Goal: Book appointment/travel/reservation

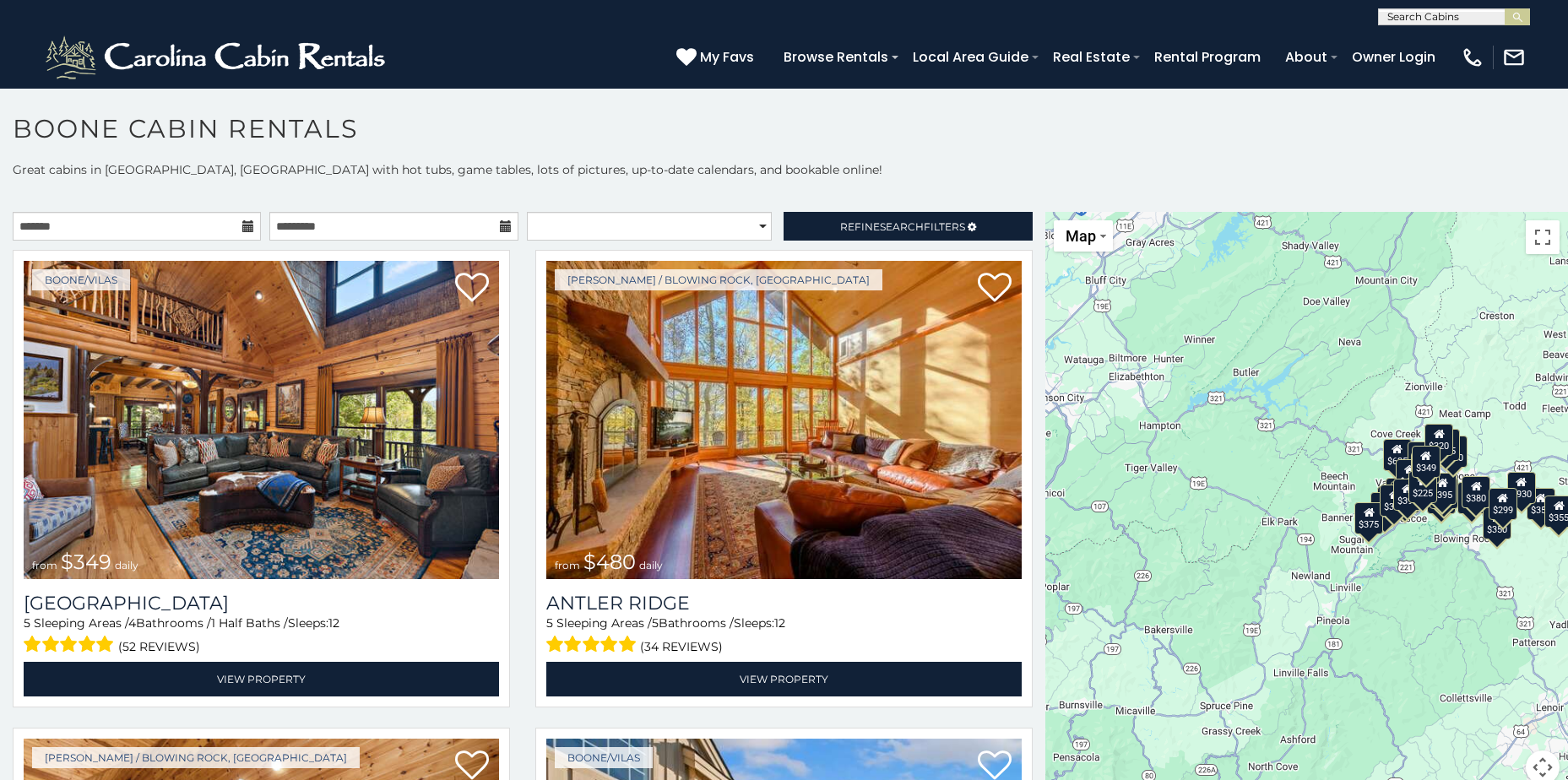
click at [242, 227] on icon at bounding box center [248, 225] width 12 height 12
click at [246, 221] on icon at bounding box center [248, 225] width 12 height 12
click at [205, 221] on input "text" at bounding box center [137, 226] width 248 height 29
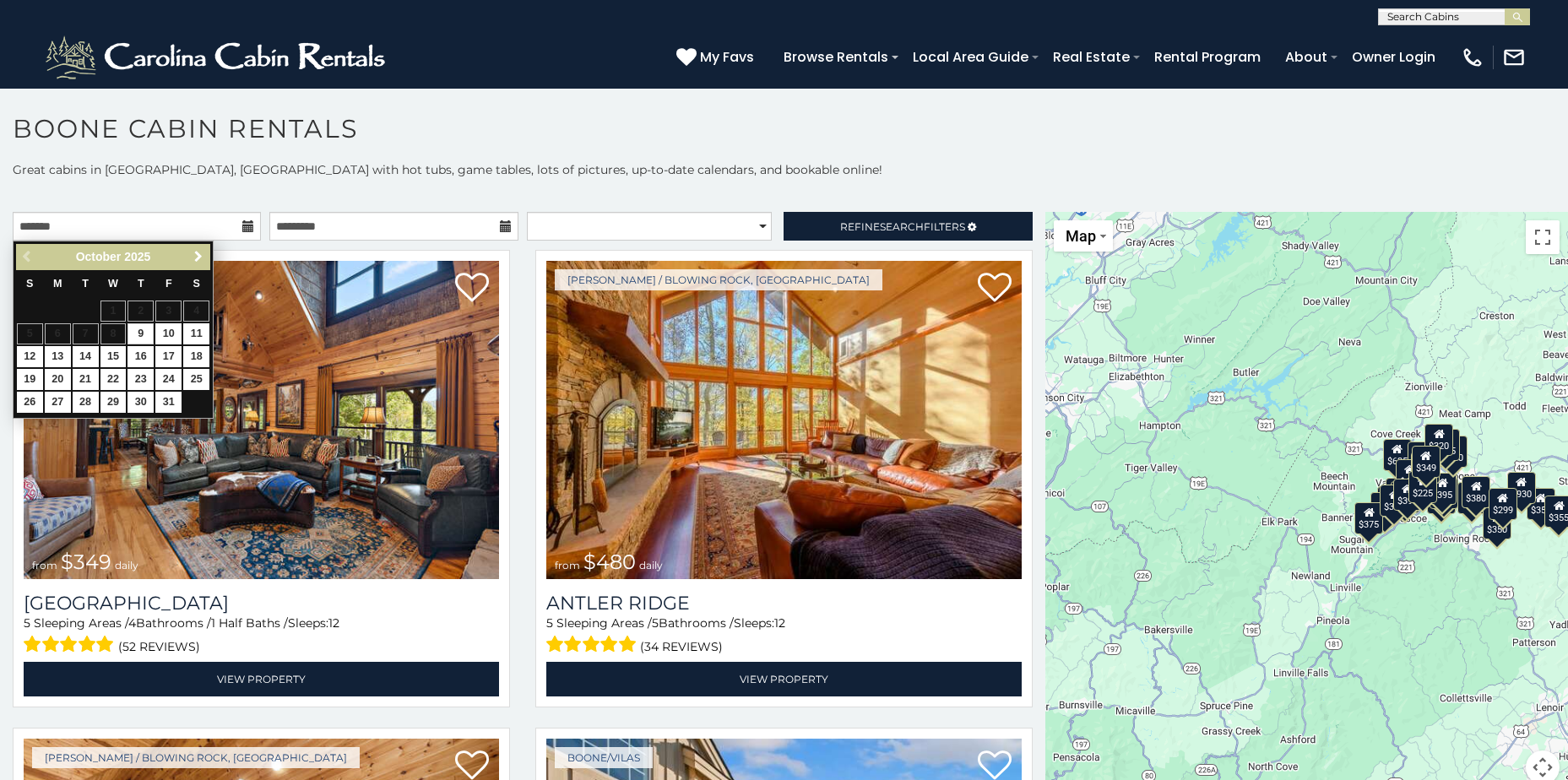
click at [201, 259] on span "Next" at bounding box center [198, 256] width 13 height 13
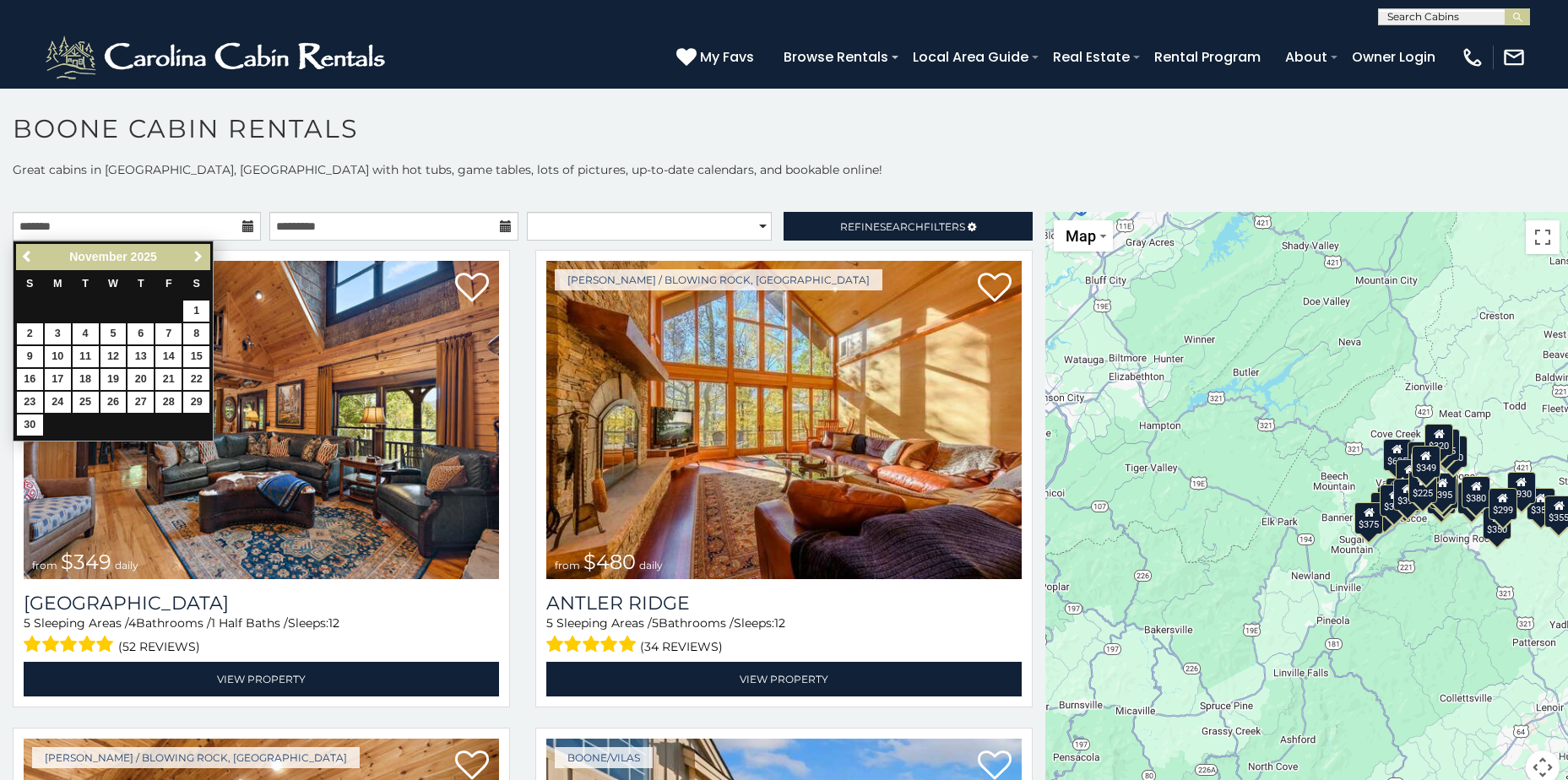
click at [201, 259] on span "Next" at bounding box center [198, 256] width 13 height 13
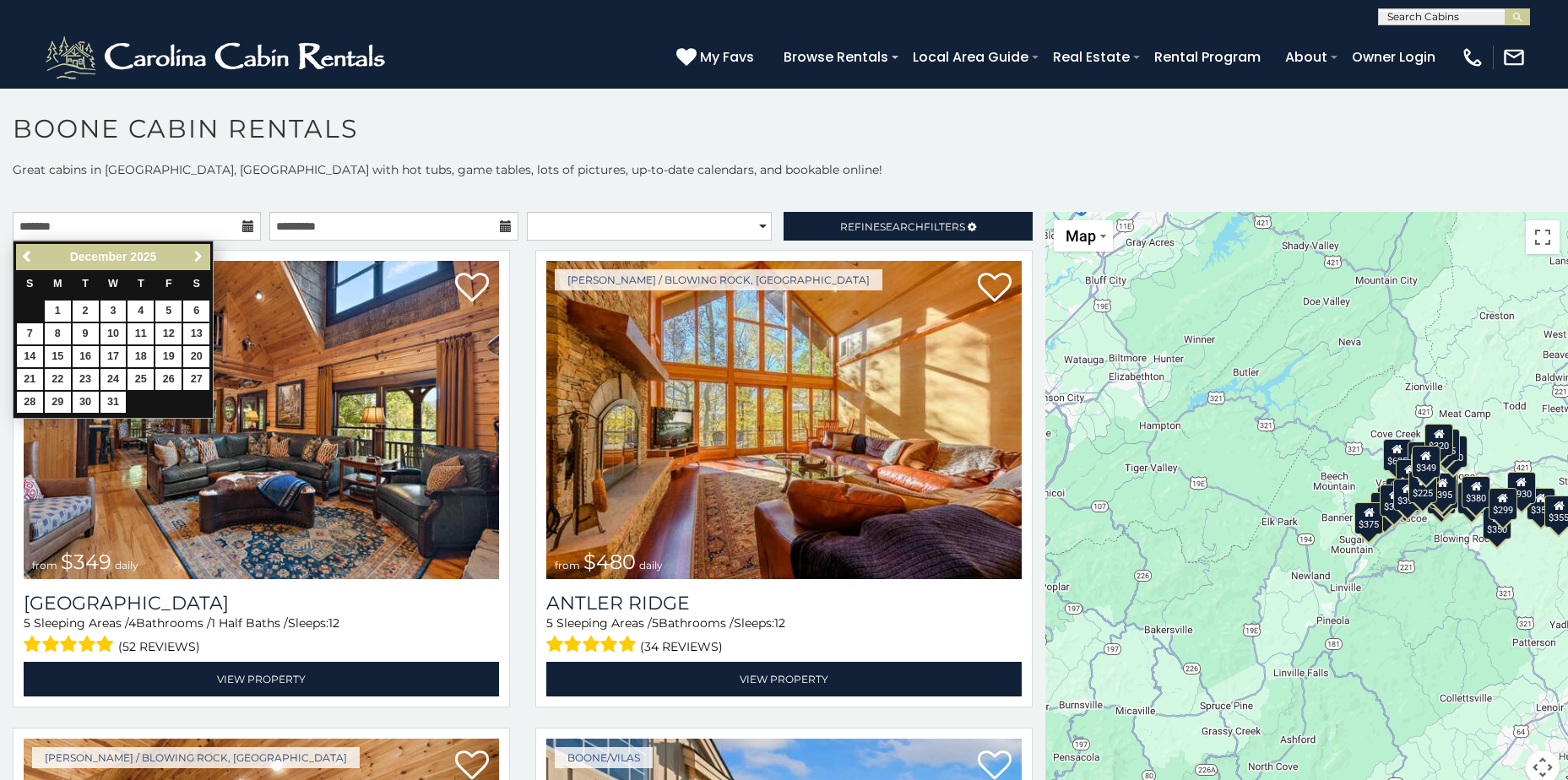
click at [201, 259] on span "Next" at bounding box center [198, 256] width 13 height 13
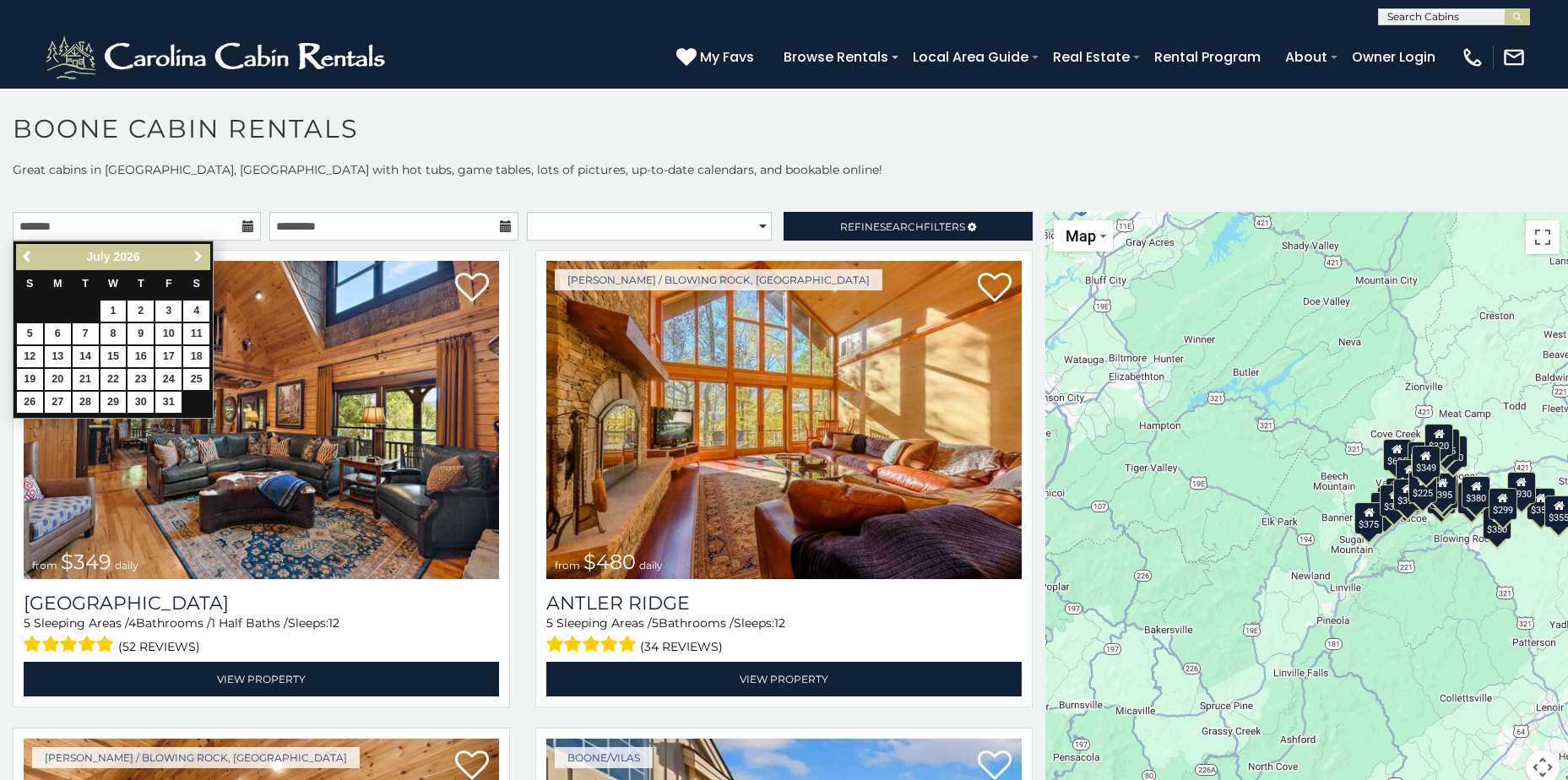
click at [201, 259] on span "Next" at bounding box center [198, 256] width 13 height 13
click at [194, 353] on link "17" at bounding box center [196, 357] width 26 height 22
type input "**********"
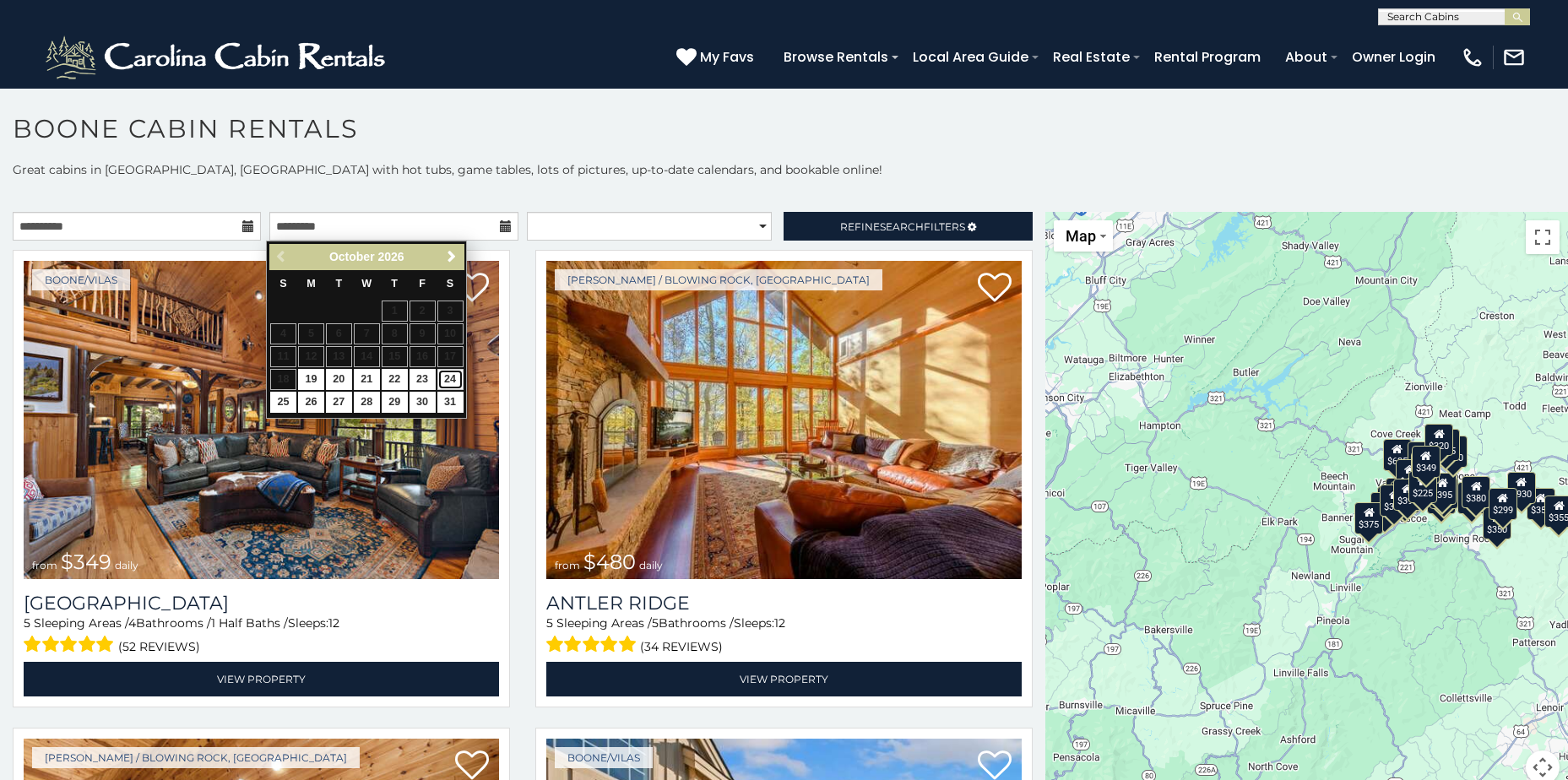
click at [446, 377] on link "24" at bounding box center [450, 380] width 26 height 22
type input "**********"
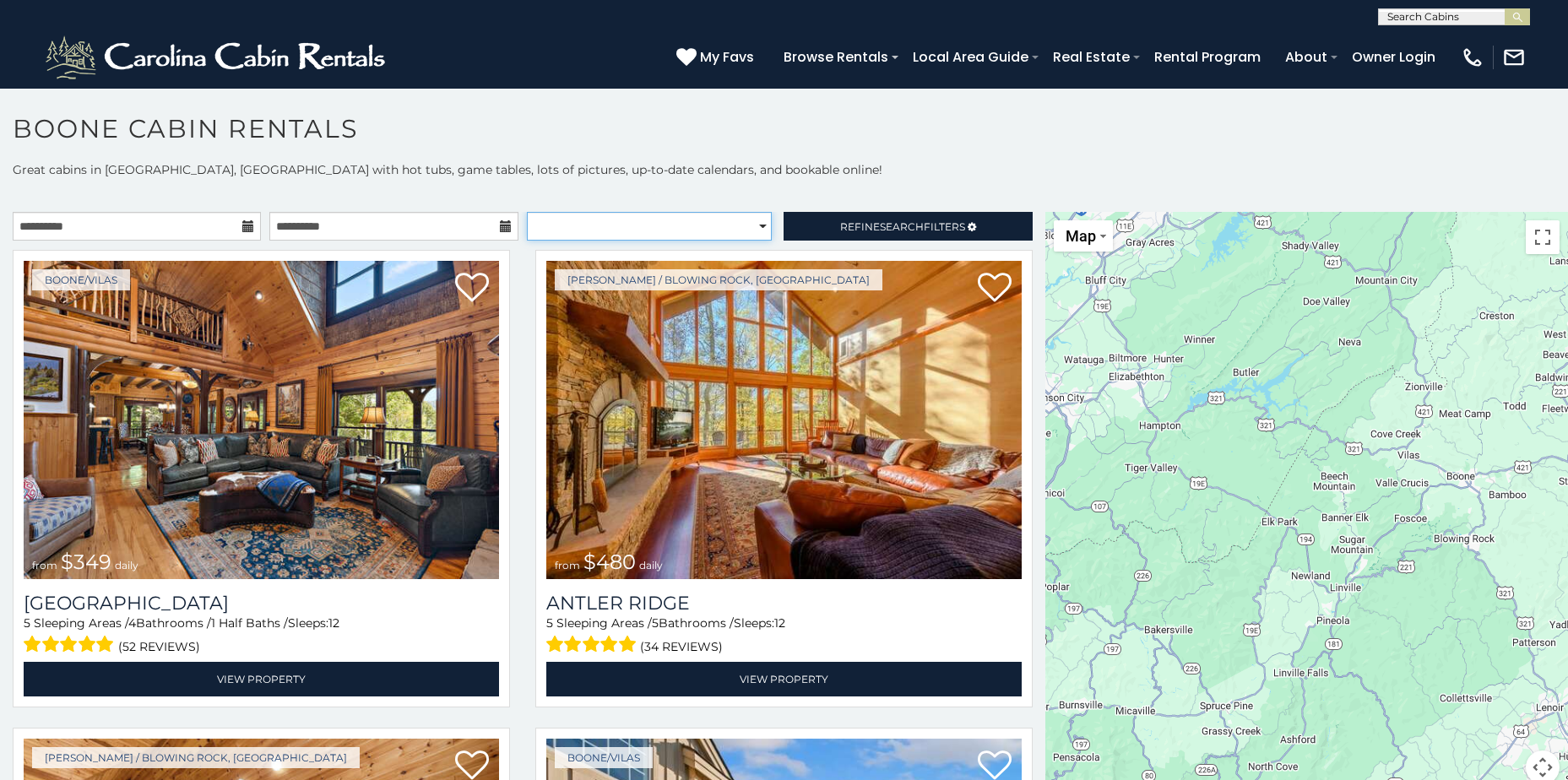
click at [759, 228] on select "**********" at bounding box center [649, 226] width 245 height 29
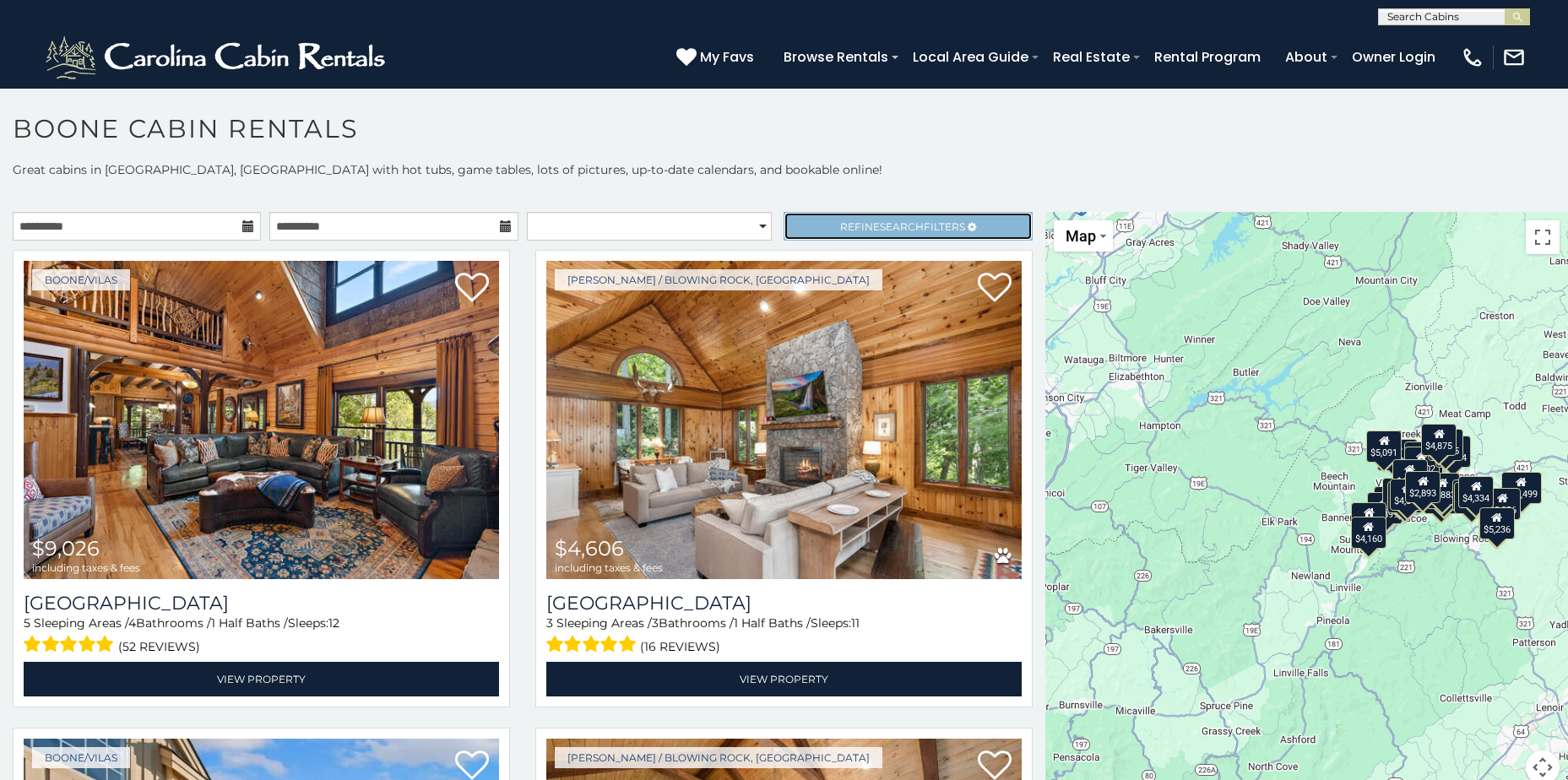
click at [858, 226] on span "Refine Search Filters" at bounding box center [903, 226] width 125 height 13
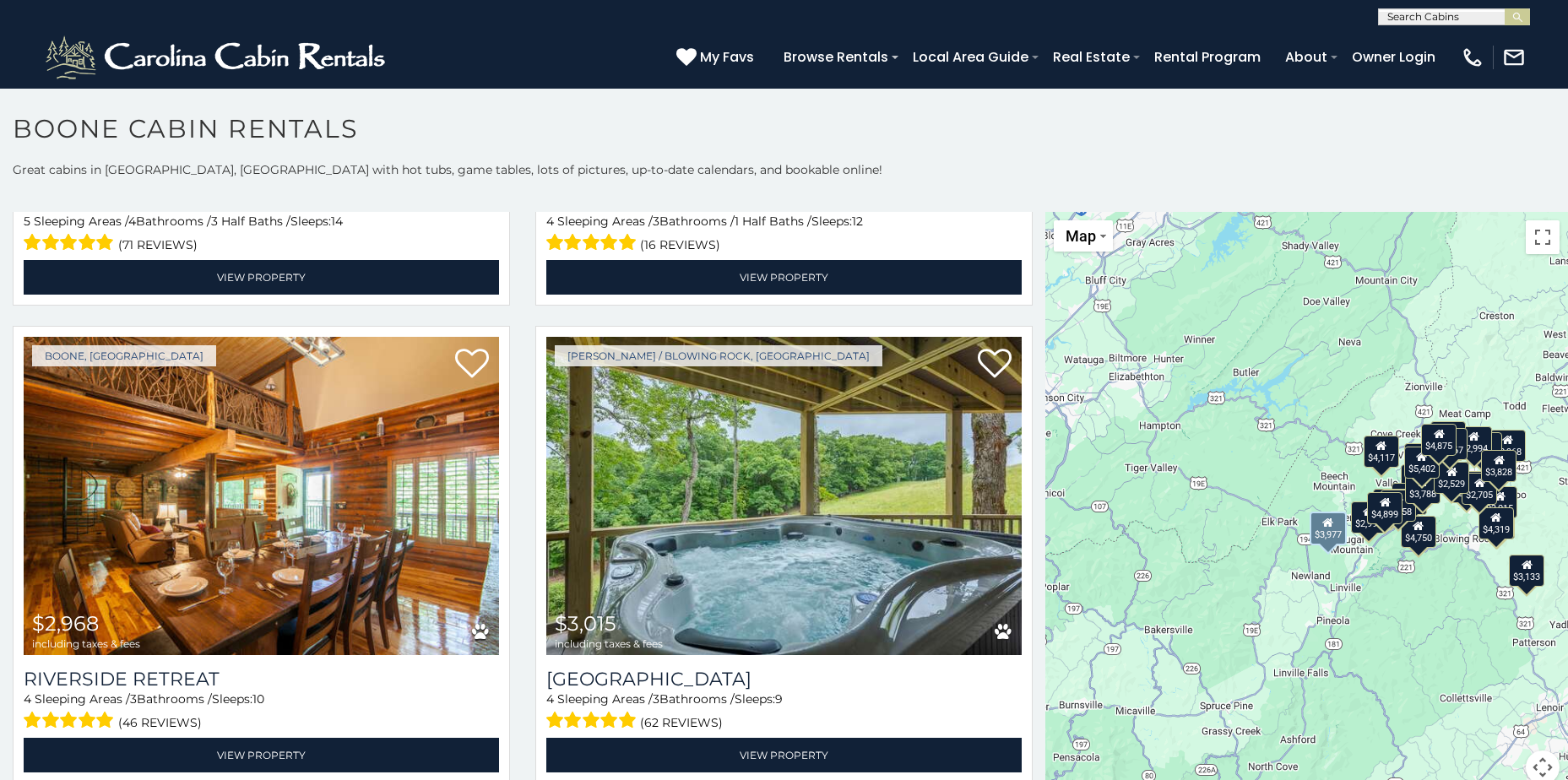
scroll to position [2954, 0]
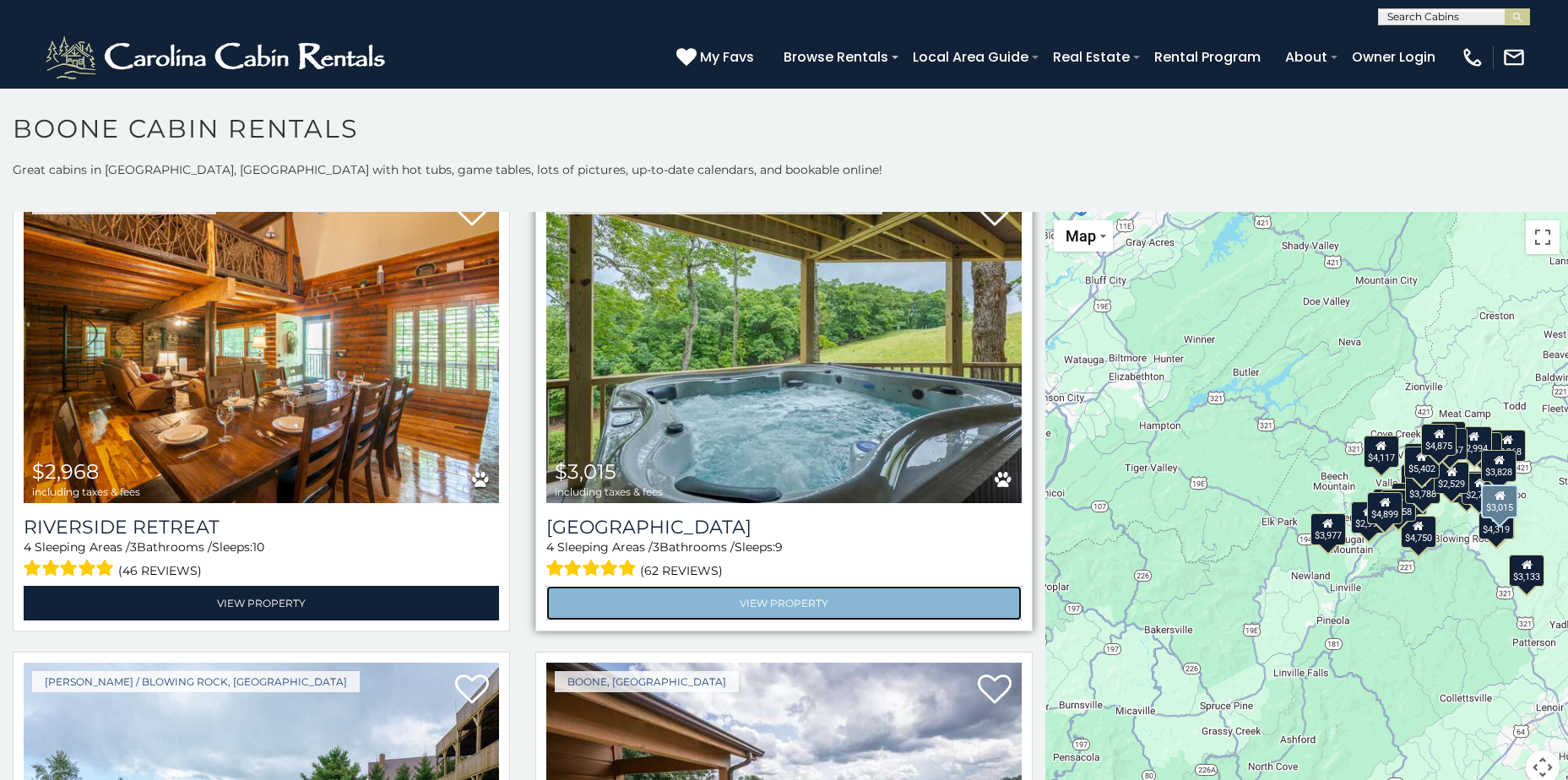
click at [843, 586] on link "View Property" at bounding box center [783, 603] width 475 height 35
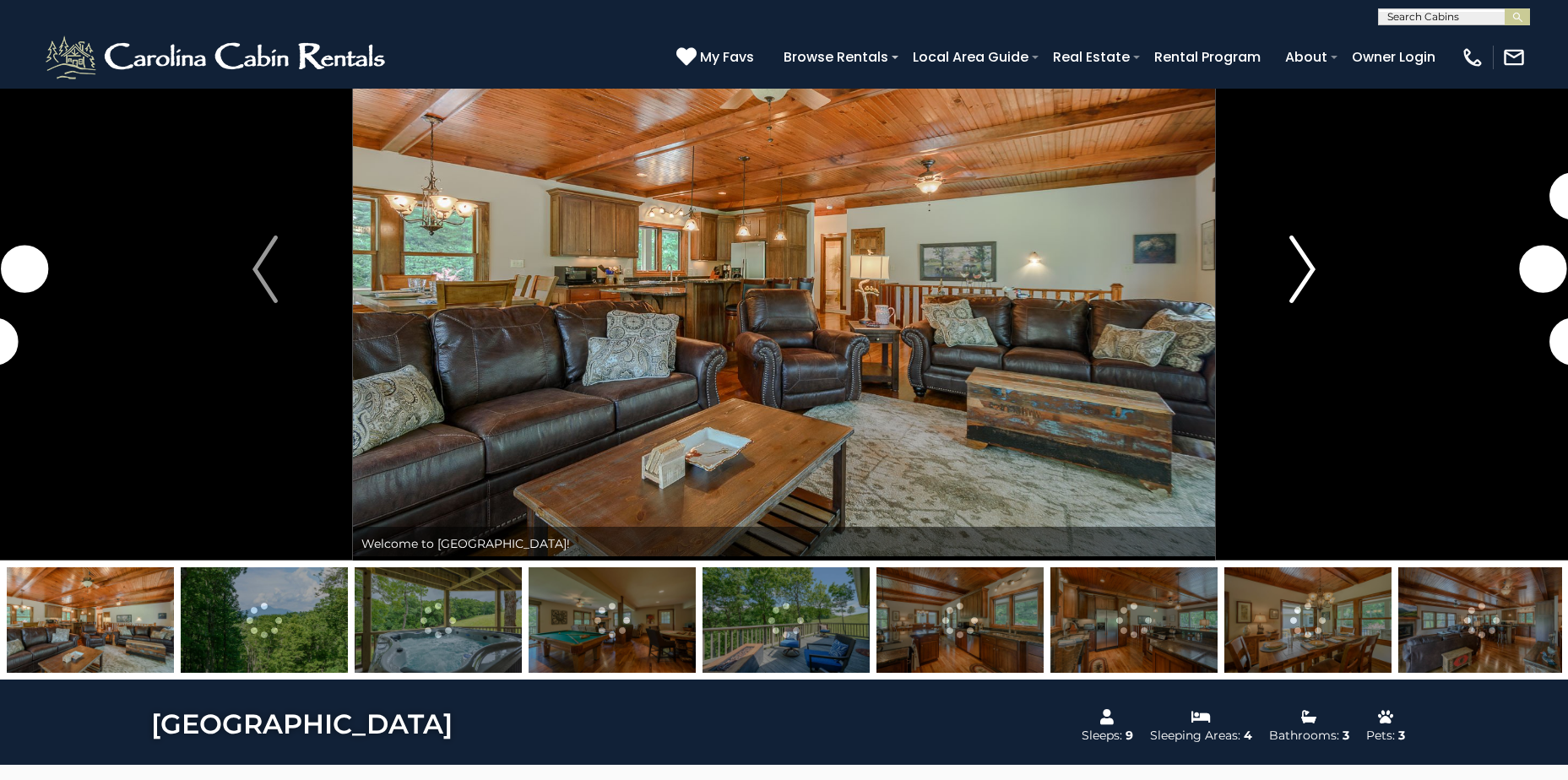
click at [1304, 264] on img "Next" at bounding box center [1303, 268] width 25 height 67
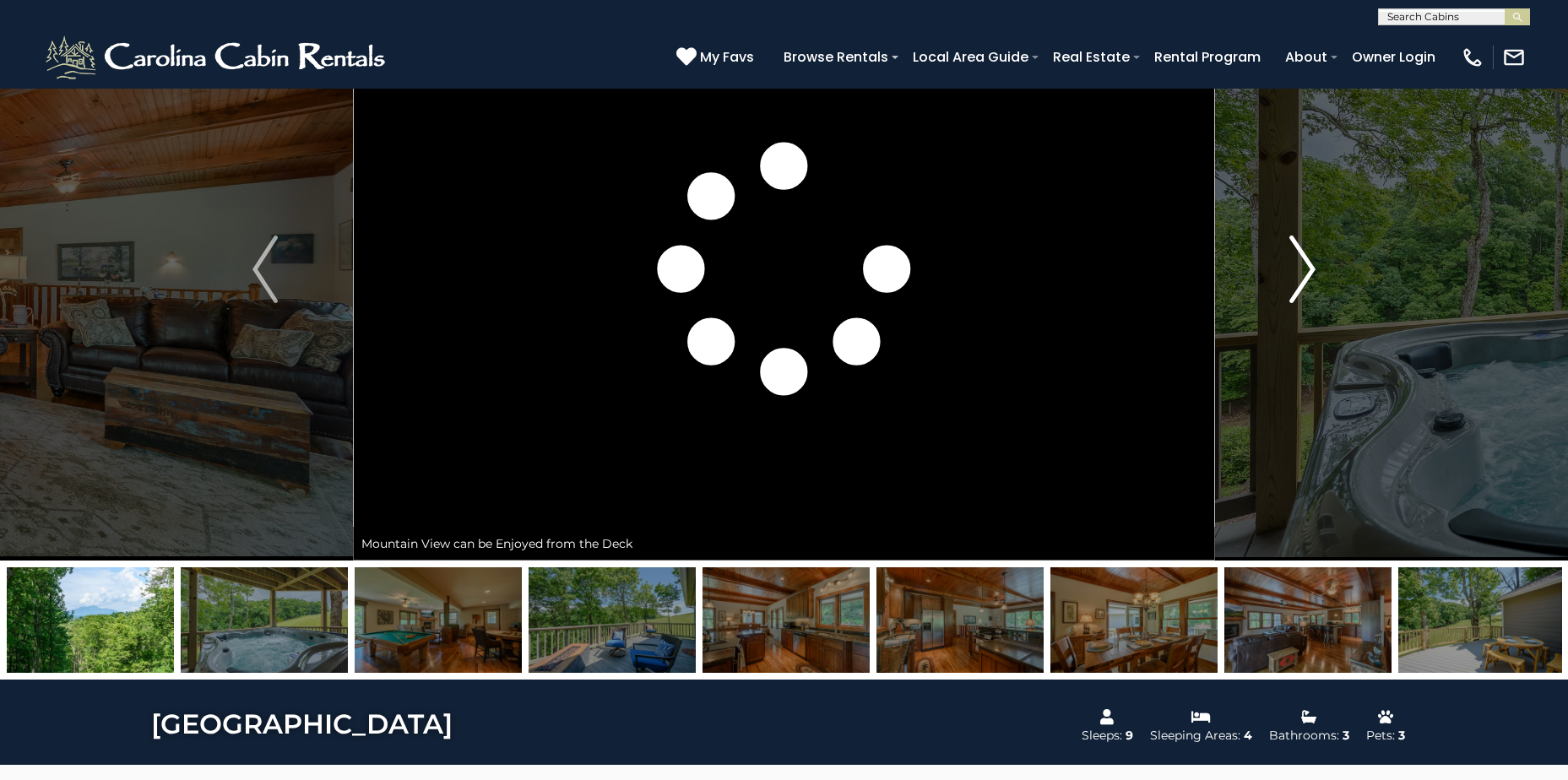
click at [1304, 264] on img "Next" at bounding box center [1303, 268] width 25 height 67
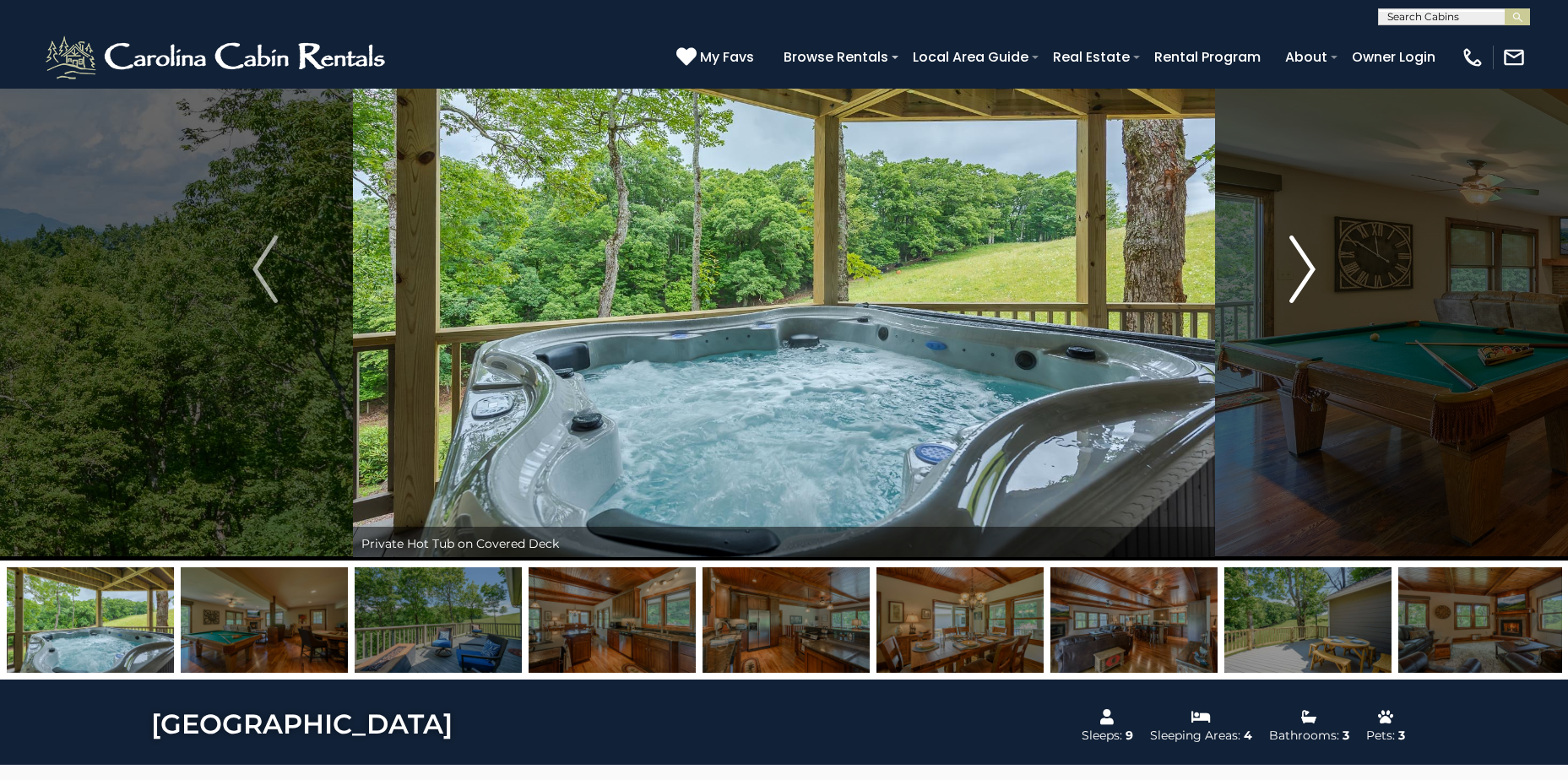
click at [1304, 264] on img "Next" at bounding box center [1303, 268] width 25 height 67
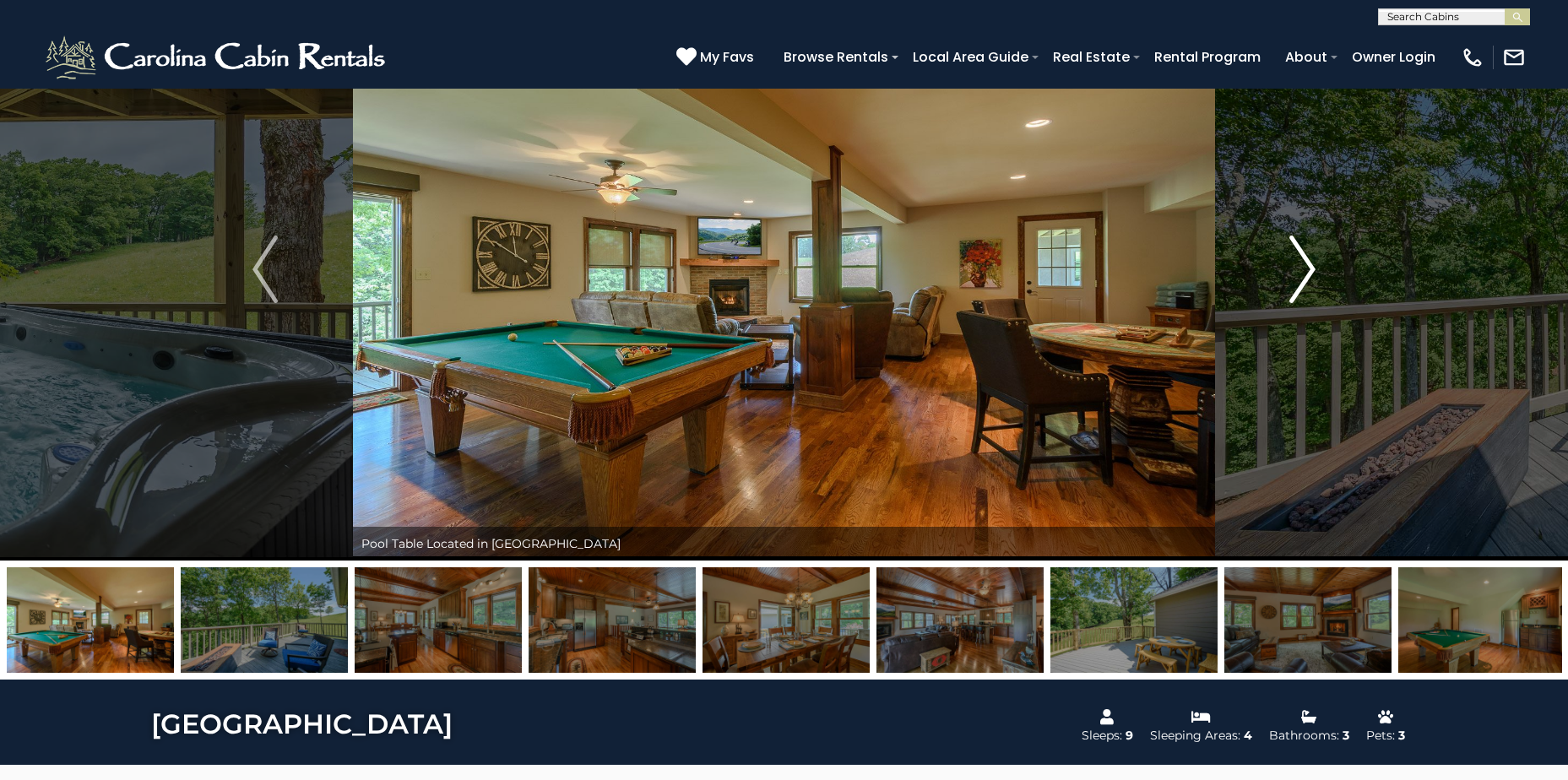
click at [1304, 264] on img "Next" at bounding box center [1303, 268] width 25 height 67
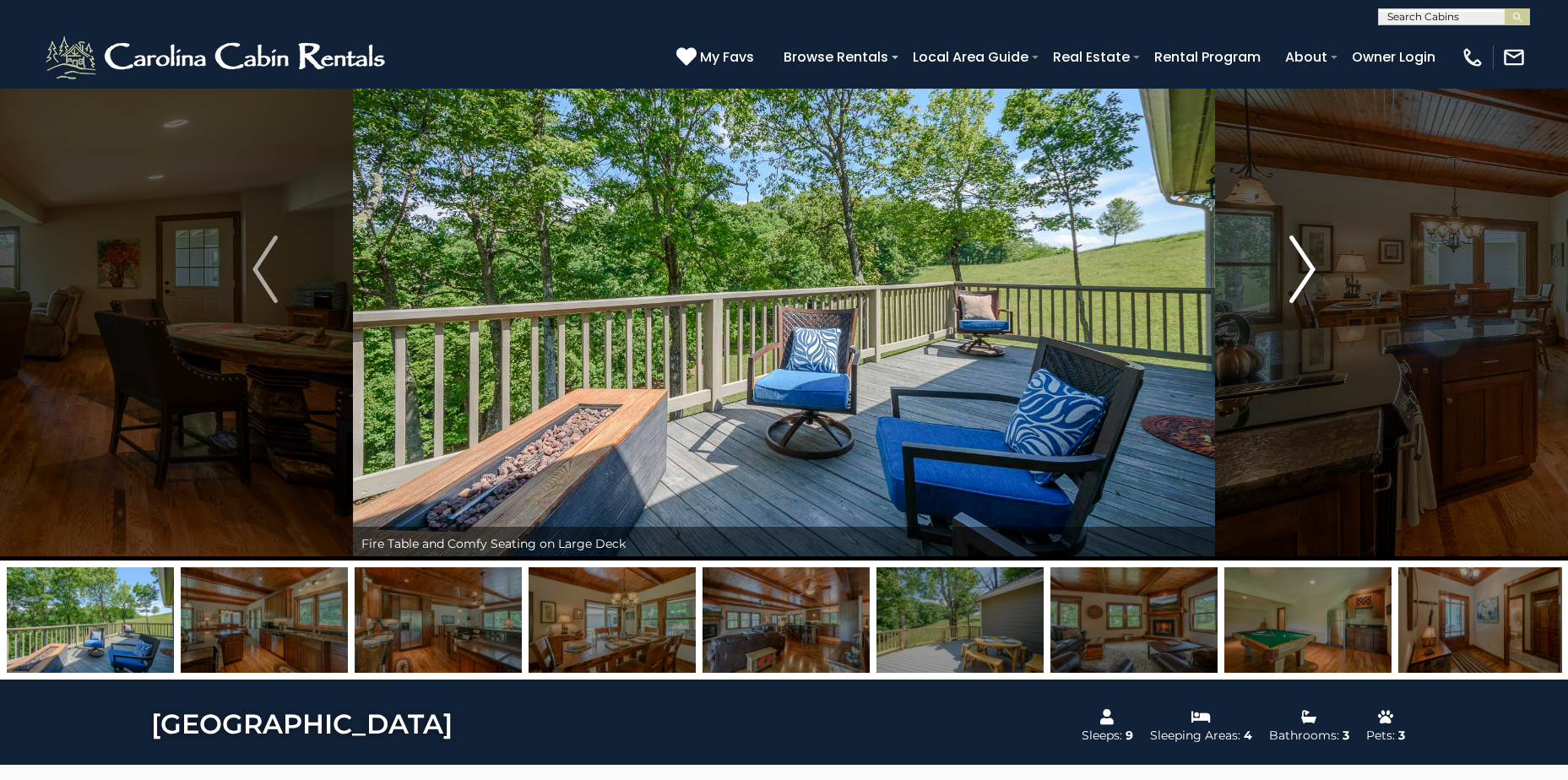
click at [1304, 264] on img "Next" at bounding box center [1303, 268] width 25 height 67
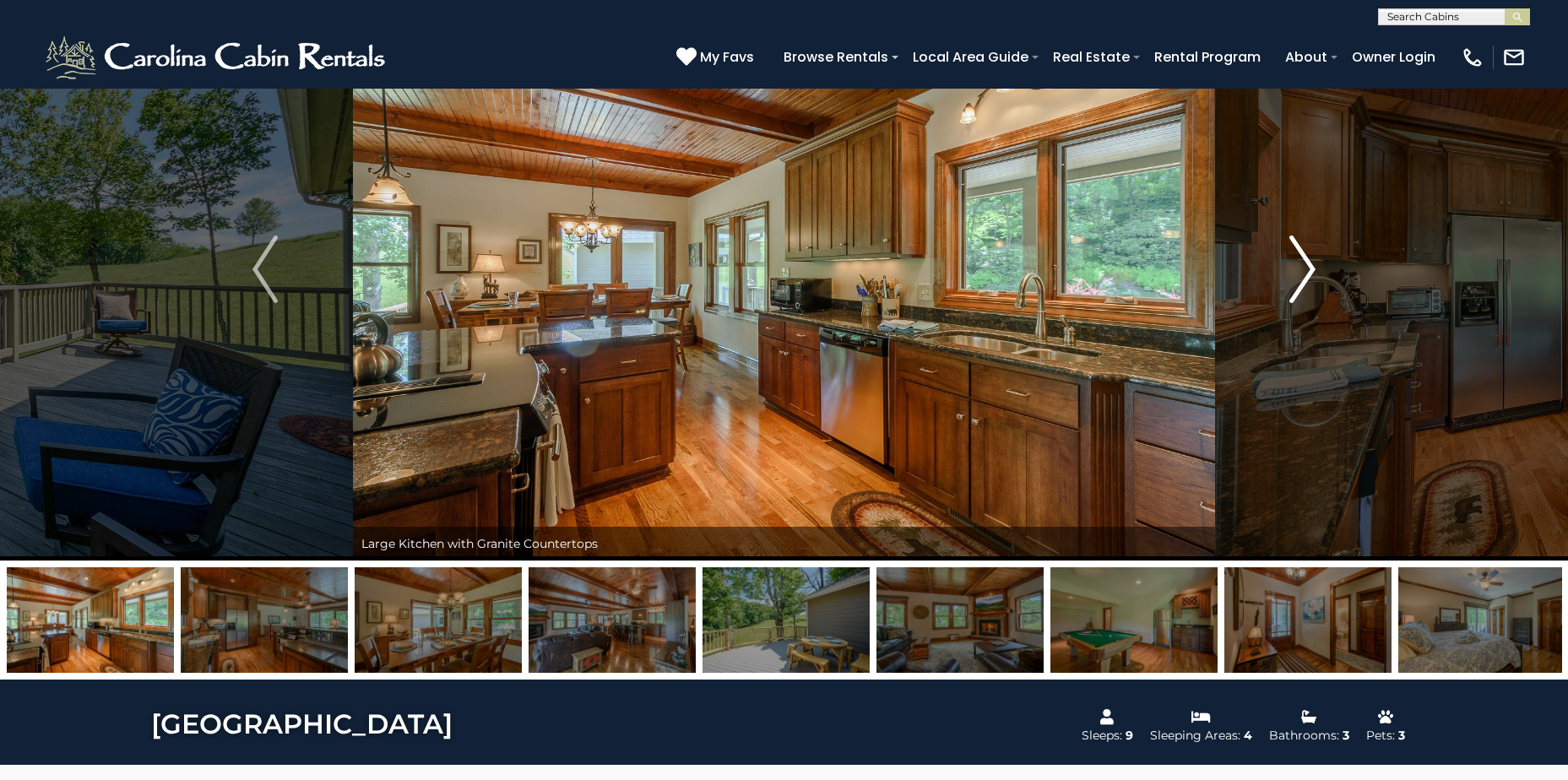
click at [1304, 264] on img "Next" at bounding box center [1303, 268] width 25 height 67
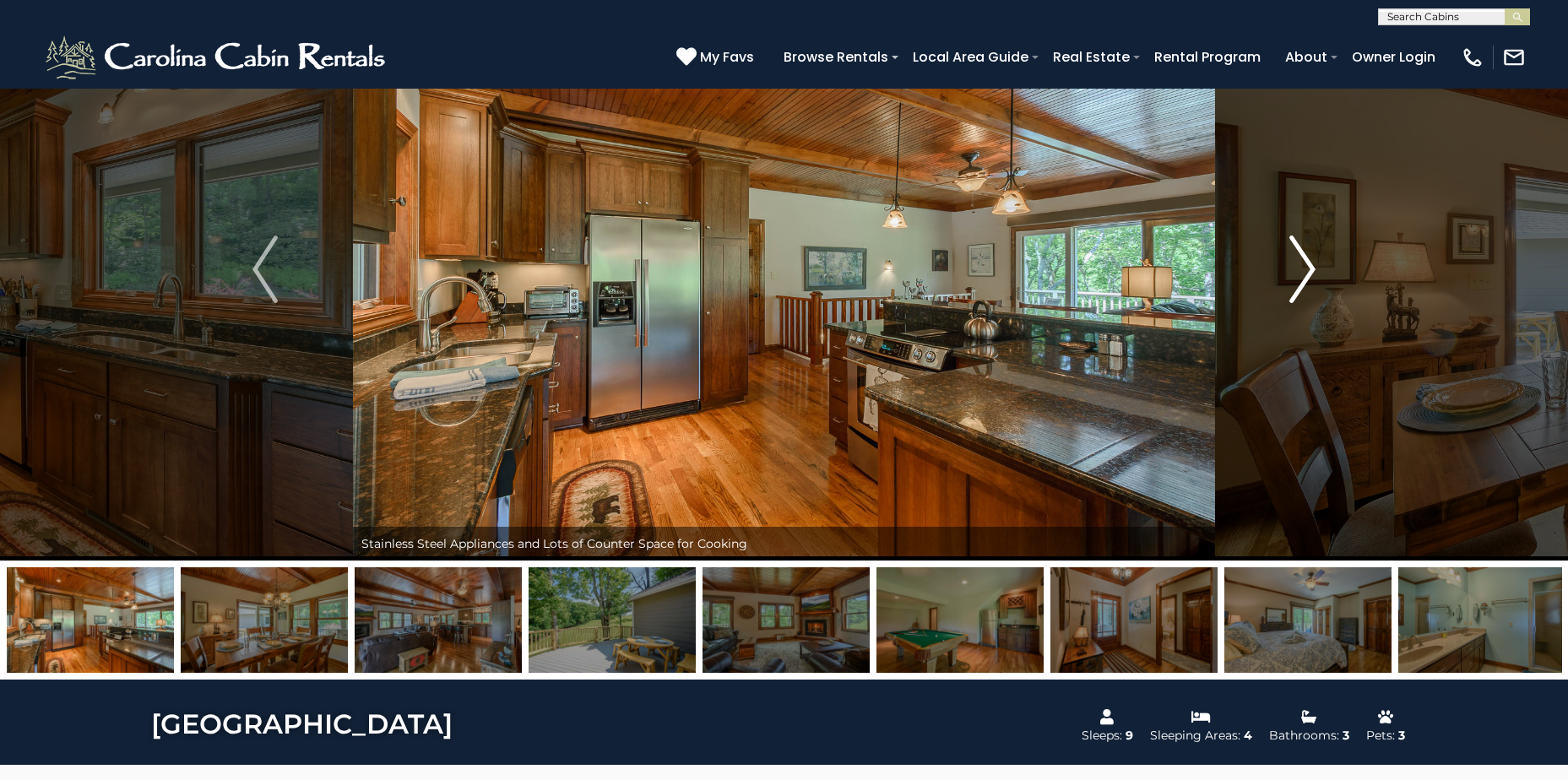
click at [1304, 264] on img "Next" at bounding box center [1303, 268] width 25 height 67
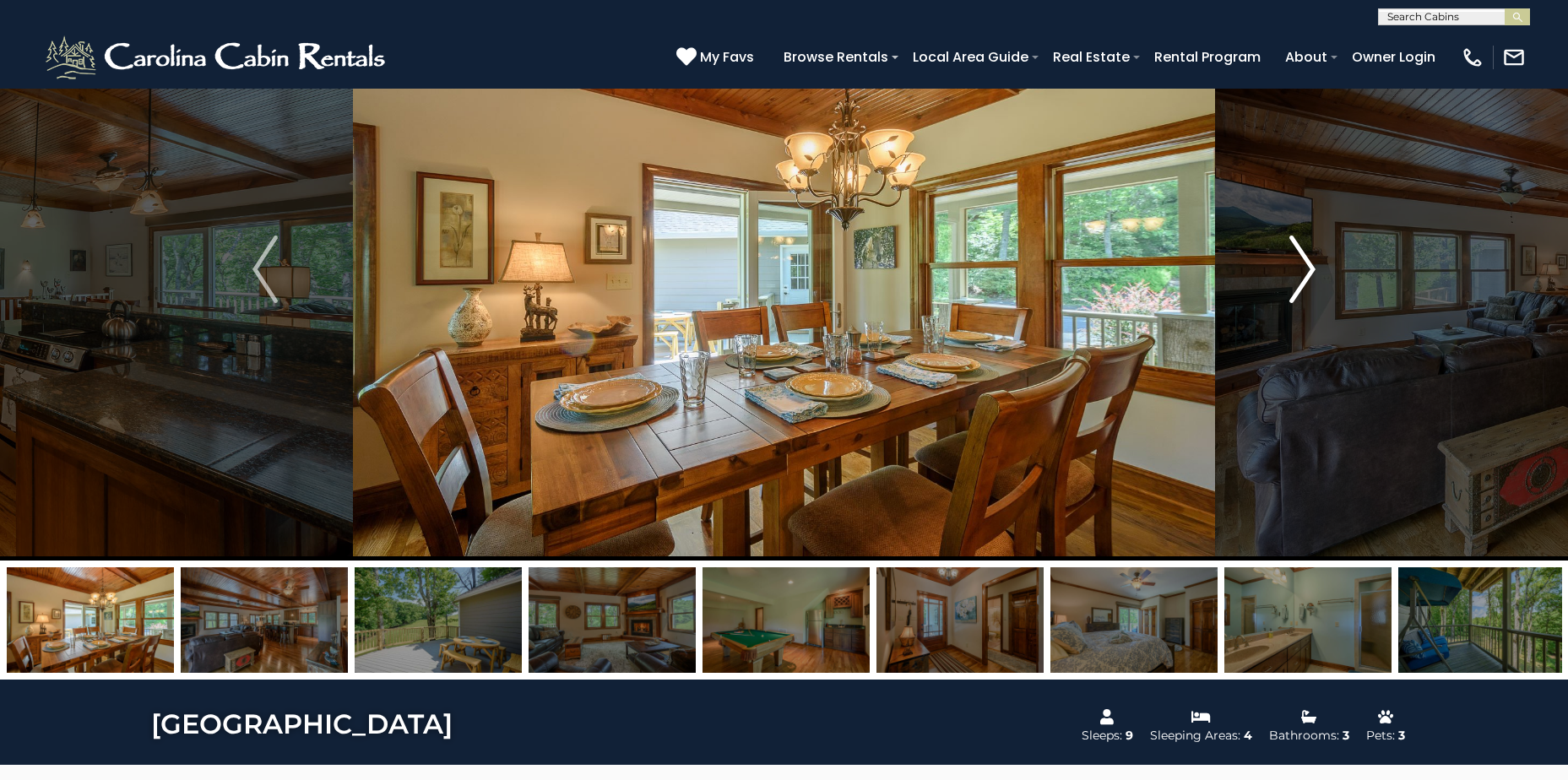
click at [1304, 264] on img "Next" at bounding box center [1303, 268] width 25 height 67
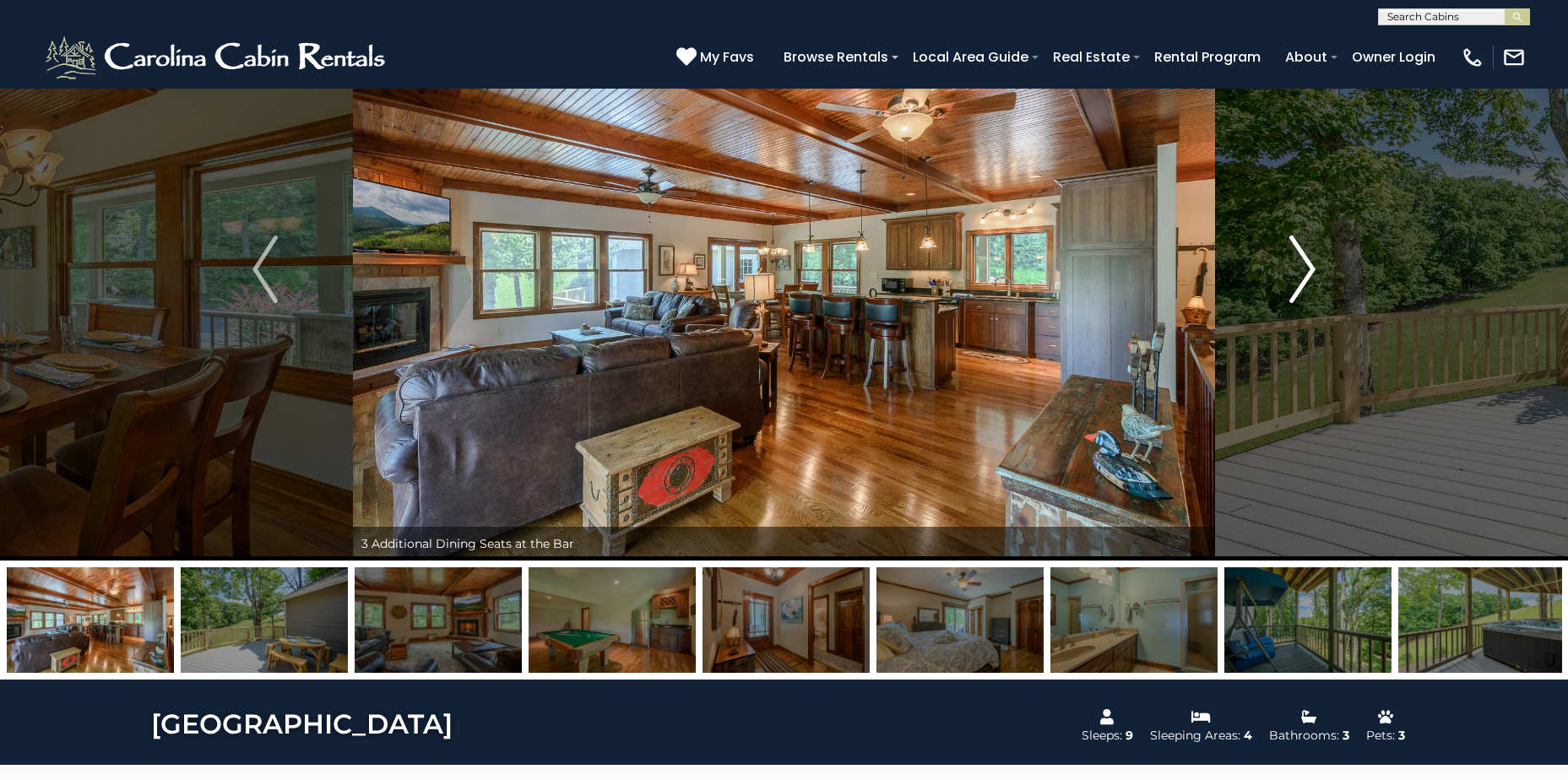
click at [1304, 264] on img "Next" at bounding box center [1303, 268] width 25 height 67
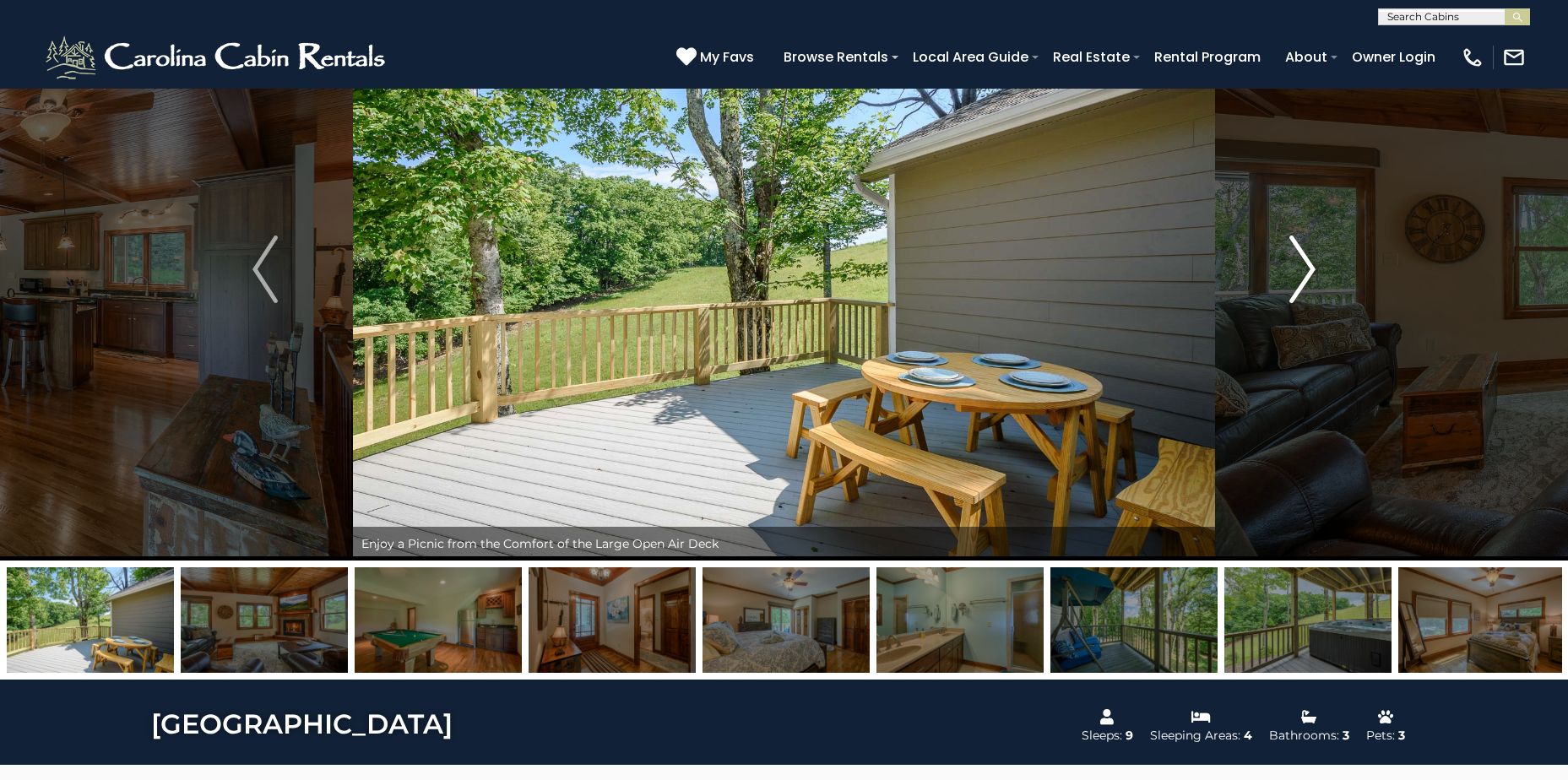
click at [1304, 264] on img "Next" at bounding box center [1303, 268] width 25 height 67
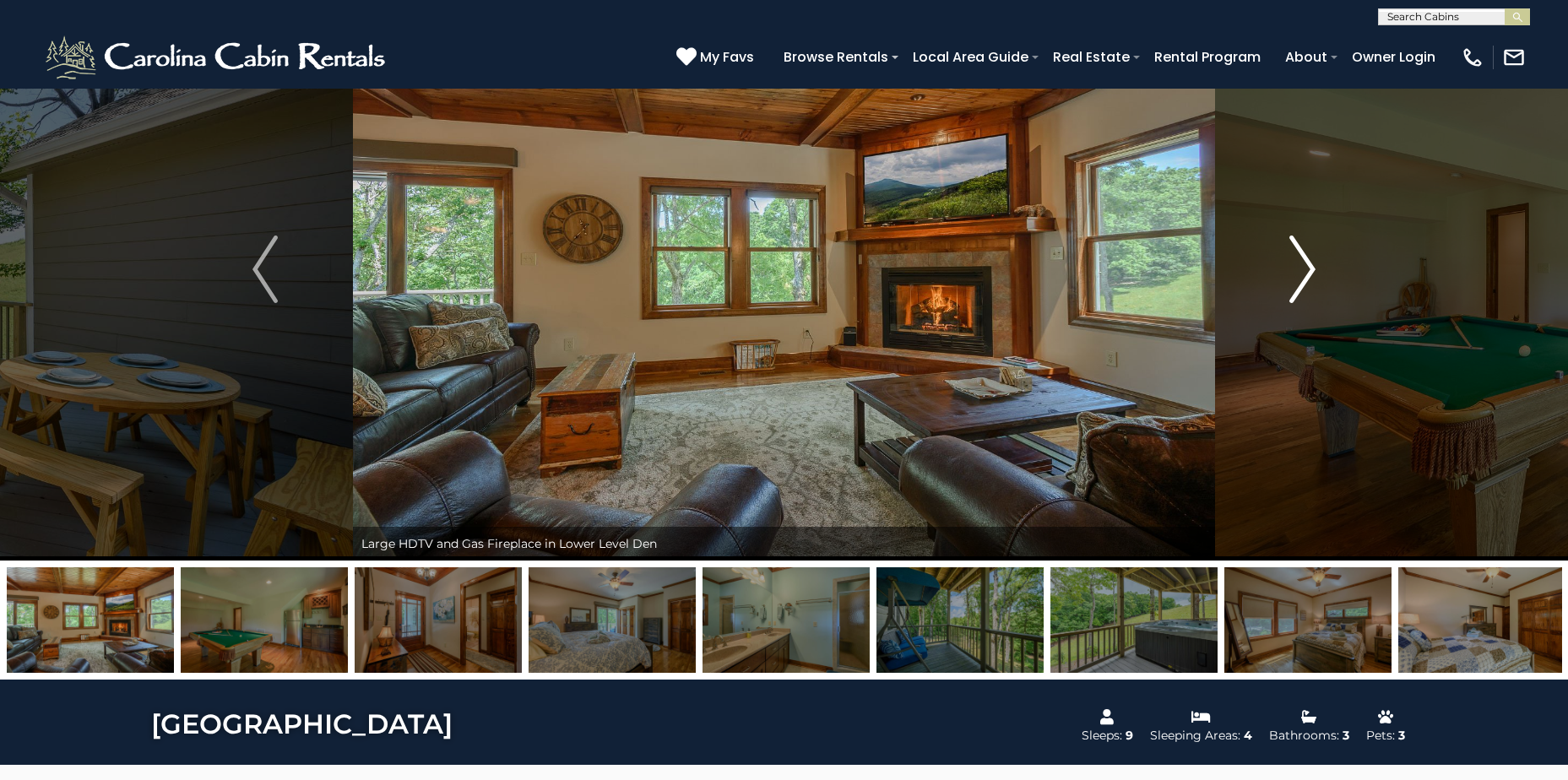
click at [1304, 264] on img "Next" at bounding box center [1303, 268] width 25 height 67
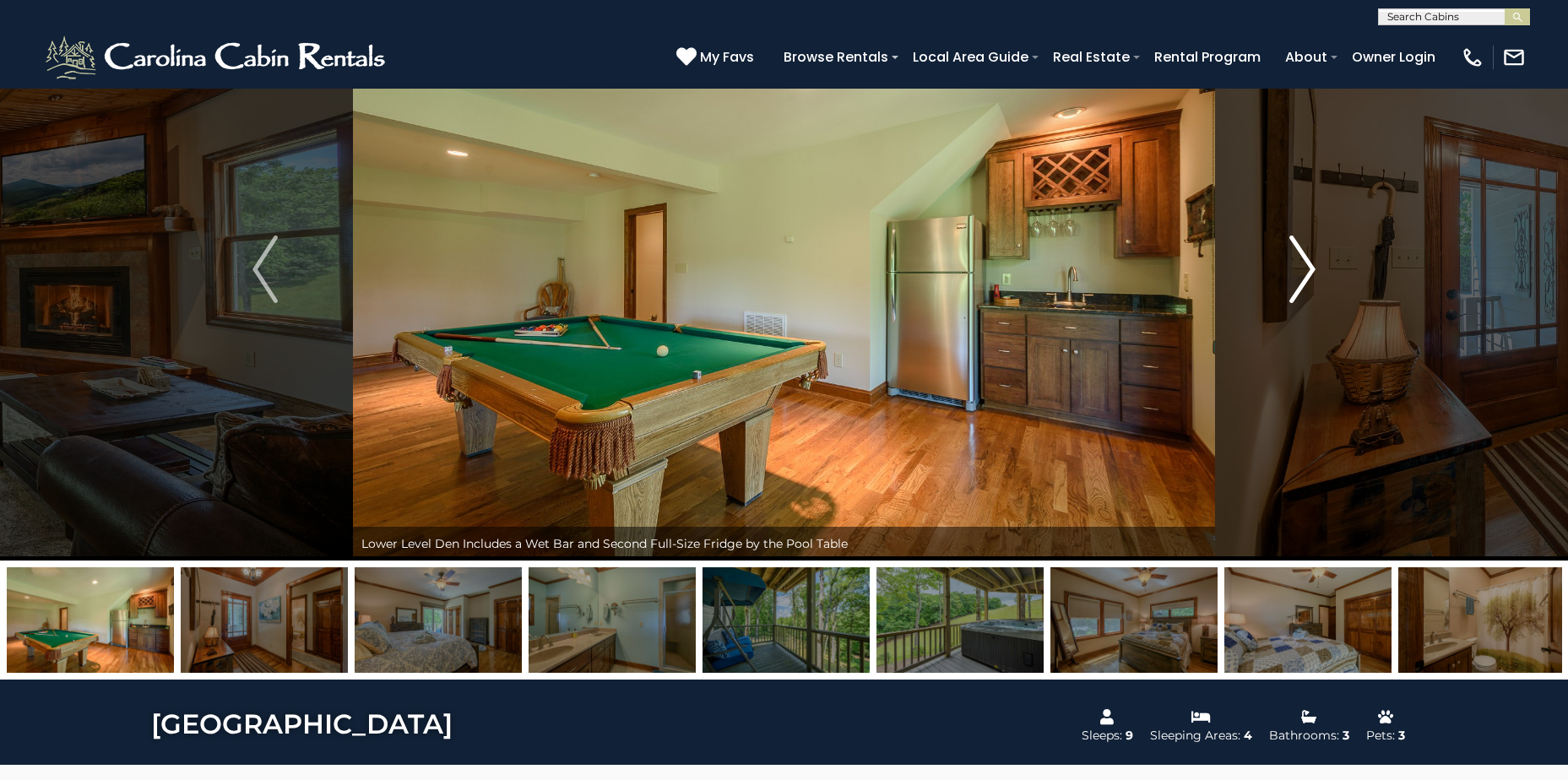
click at [1304, 264] on img "Next" at bounding box center [1303, 268] width 25 height 67
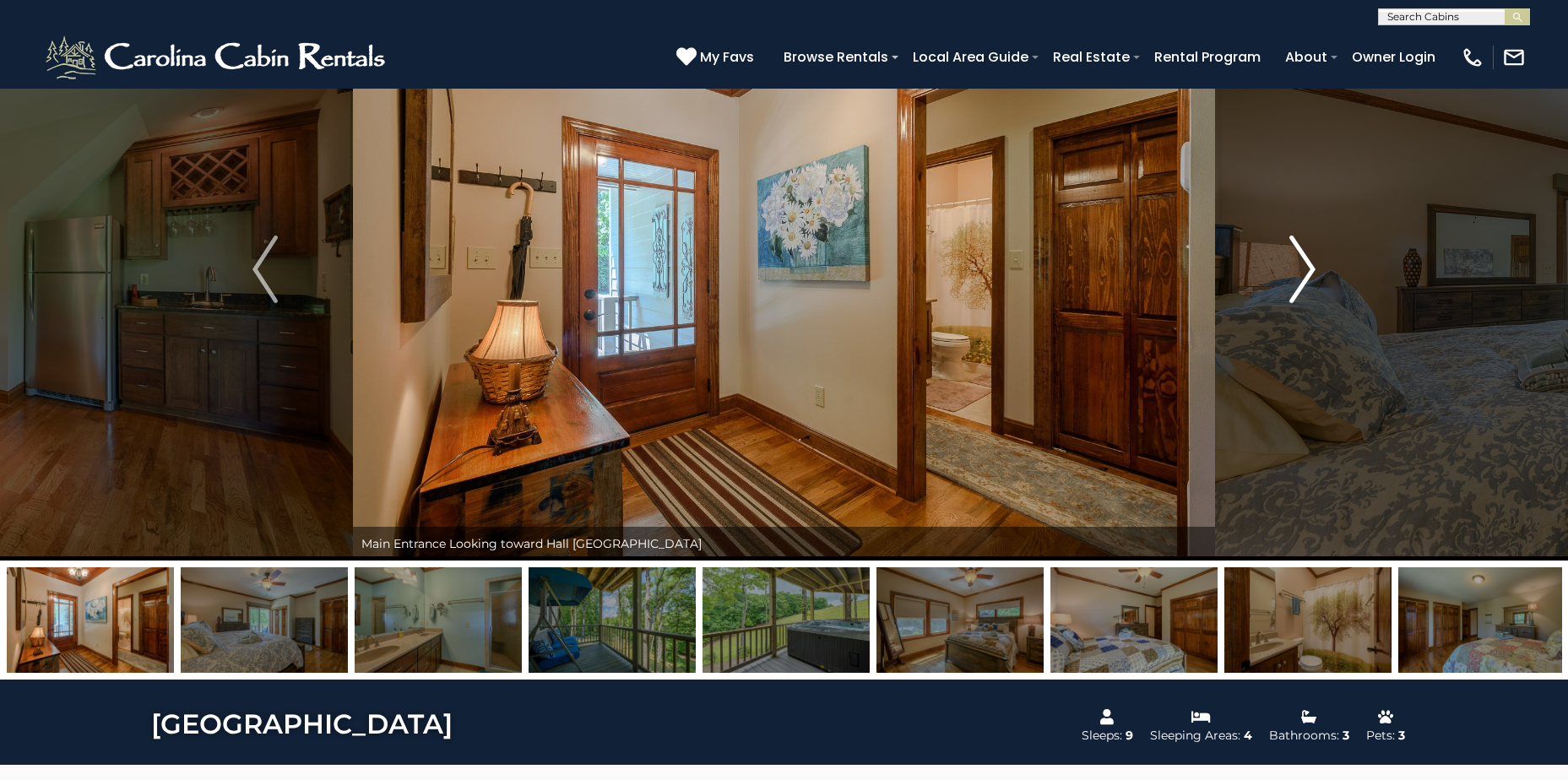
click at [1304, 264] on img "Next" at bounding box center [1303, 268] width 25 height 67
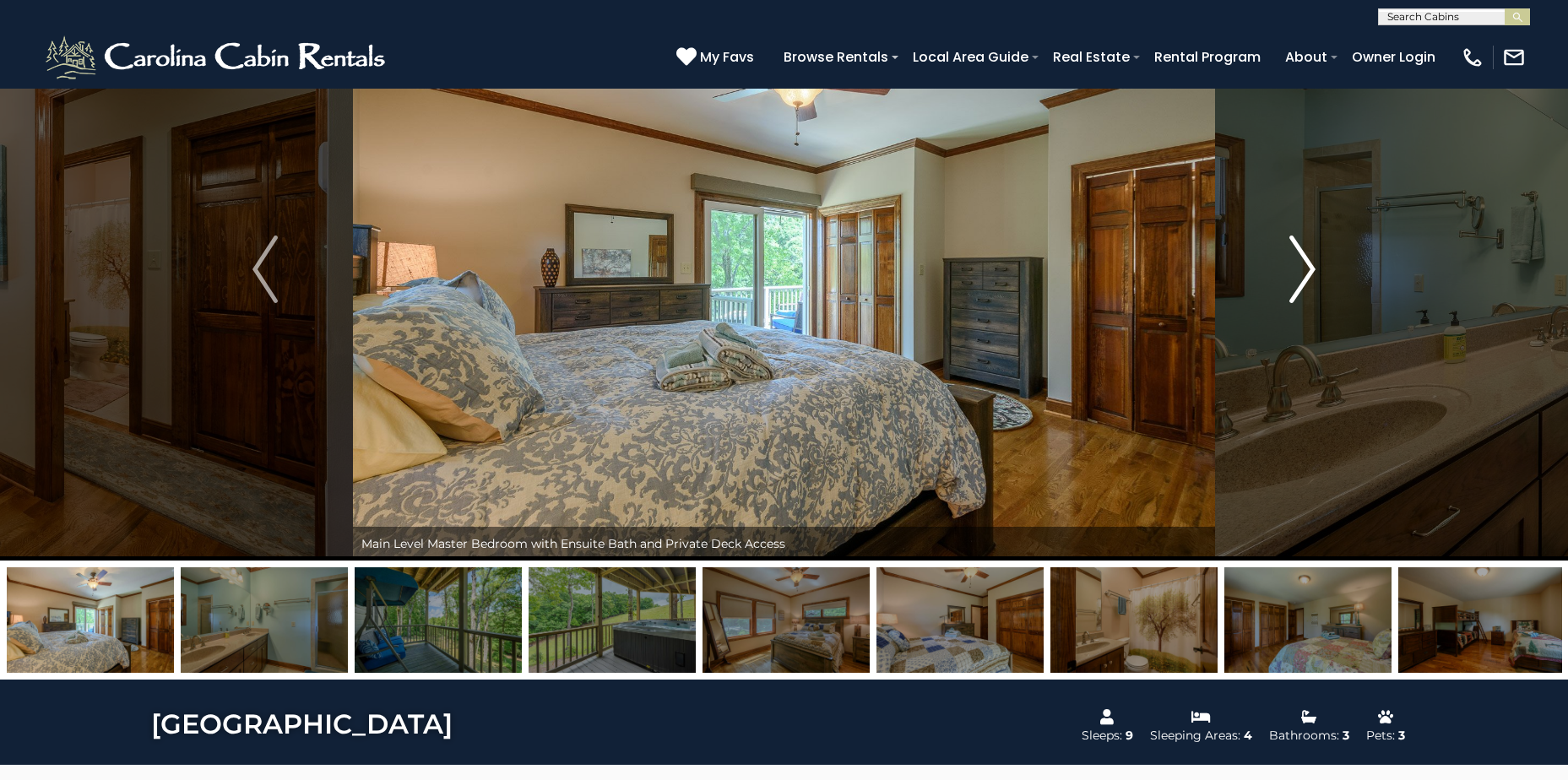
click at [1304, 264] on img "Next" at bounding box center [1303, 268] width 25 height 67
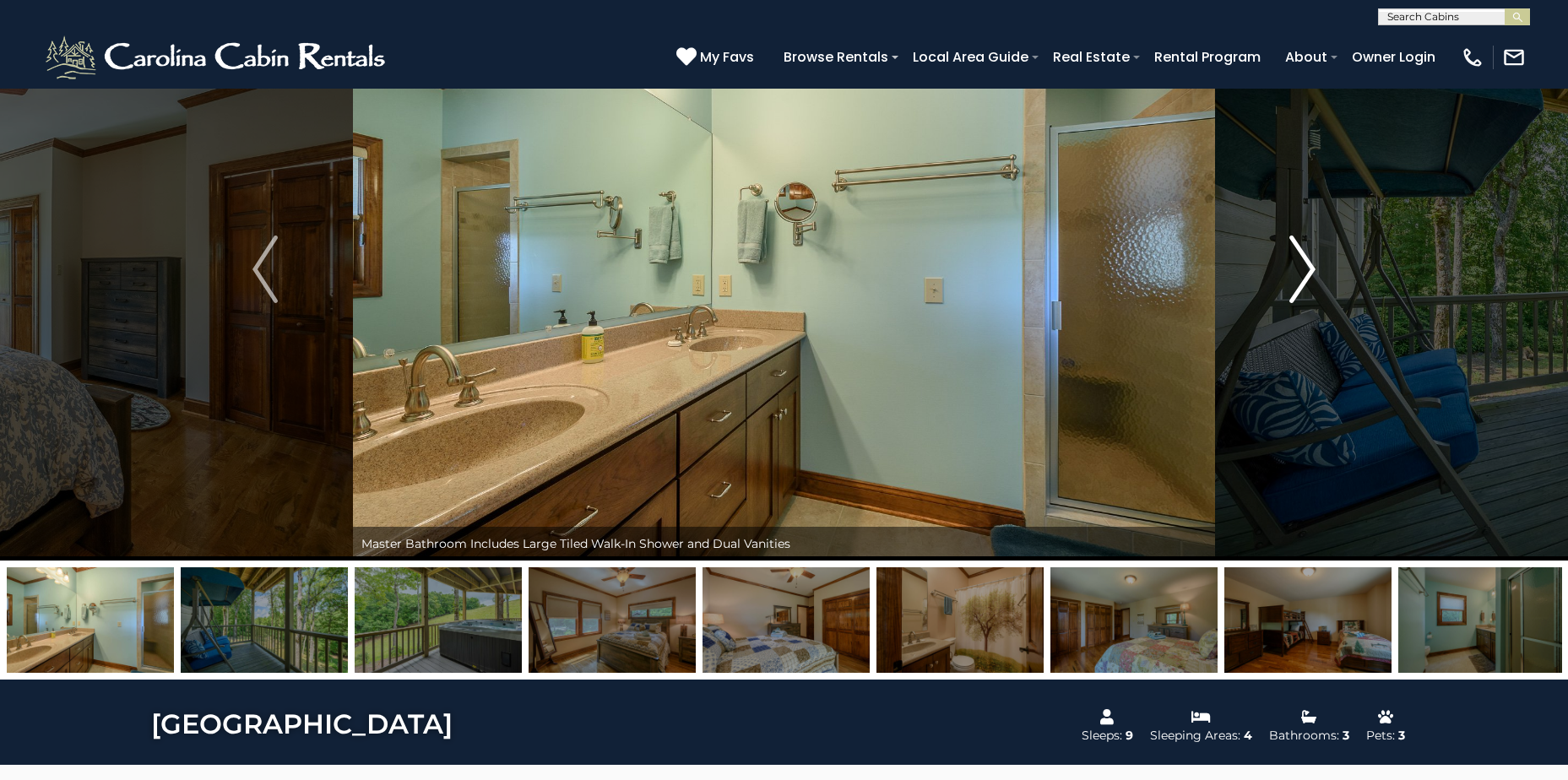
click at [1304, 264] on img "Next" at bounding box center [1303, 268] width 25 height 67
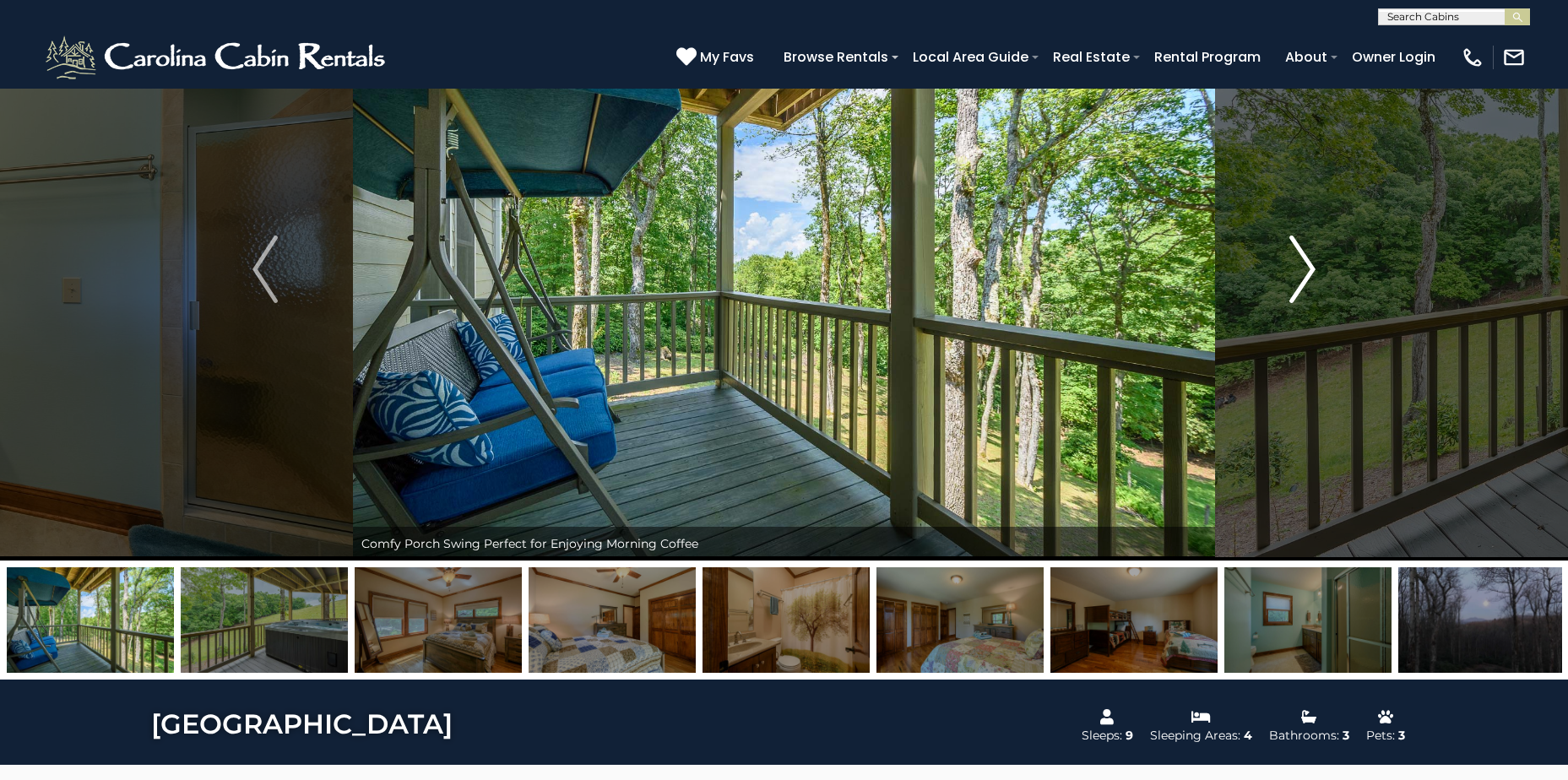
click at [1304, 264] on img "Next" at bounding box center [1303, 268] width 25 height 67
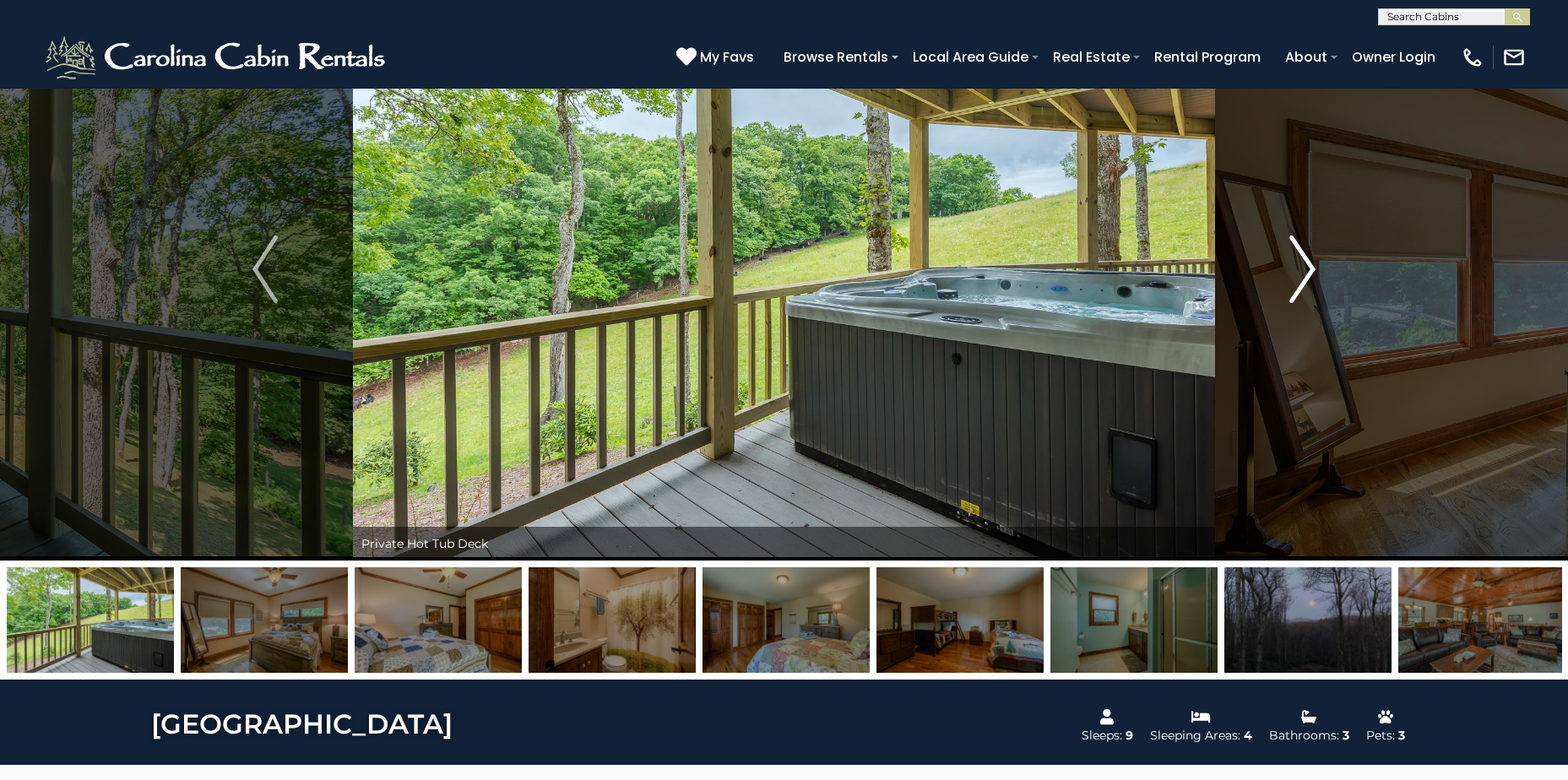
click at [1304, 264] on img "Next" at bounding box center [1303, 268] width 25 height 67
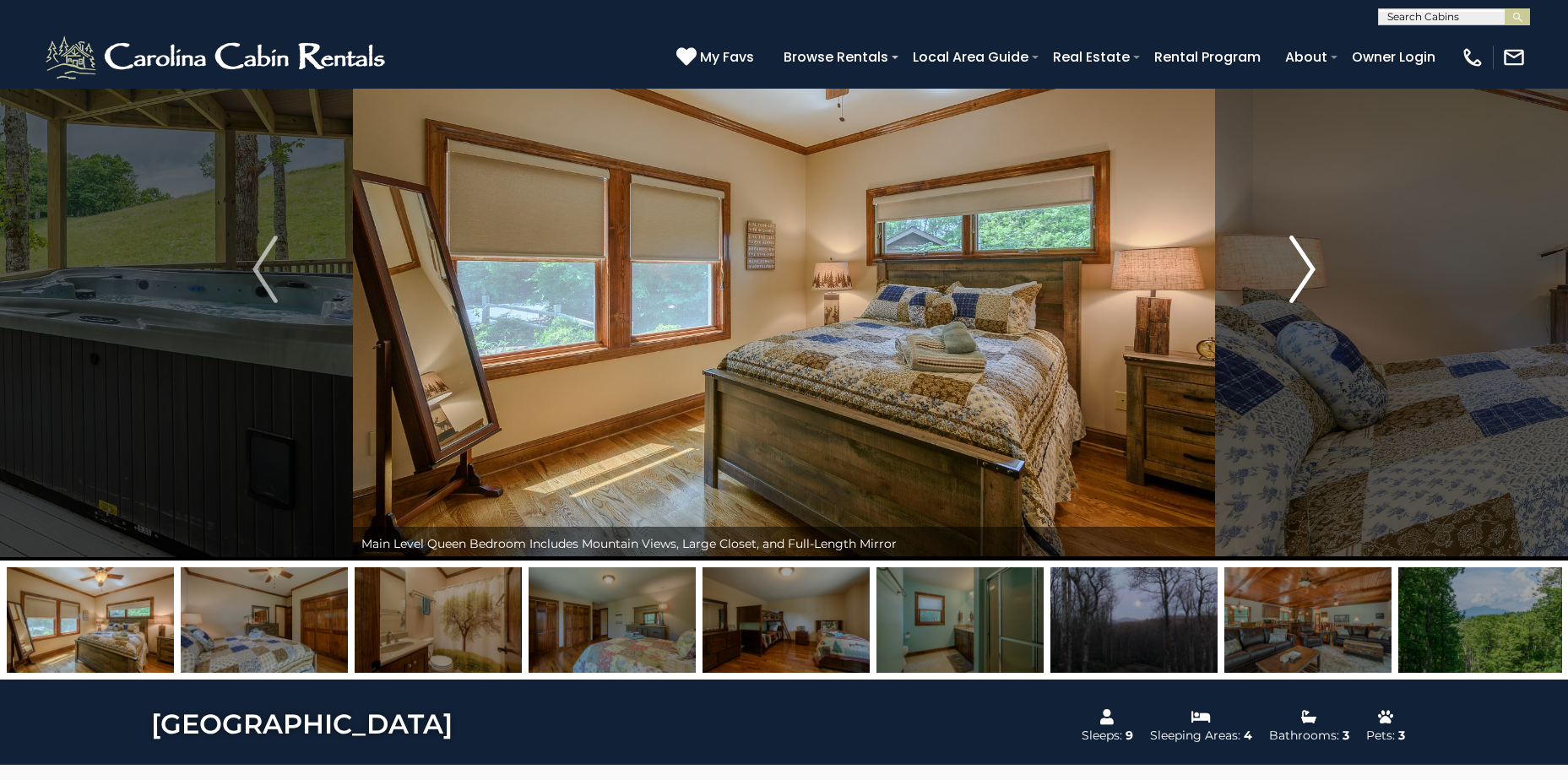
click at [1304, 264] on img "Next" at bounding box center [1303, 268] width 25 height 67
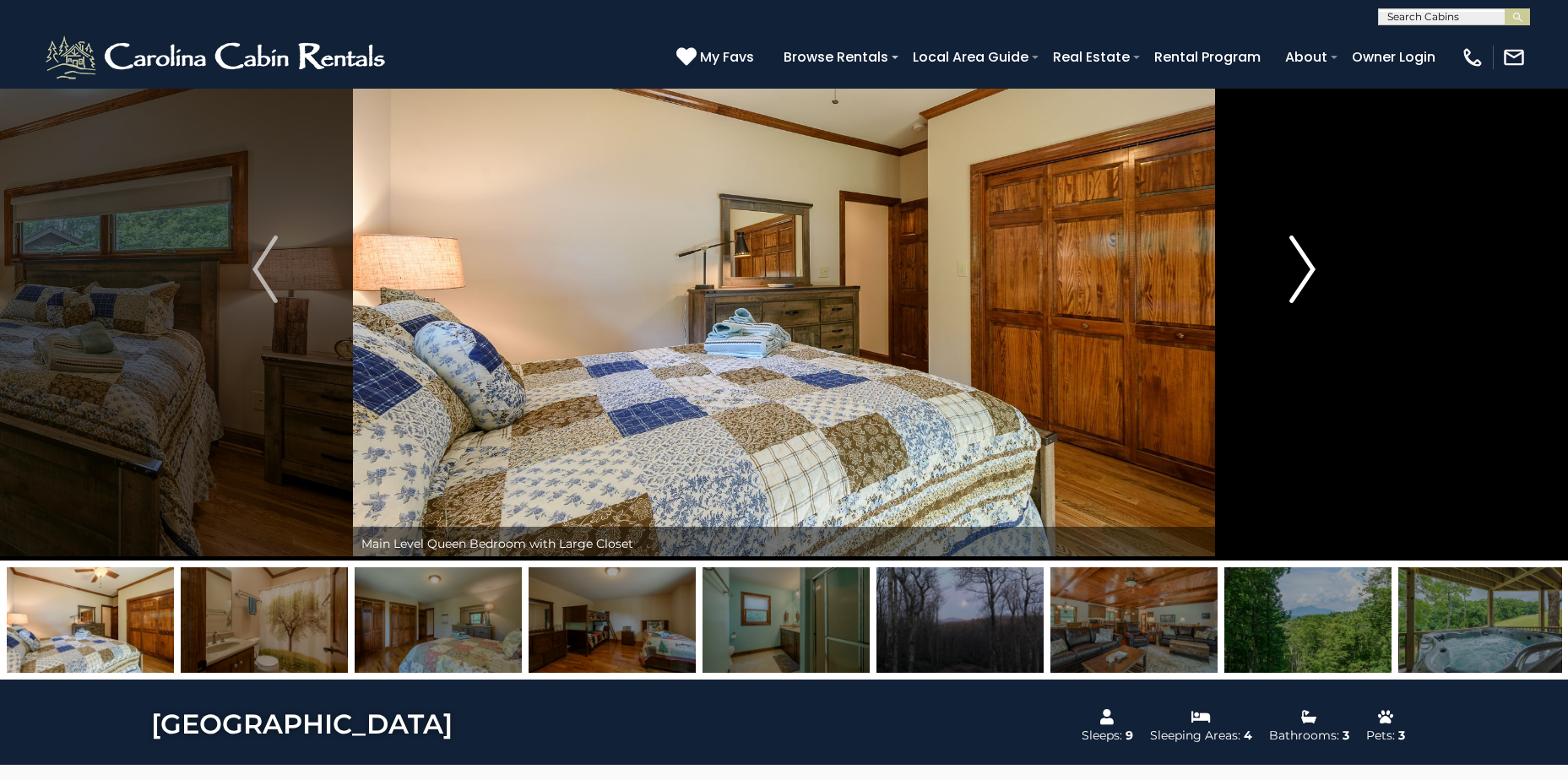
click at [1304, 264] on img "Next" at bounding box center [1303, 268] width 25 height 67
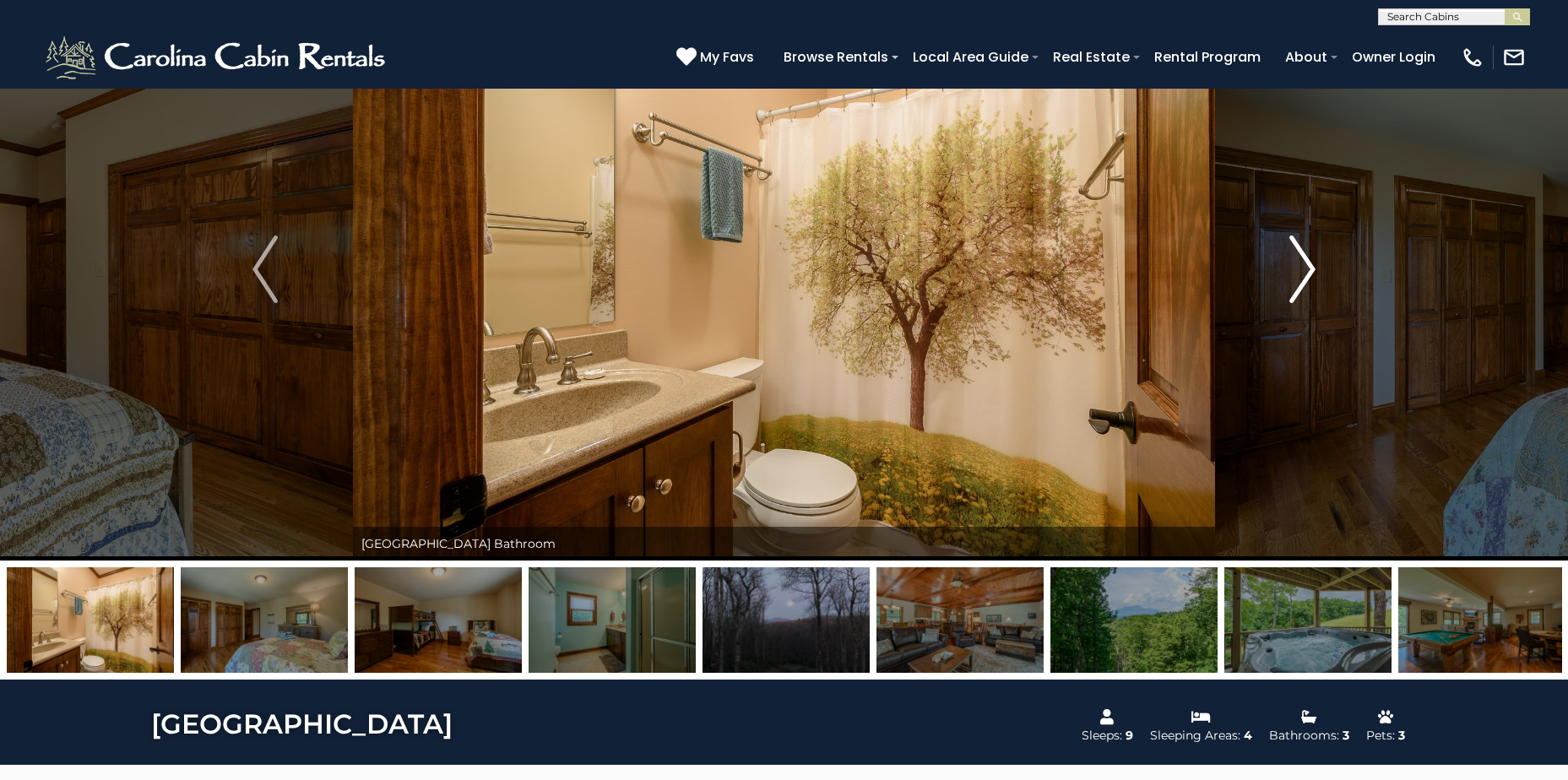
click at [1304, 264] on img "Next" at bounding box center [1303, 268] width 25 height 67
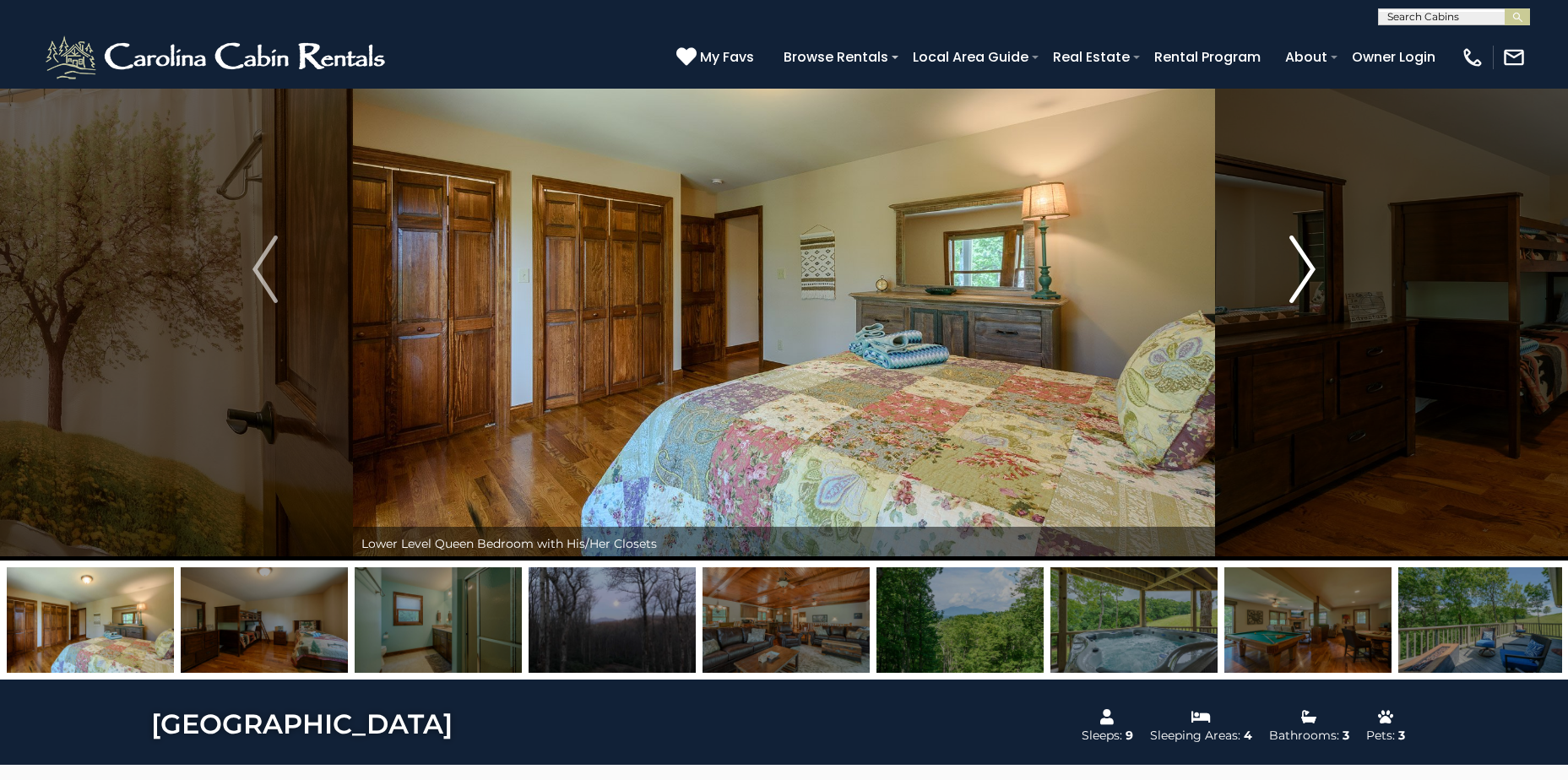
click at [1304, 264] on img "Next" at bounding box center [1303, 268] width 25 height 67
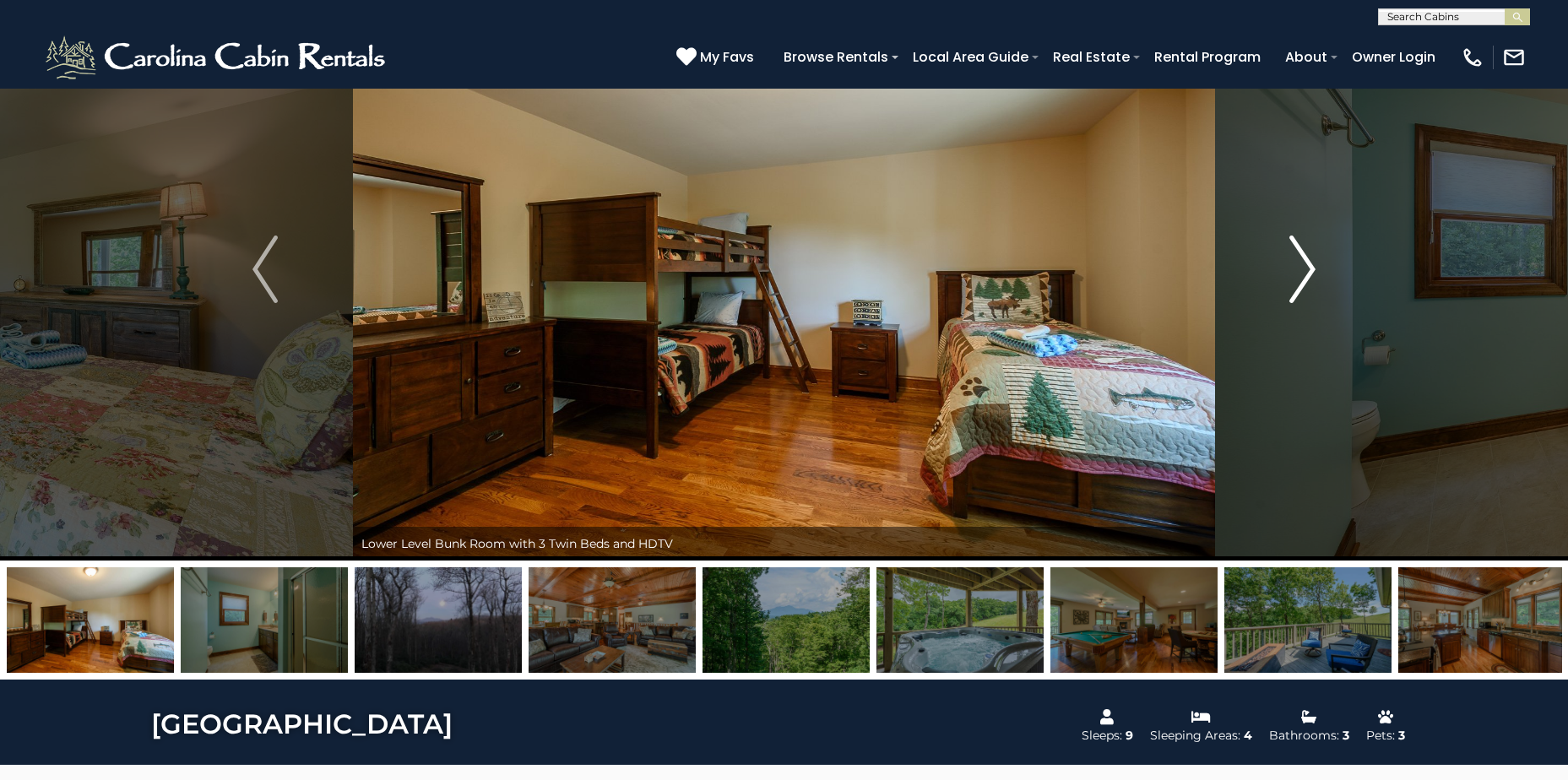
click at [1304, 264] on img "Next" at bounding box center [1303, 268] width 25 height 67
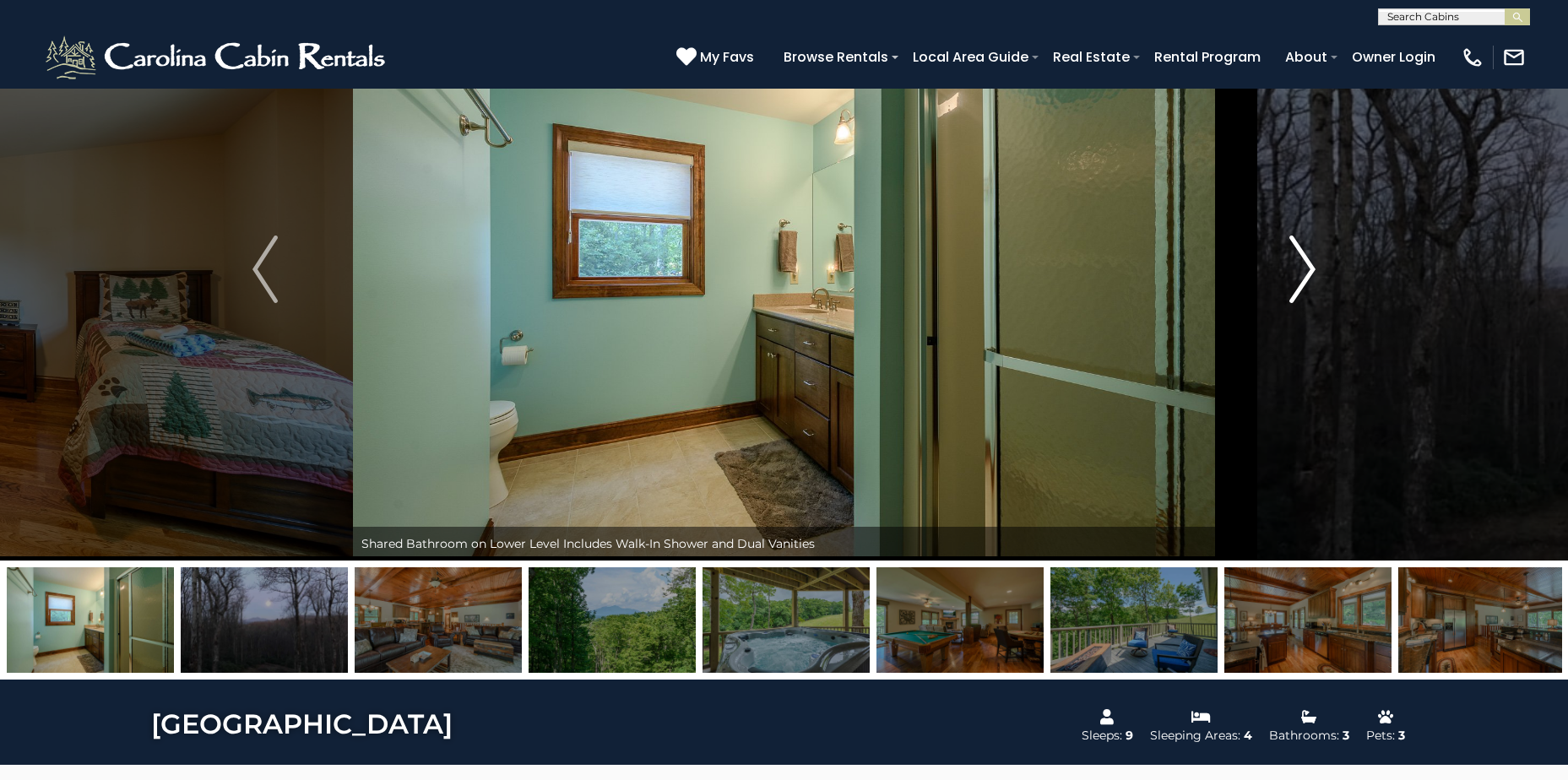
click at [1304, 264] on img "Next" at bounding box center [1303, 268] width 25 height 67
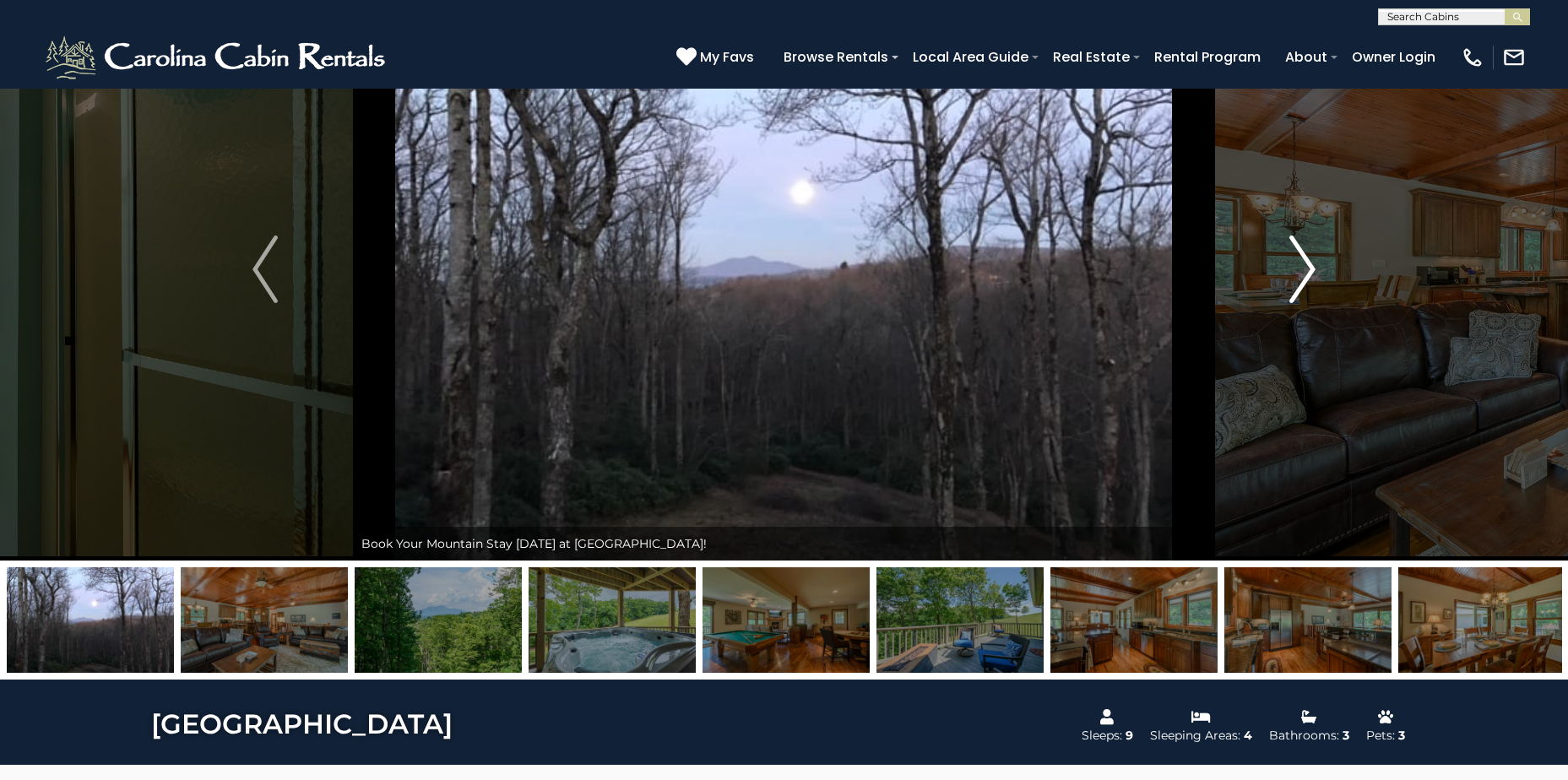
click at [1304, 264] on img "Next" at bounding box center [1303, 268] width 25 height 67
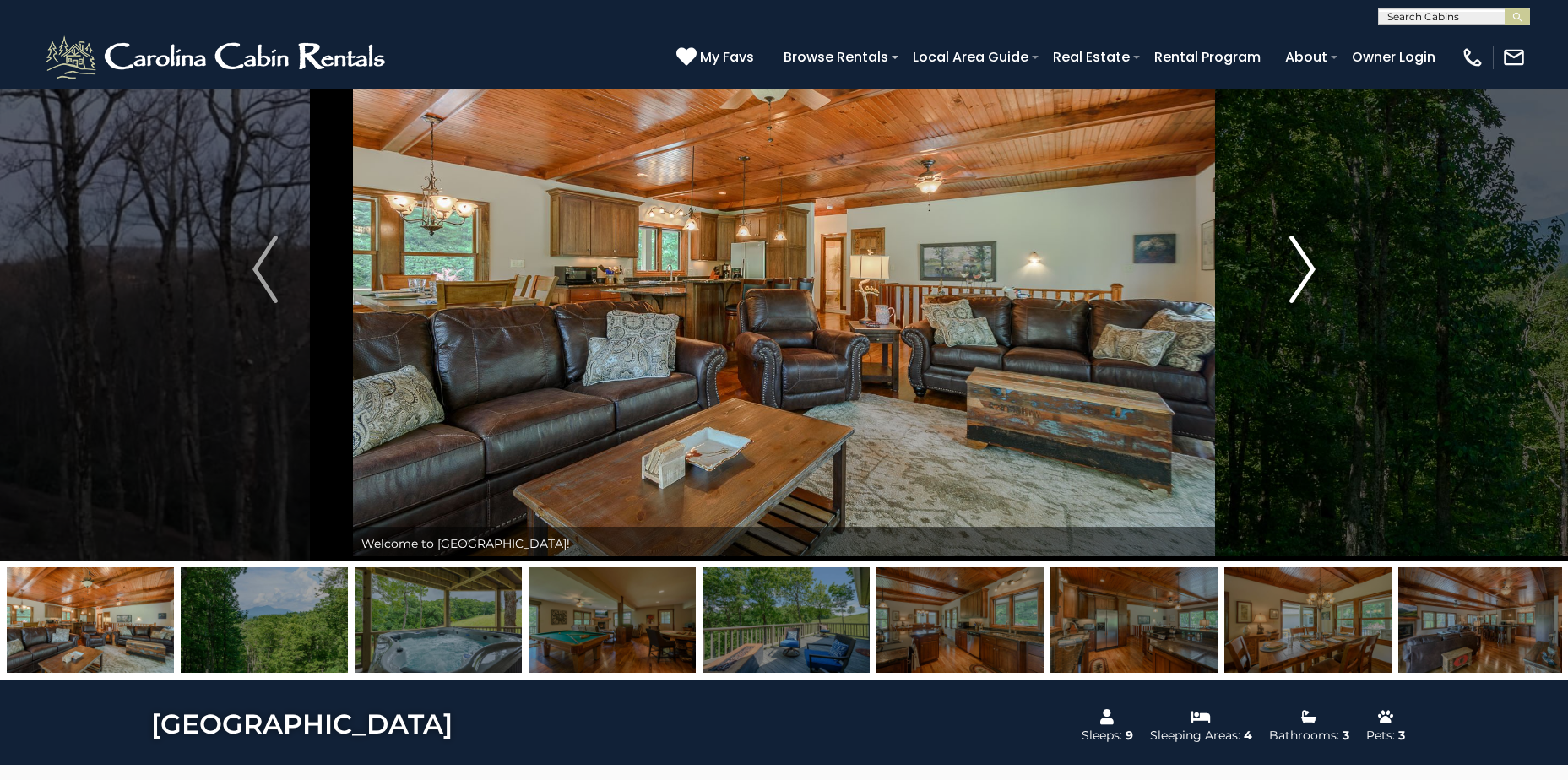
click at [1304, 264] on img "Next" at bounding box center [1303, 268] width 25 height 67
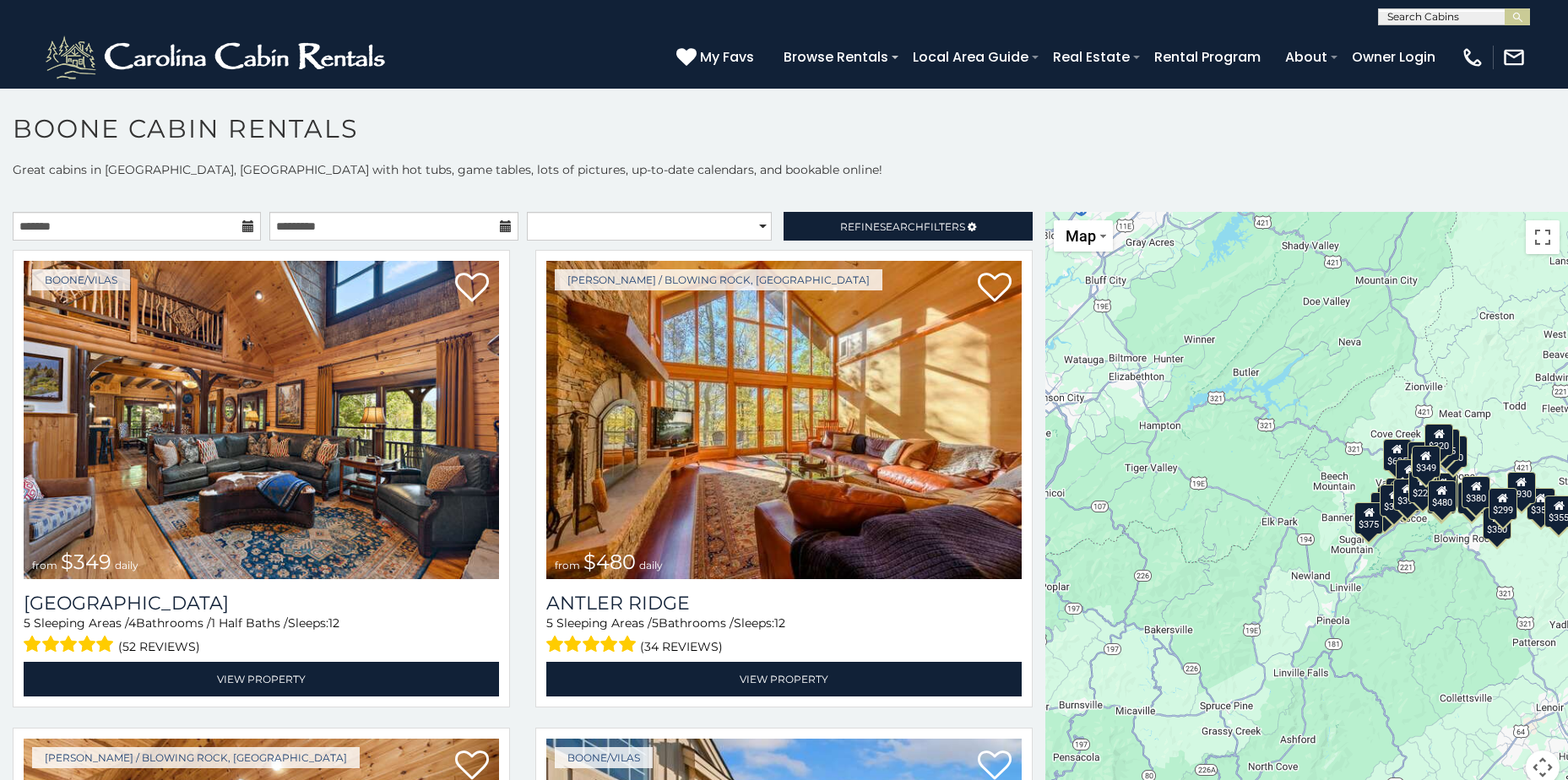
click at [244, 226] on icon at bounding box center [248, 225] width 12 height 12
click at [186, 227] on input "text" at bounding box center [137, 226] width 248 height 29
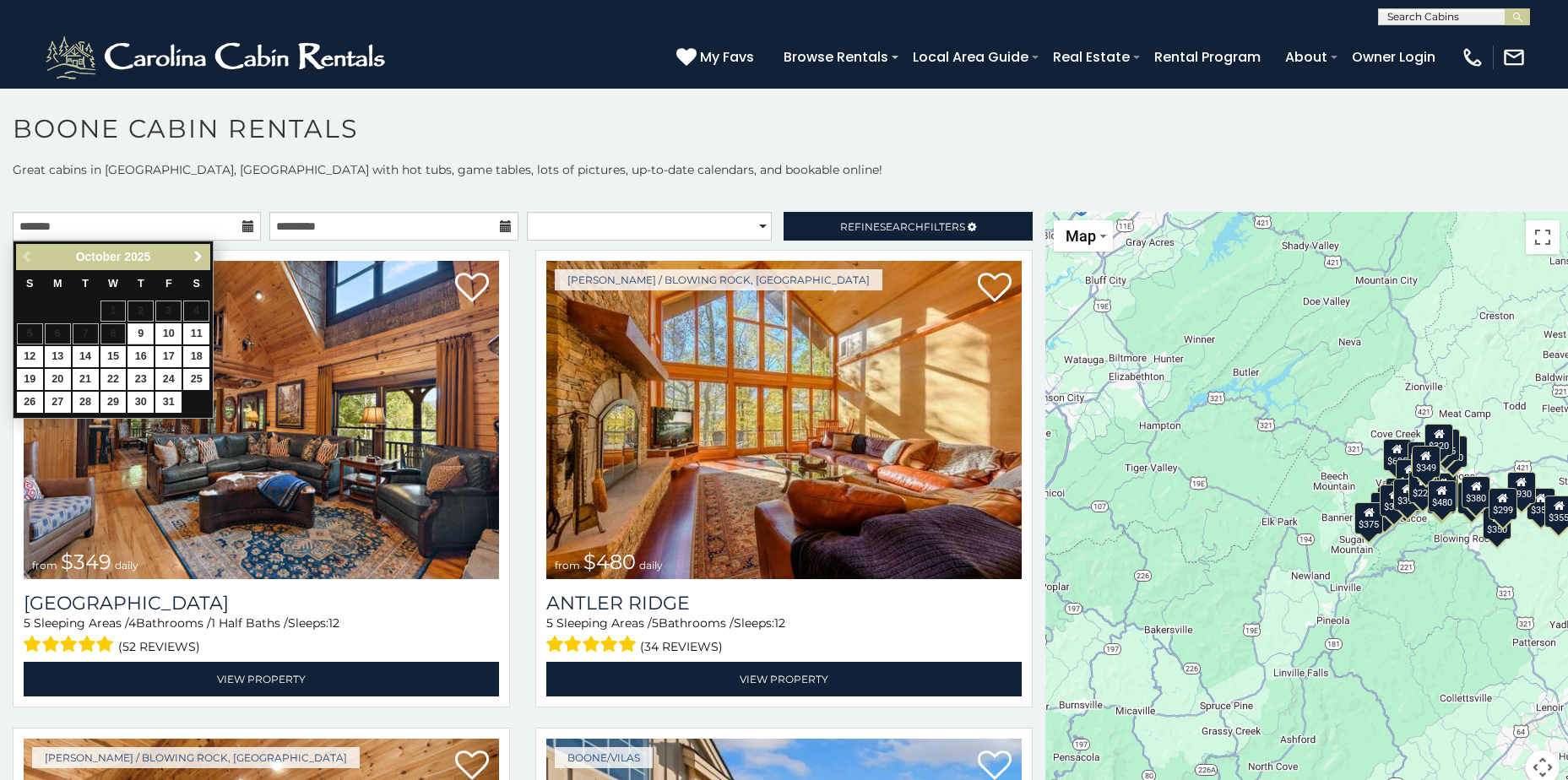
click at [200, 252] on span "Next" at bounding box center [198, 256] width 13 height 13
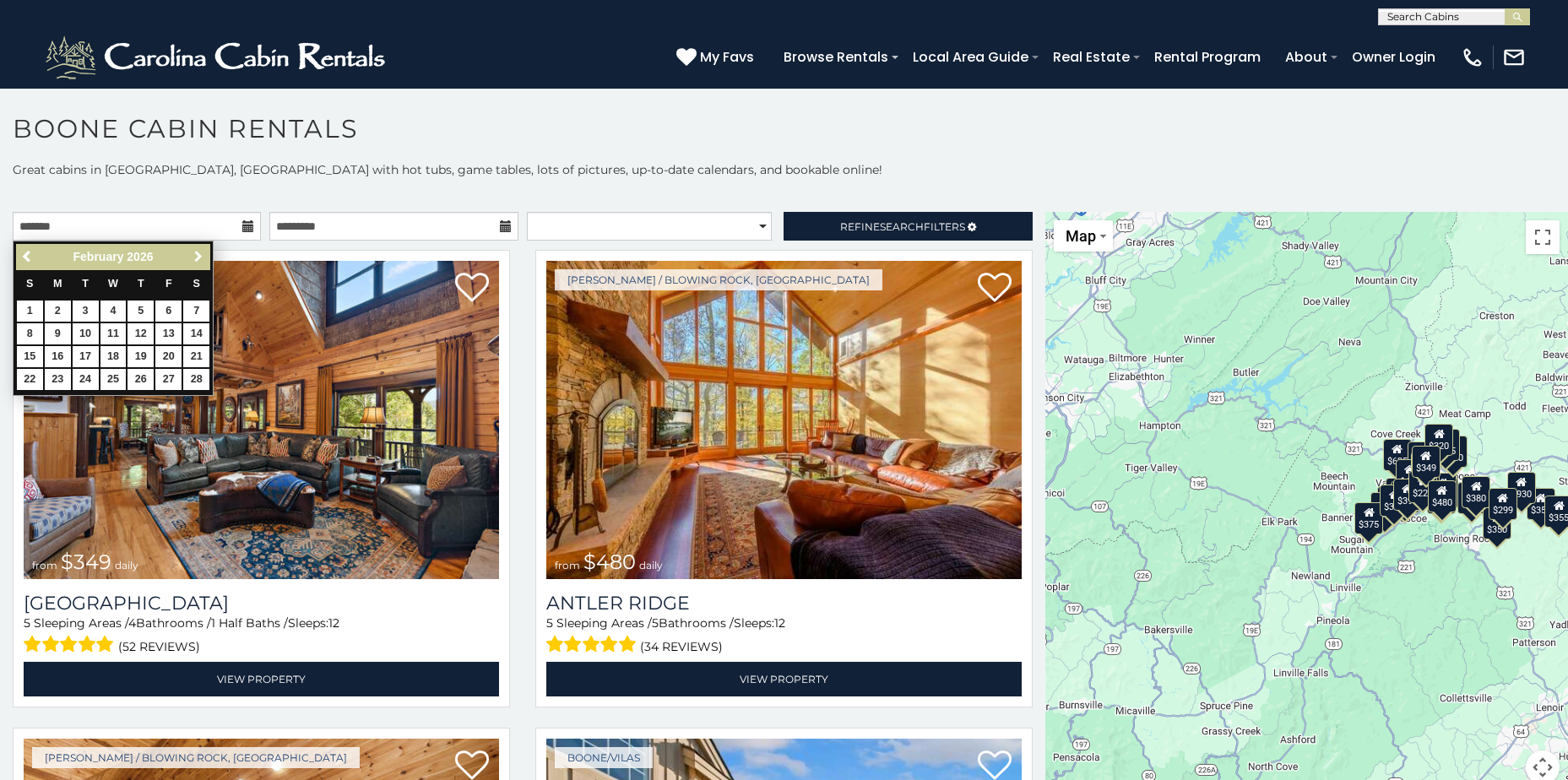
click at [200, 252] on span "Next" at bounding box center [198, 256] width 13 height 13
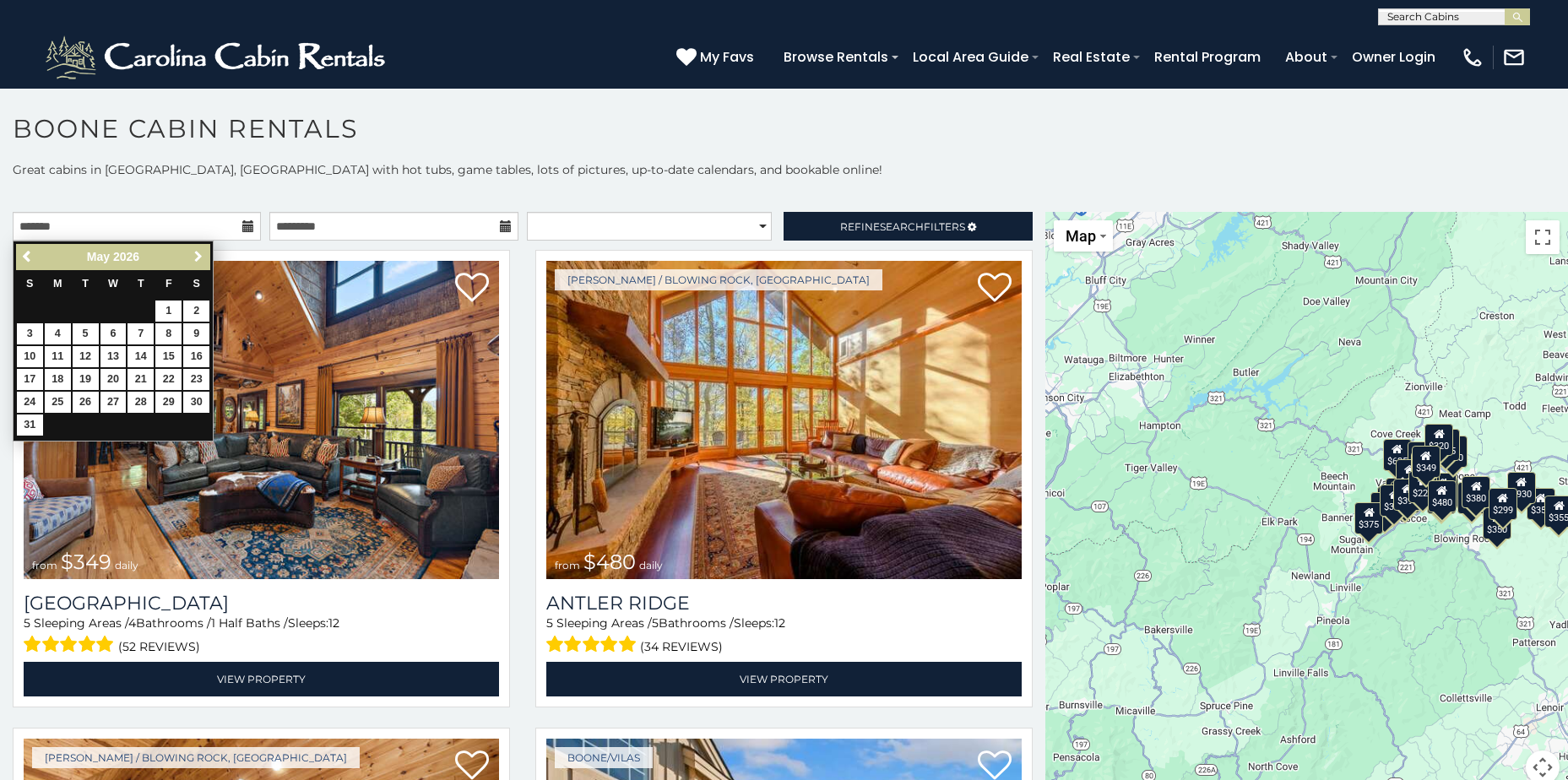
click at [200, 252] on span "Next" at bounding box center [198, 256] width 13 height 13
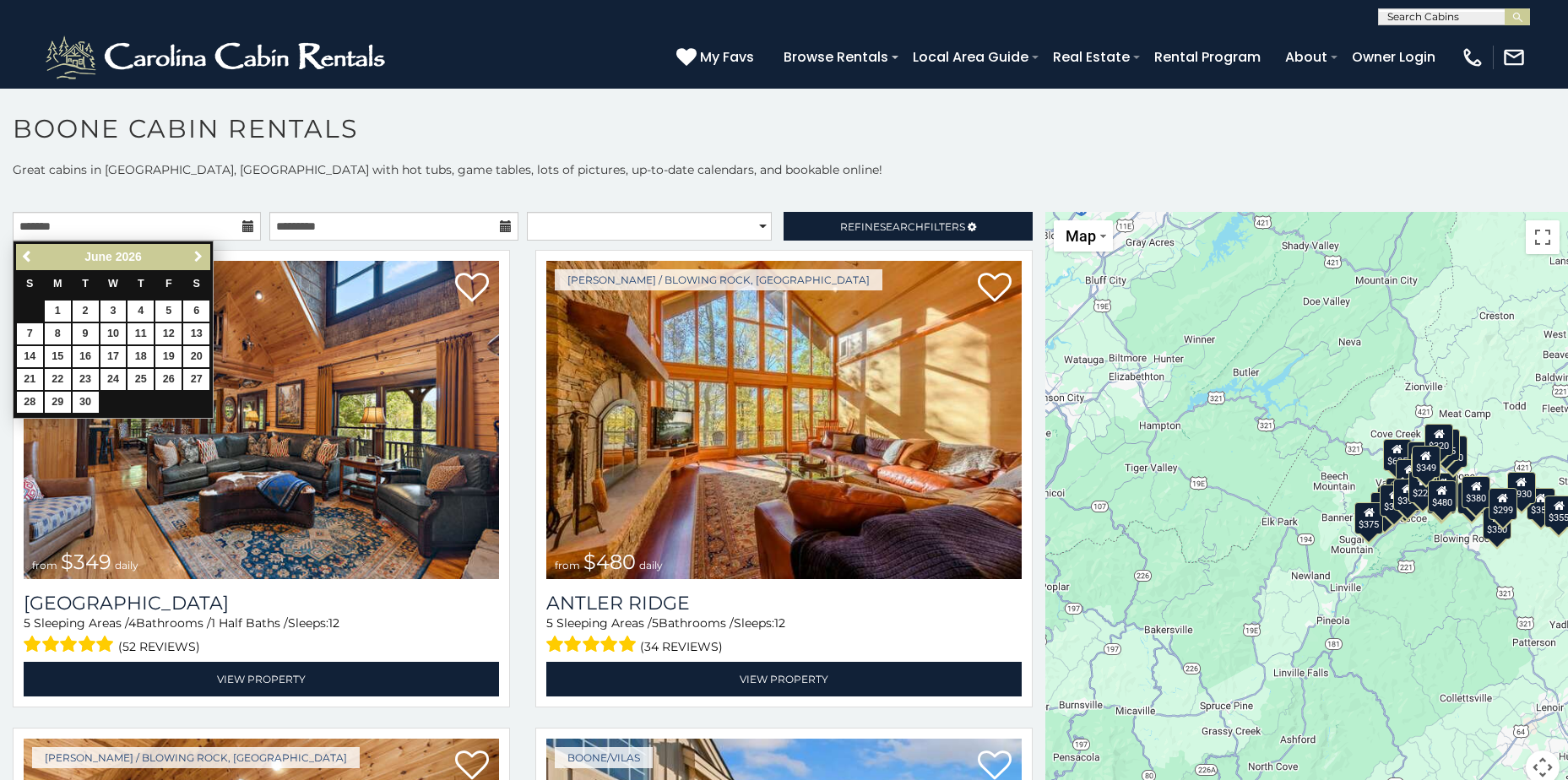
click at [200, 252] on span "Next" at bounding box center [198, 256] width 13 height 13
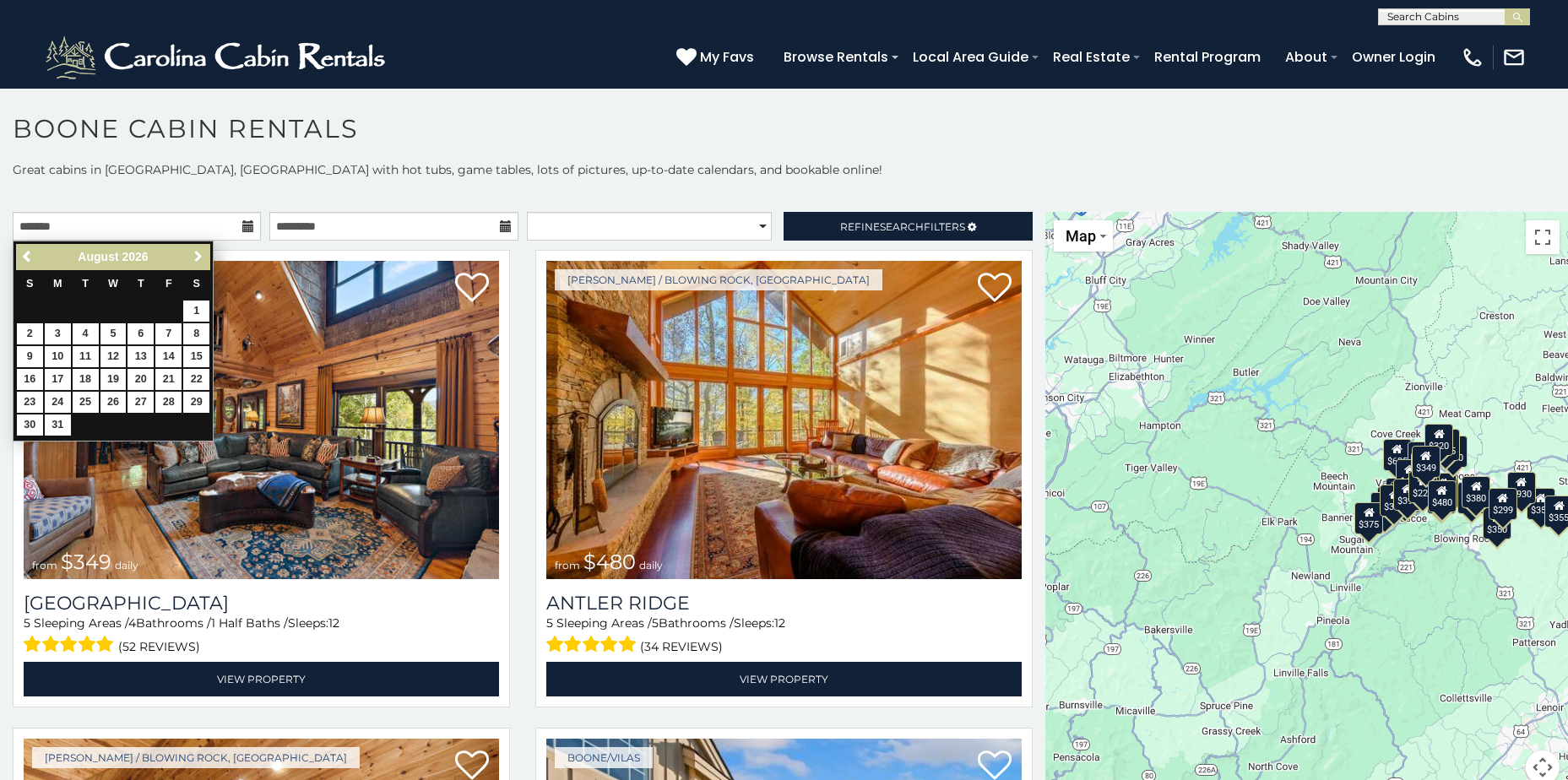
click at [200, 252] on span "Next" at bounding box center [198, 256] width 13 height 13
click at [197, 355] on link "17" at bounding box center [196, 357] width 26 height 22
type input "**********"
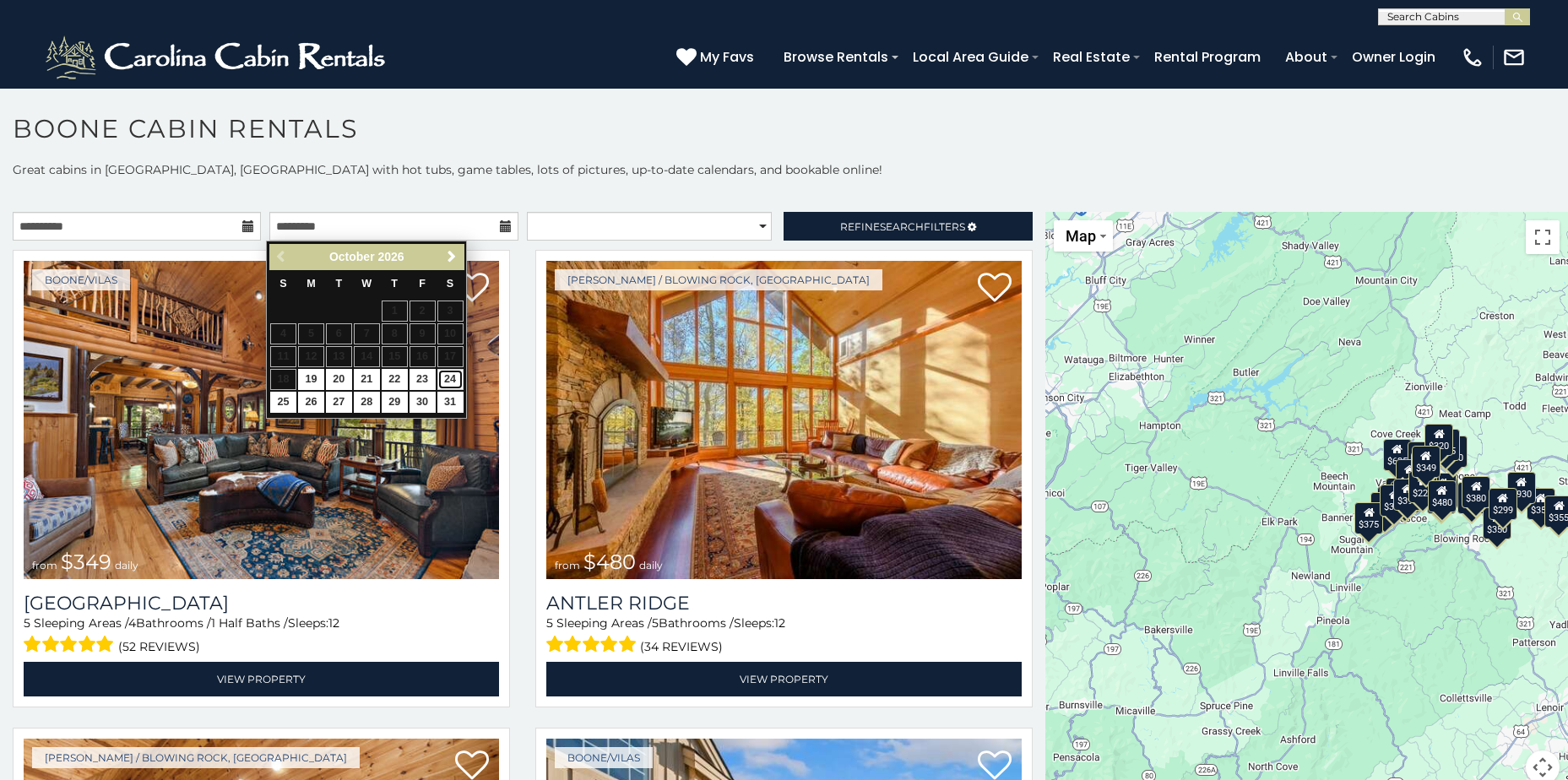
click at [454, 375] on link "24" at bounding box center [450, 380] width 26 height 22
type input "**********"
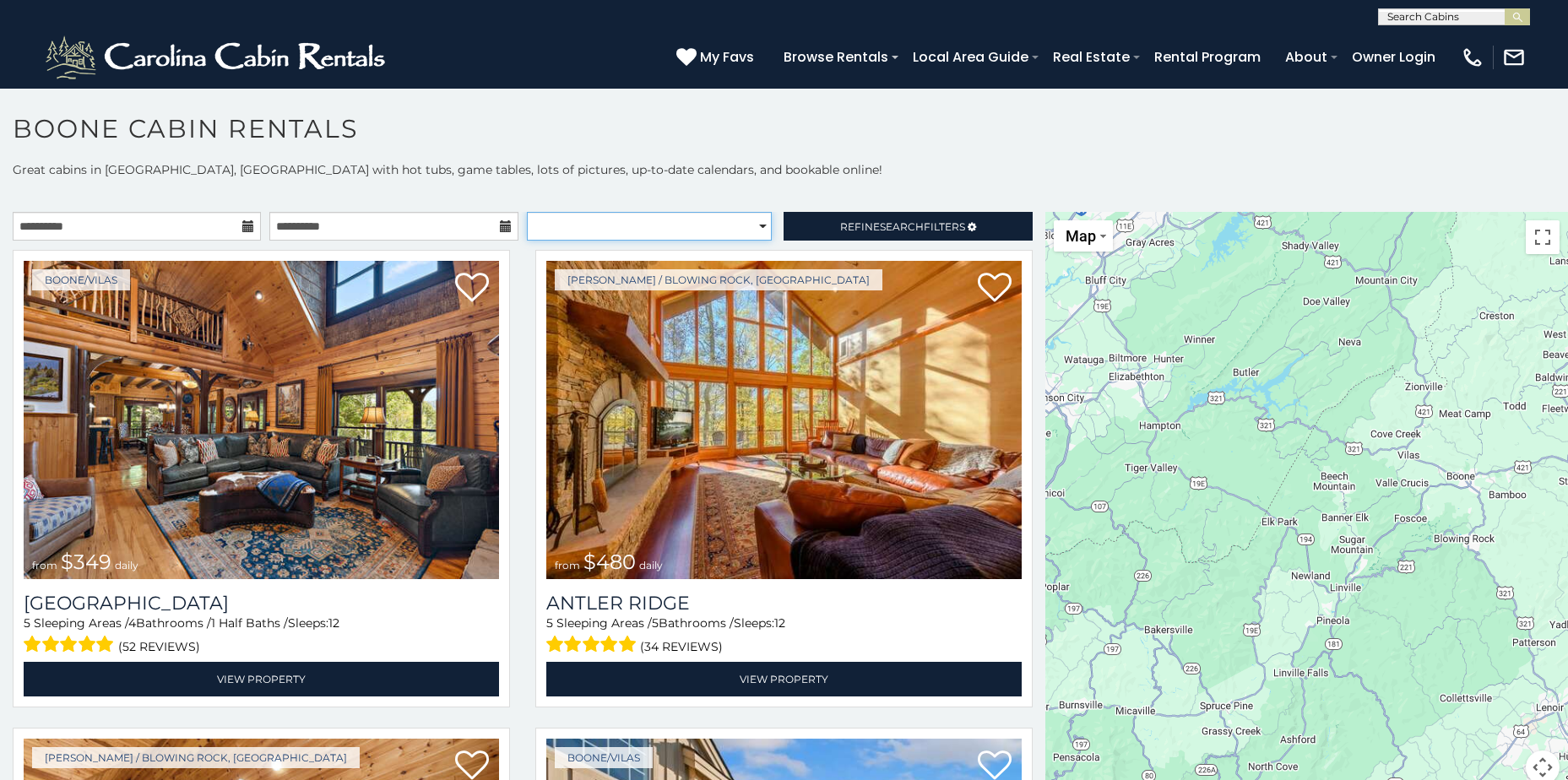
click at [758, 223] on select "**********" at bounding box center [649, 226] width 245 height 29
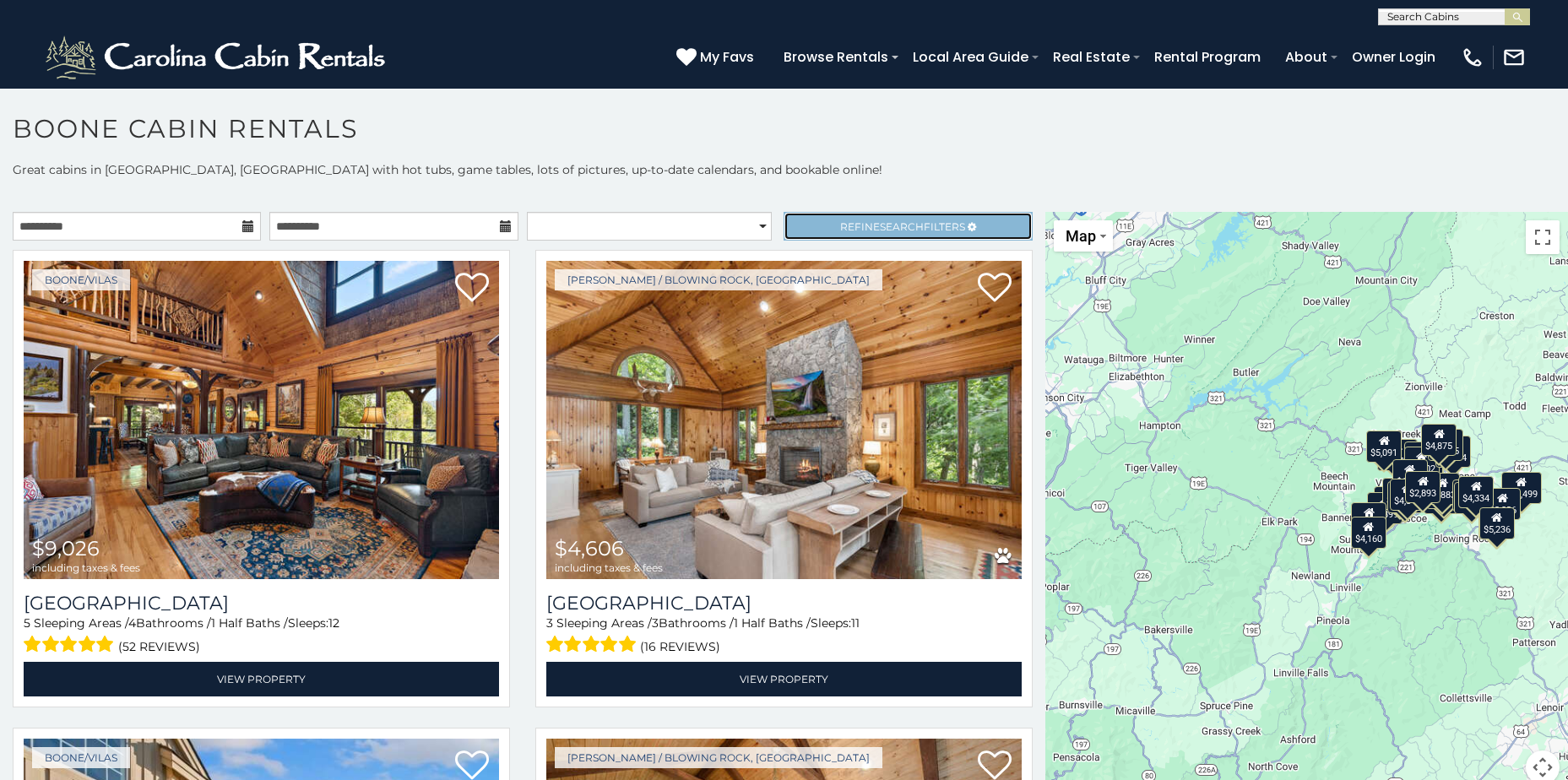
click at [850, 226] on span "Refine Search Filters" at bounding box center [903, 226] width 125 height 13
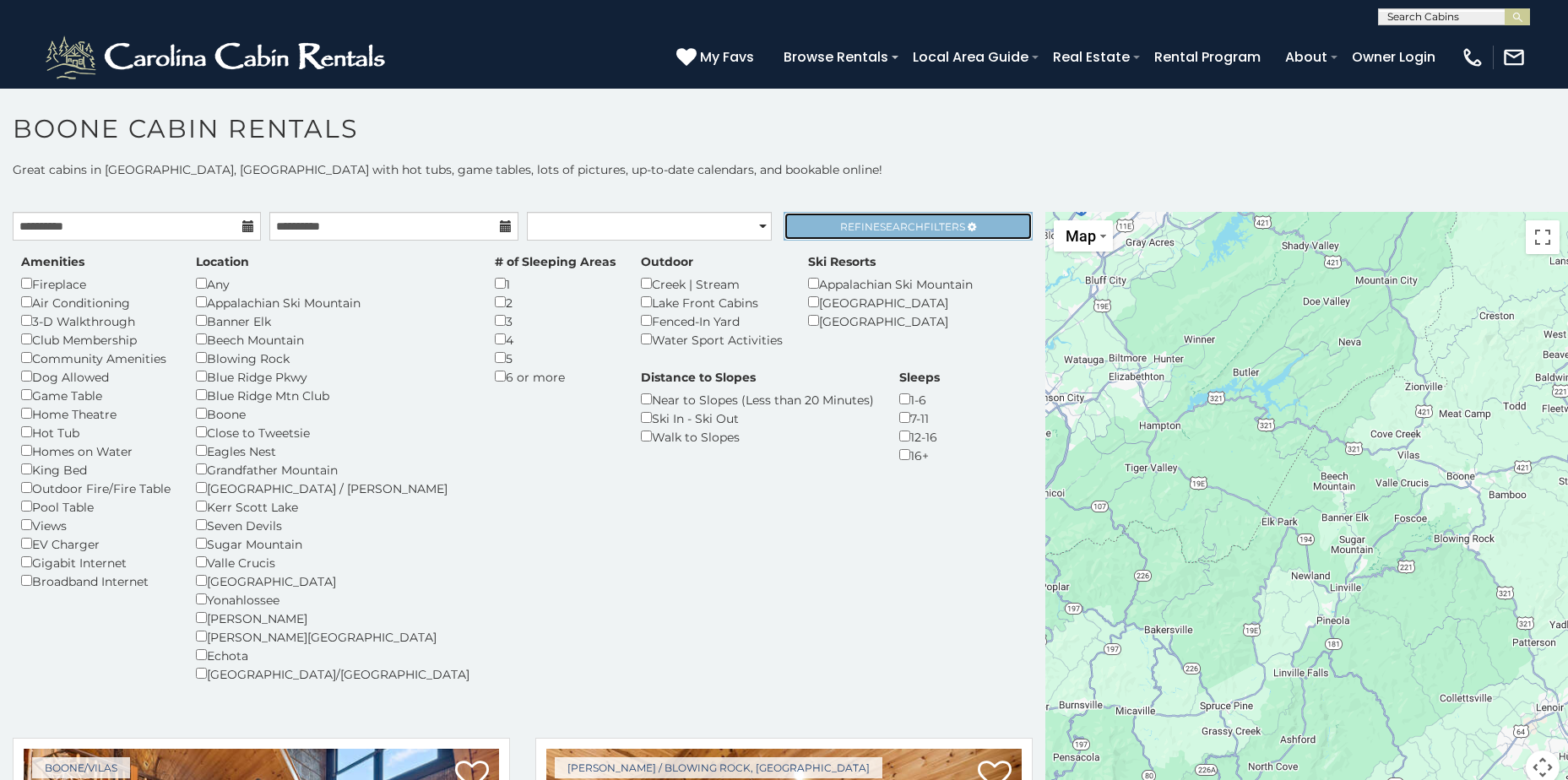
click at [862, 229] on span "Refine Search Filters" at bounding box center [903, 226] width 125 height 13
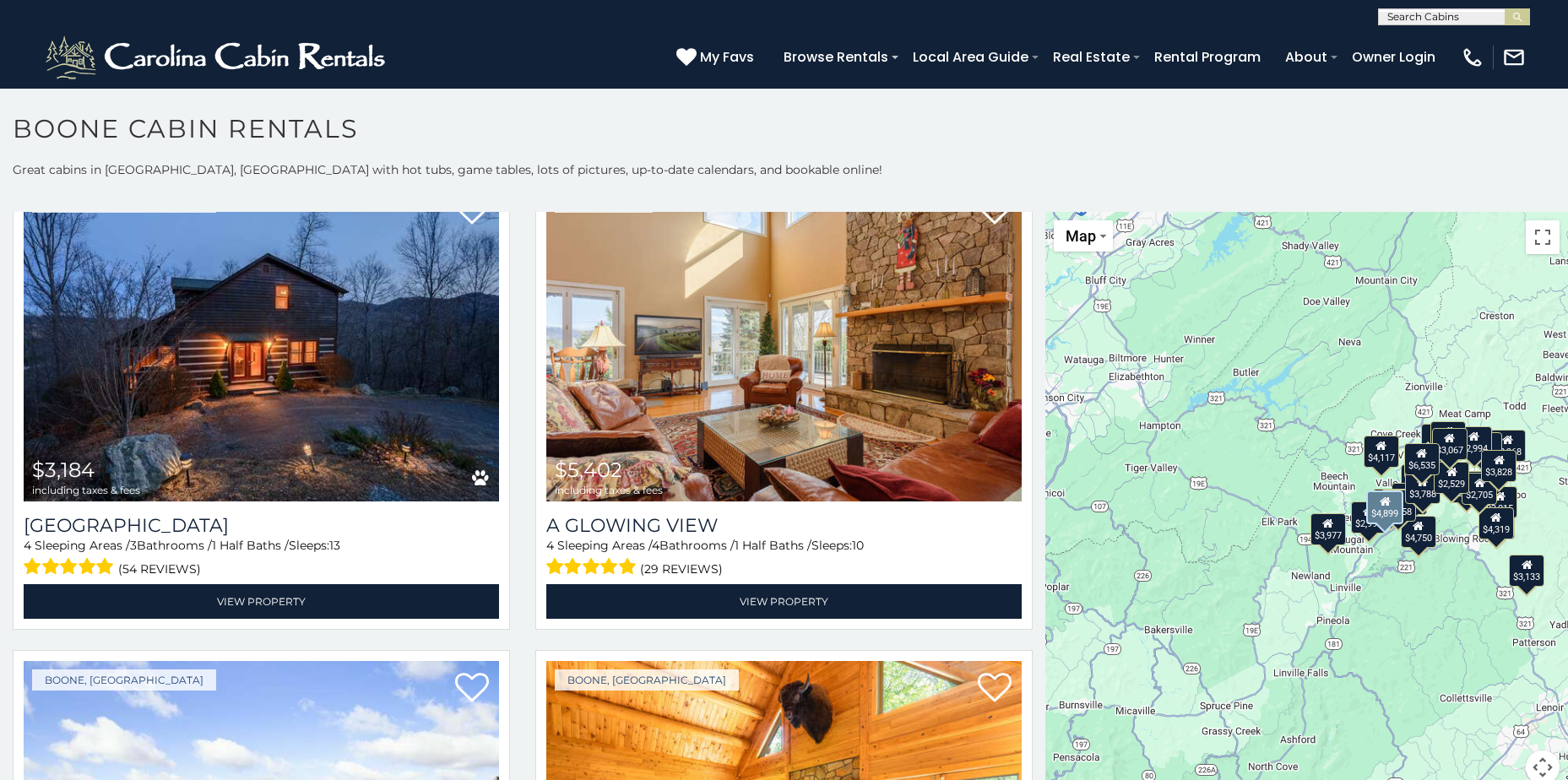
scroll to position [1098, 0]
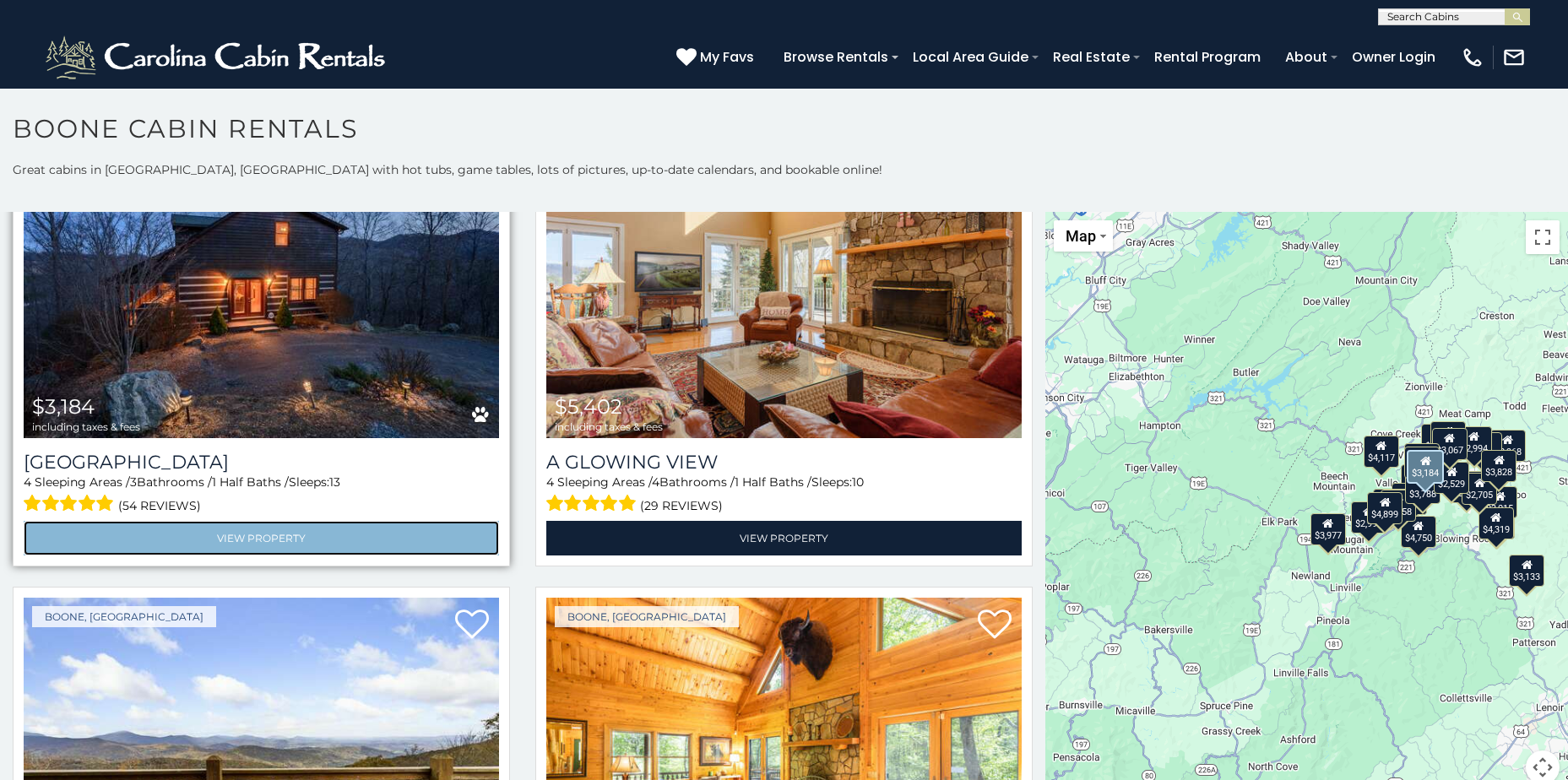
click at [281, 526] on link "View Property" at bounding box center [260, 538] width 475 height 35
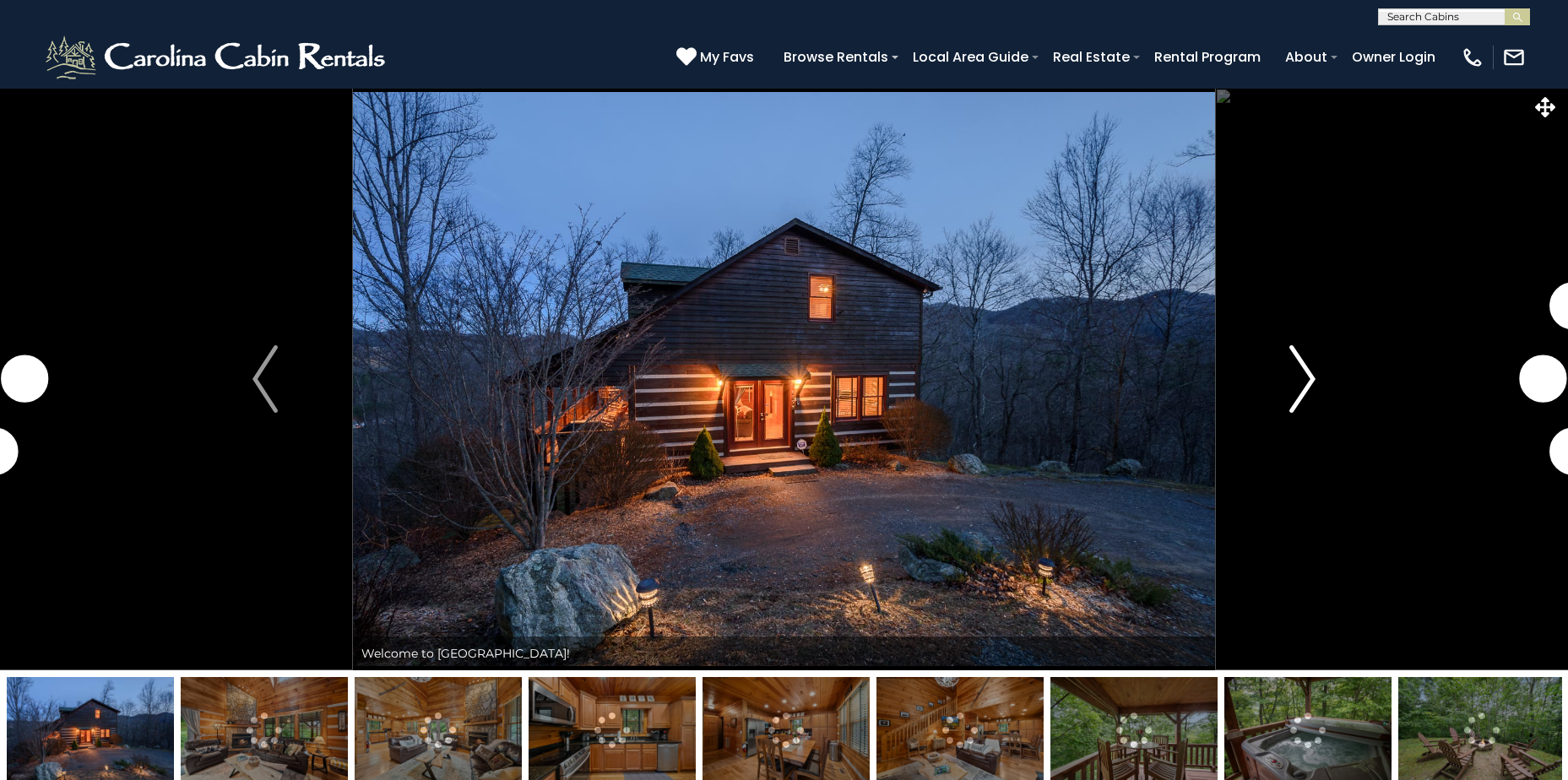
click at [1307, 374] on img "Next" at bounding box center [1303, 379] width 25 height 67
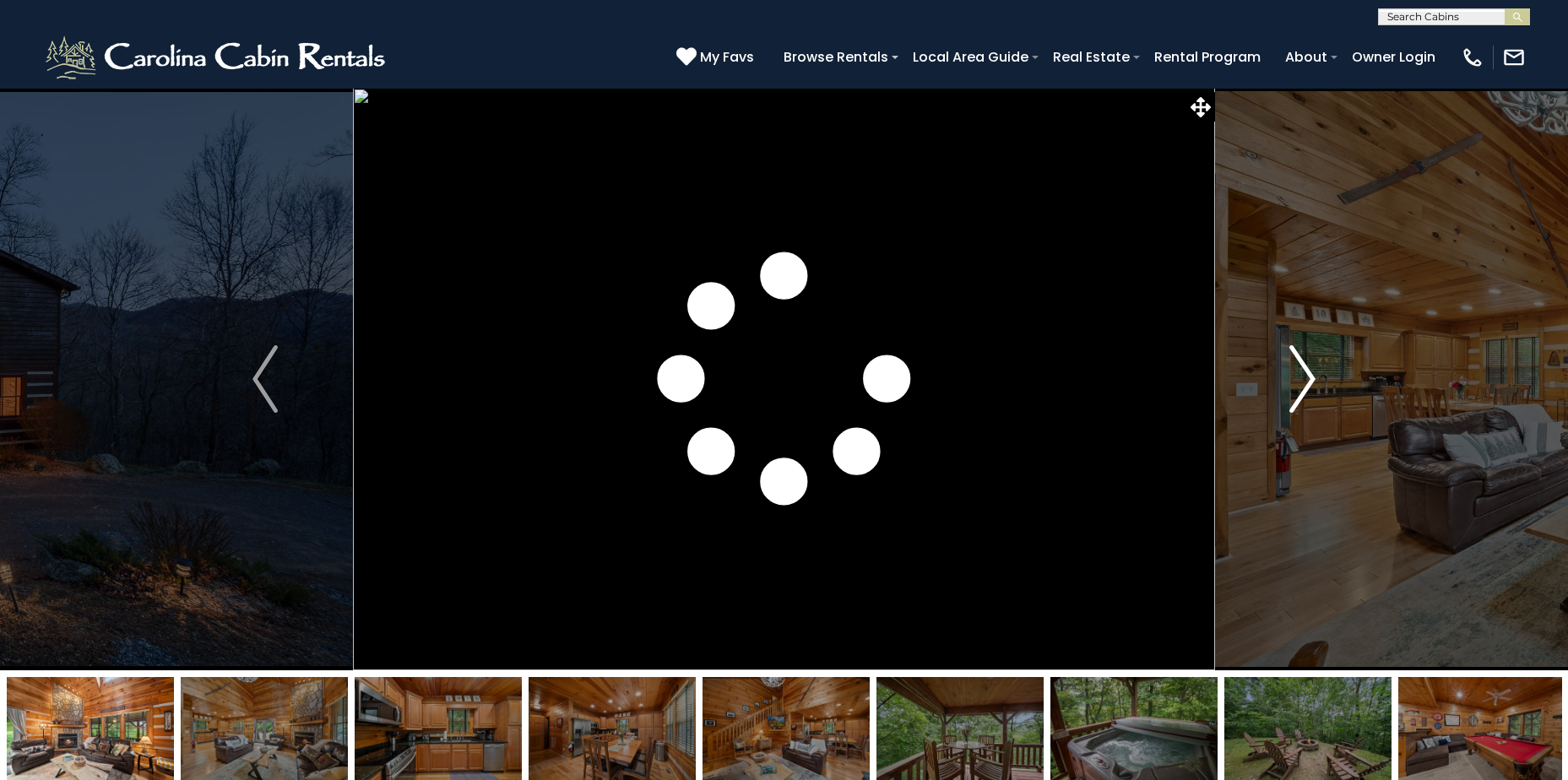
click at [1308, 373] on img "Next" at bounding box center [1303, 379] width 25 height 67
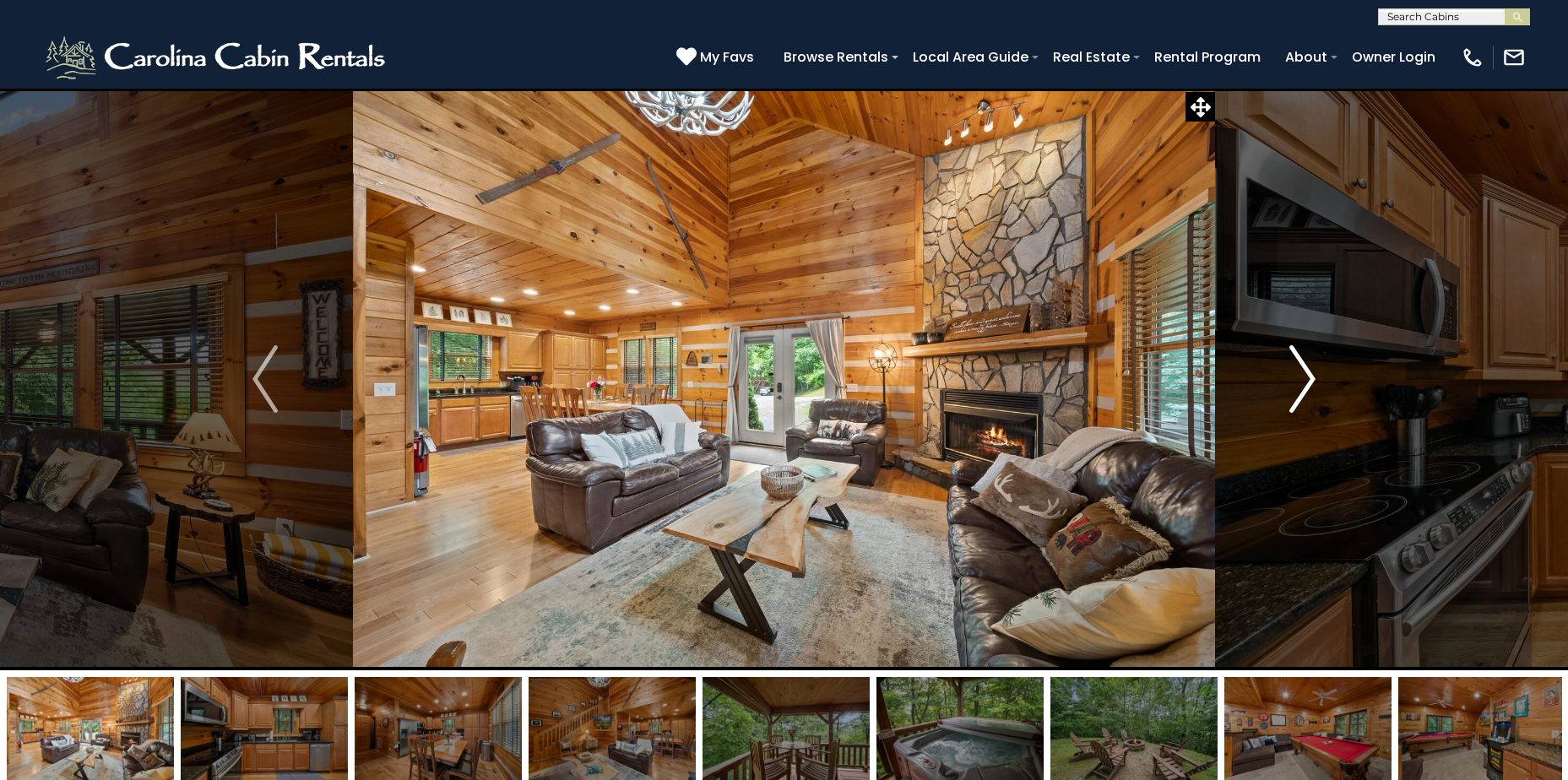
click at [1308, 373] on img "Next" at bounding box center [1303, 379] width 25 height 67
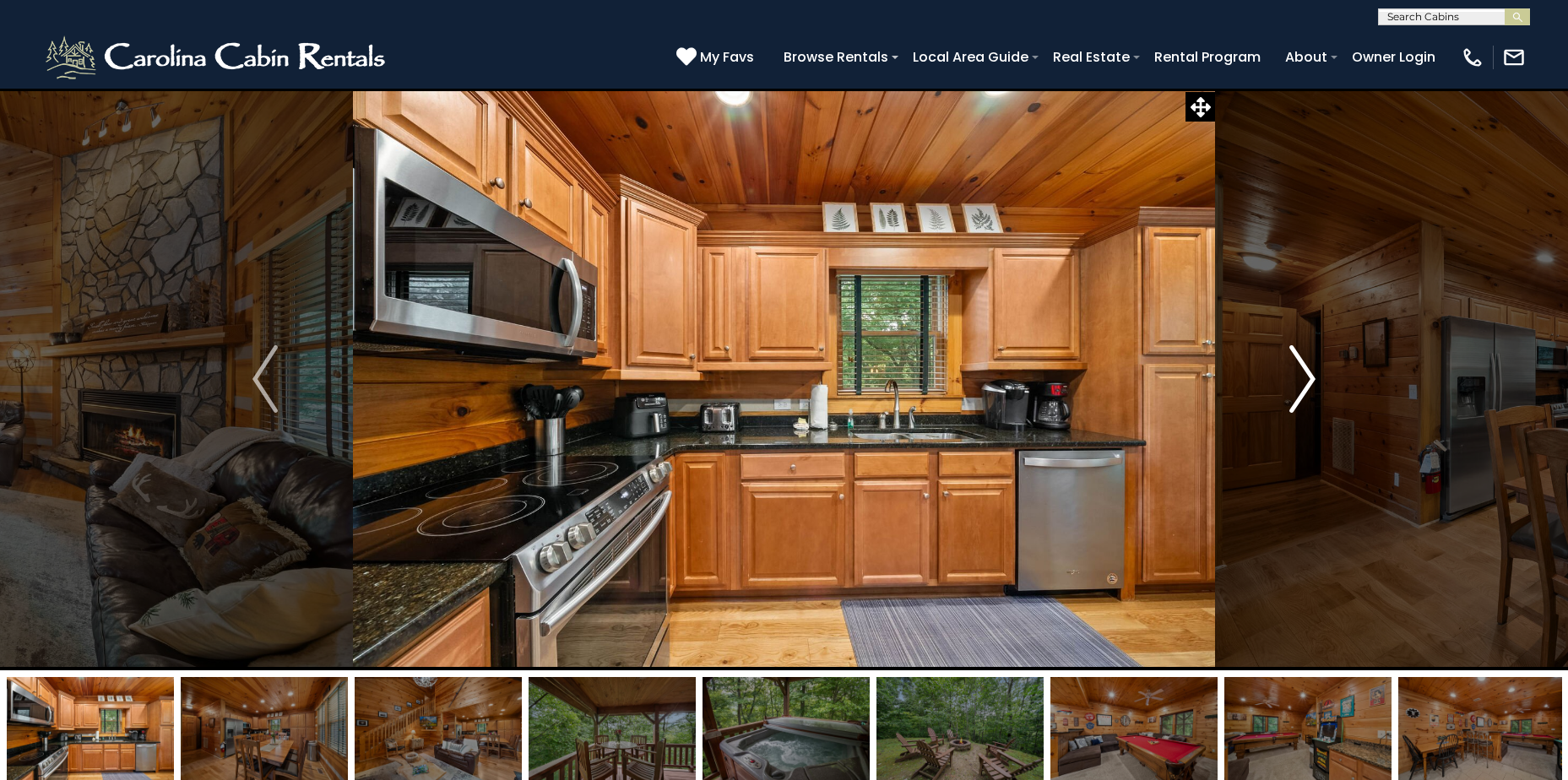
click at [1308, 373] on img "Next" at bounding box center [1303, 379] width 25 height 67
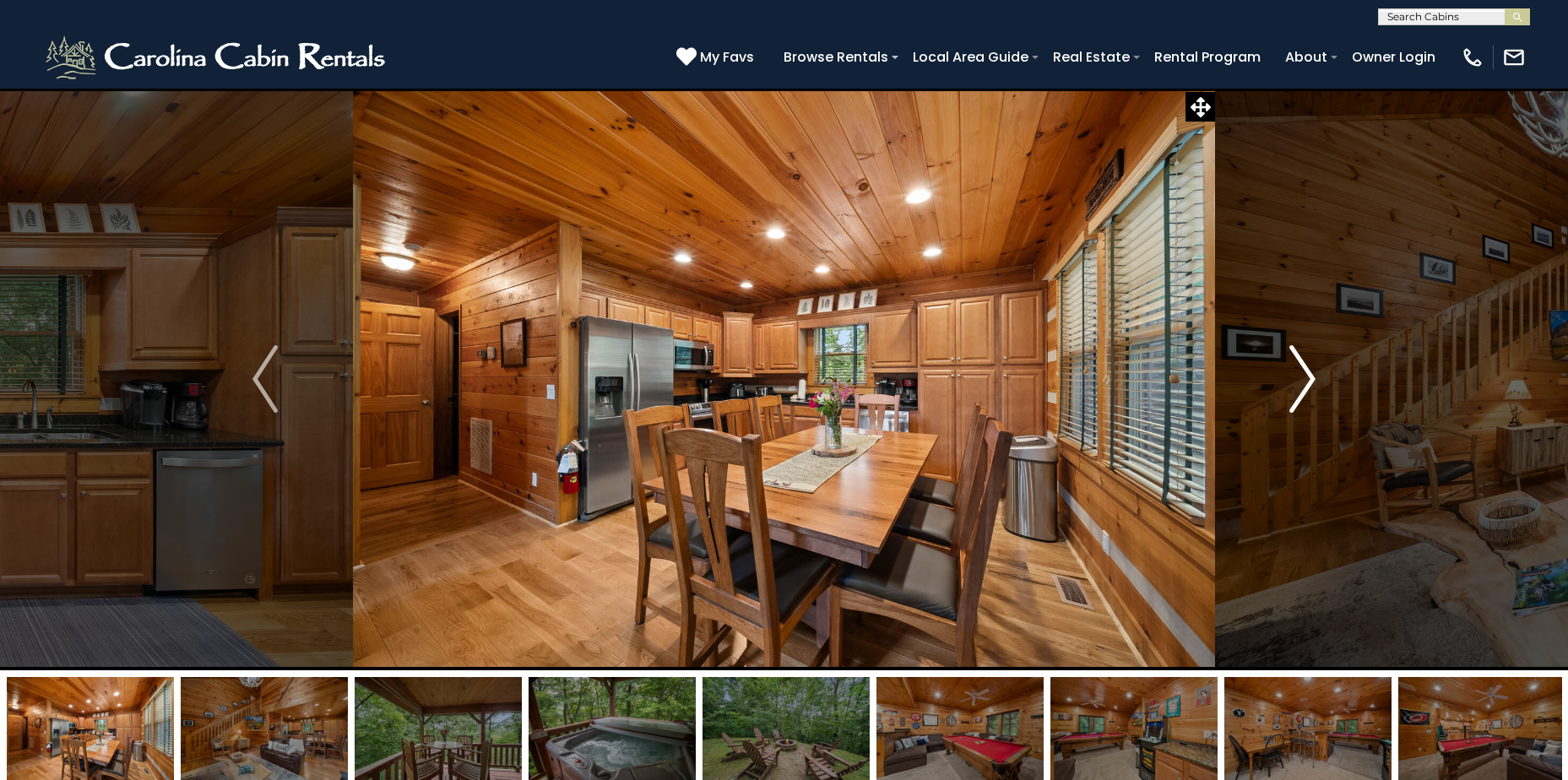
click at [1308, 373] on img "Next" at bounding box center [1303, 379] width 25 height 67
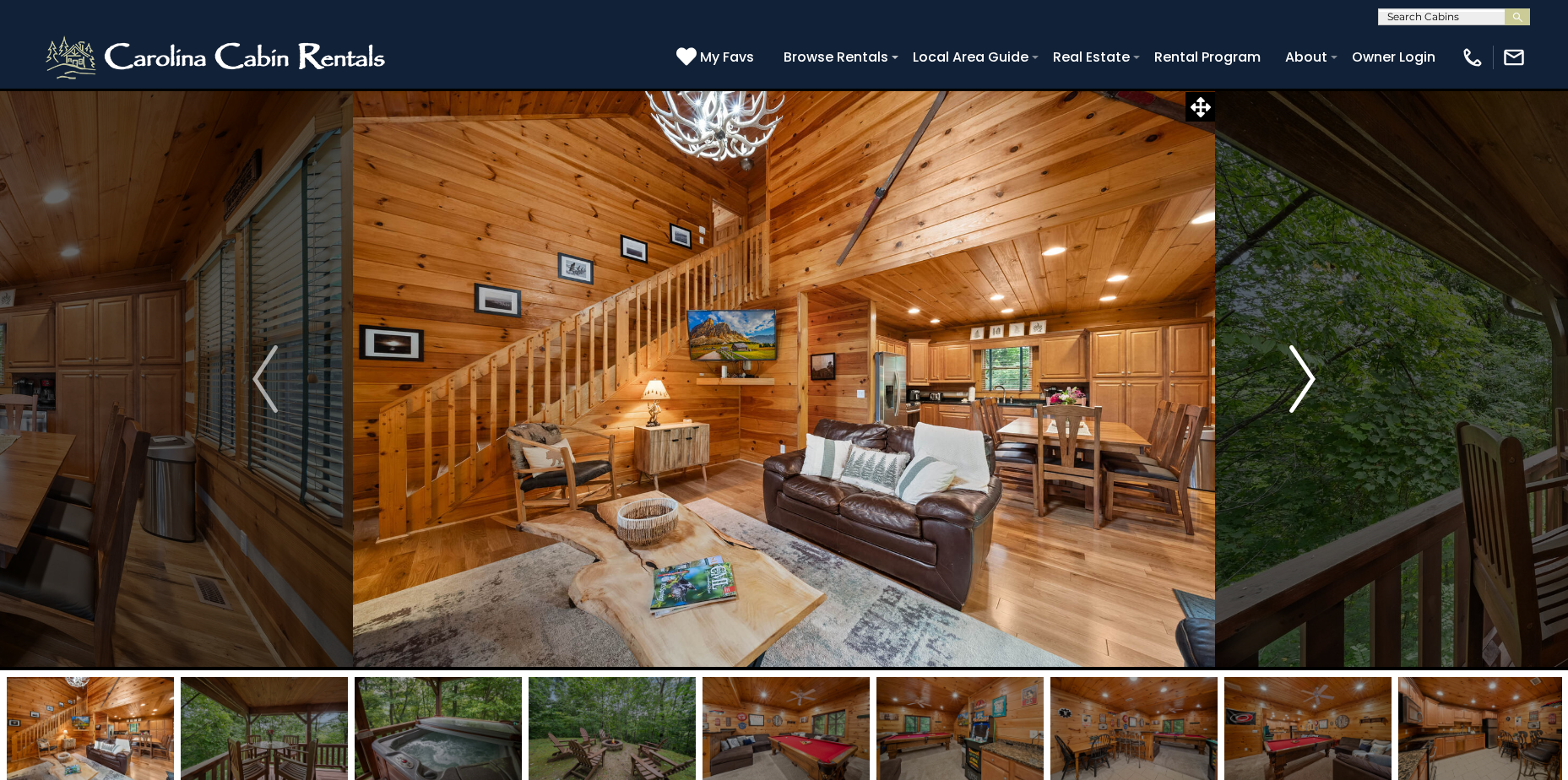
click at [1308, 373] on img "Next" at bounding box center [1303, 379] width 25 height 67
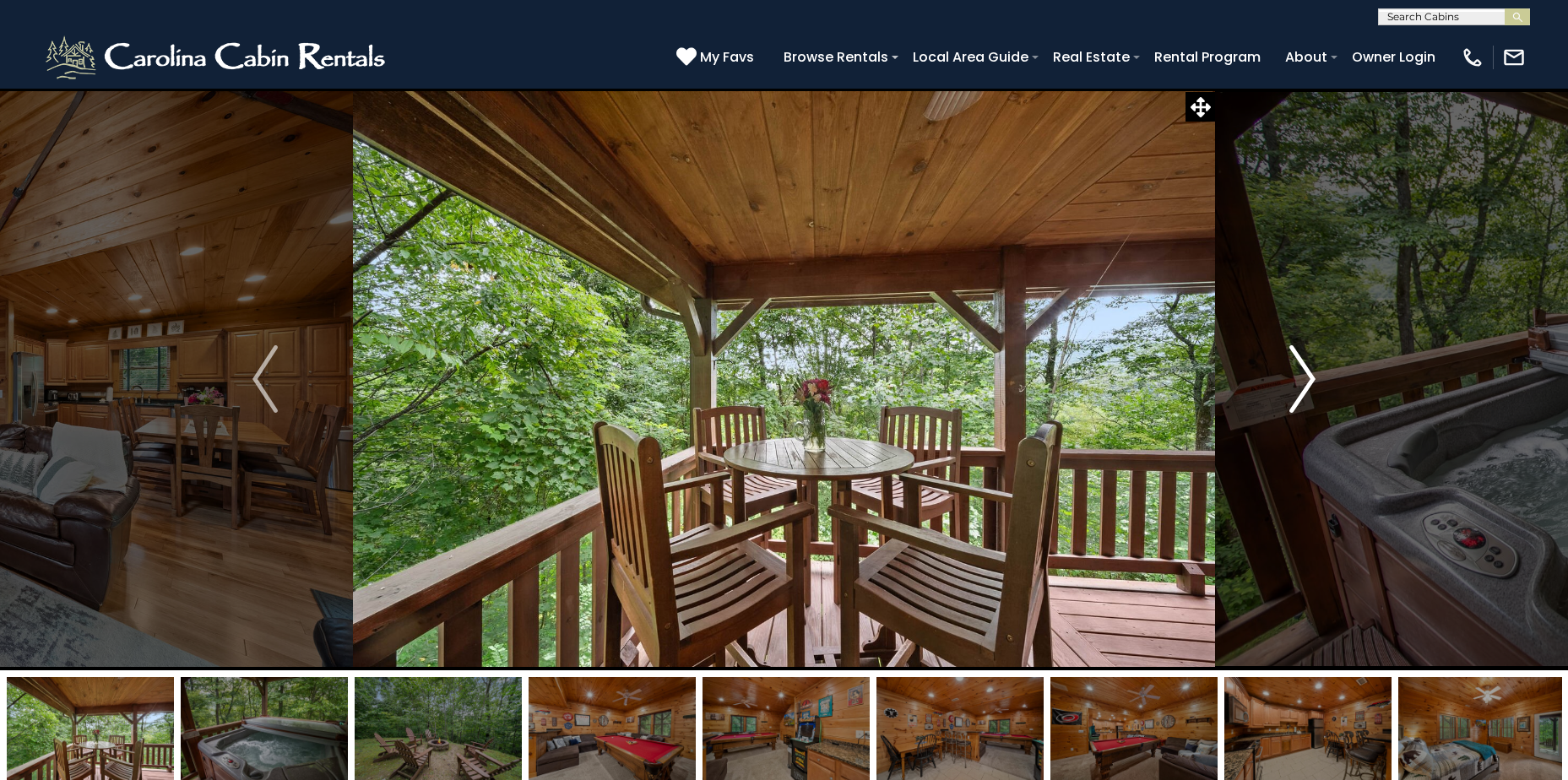
click at [1308, 373] on img "Next" at bounding box center [1303, 379] width 25 height 67
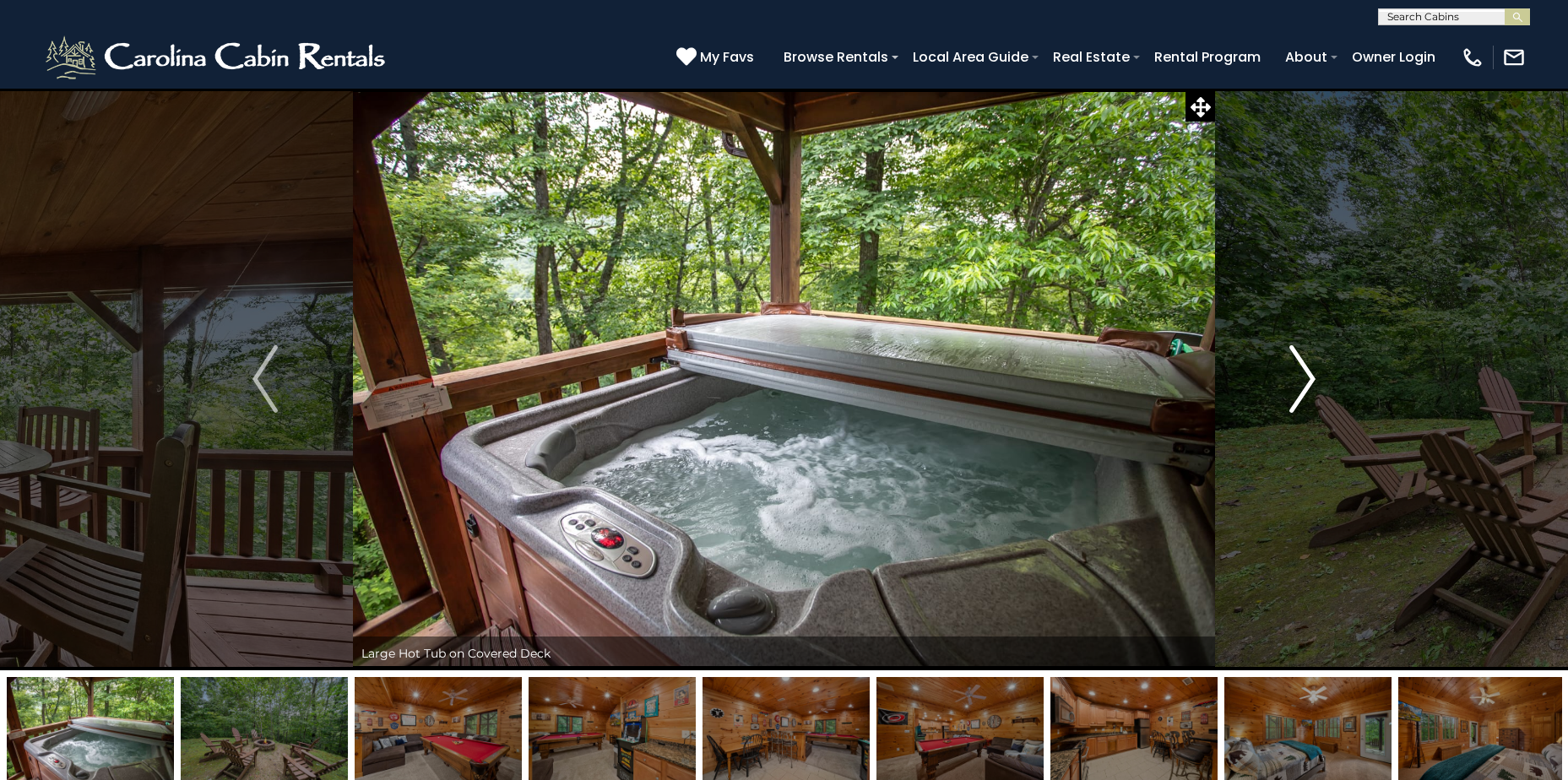
click at [1308, 373] on img "Next" at bounding box center [1303, 379] width 25 height 67
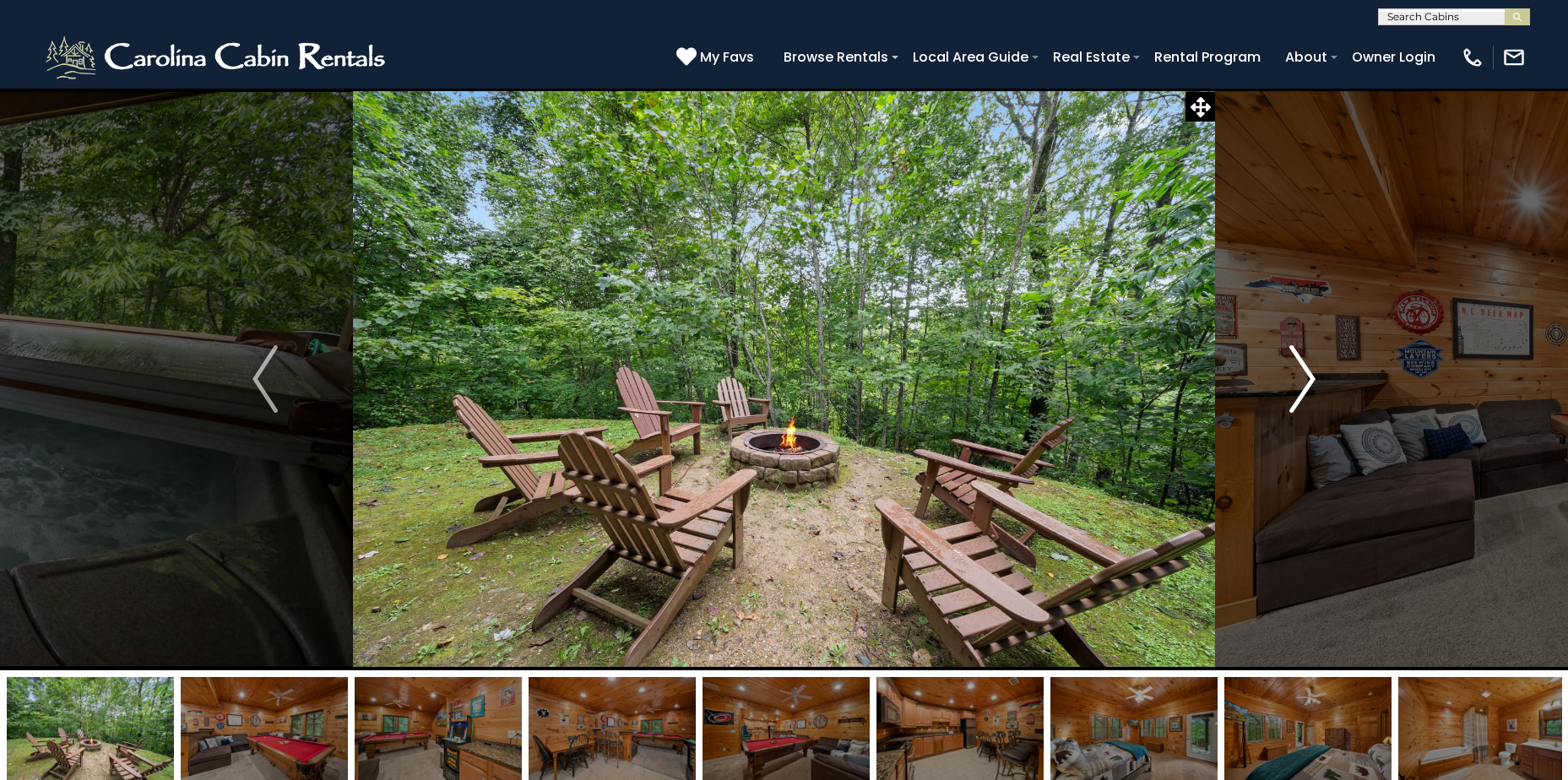
click at [1308, 373] on img "Next" at bounding box center [1303, 379] width 25 height 67
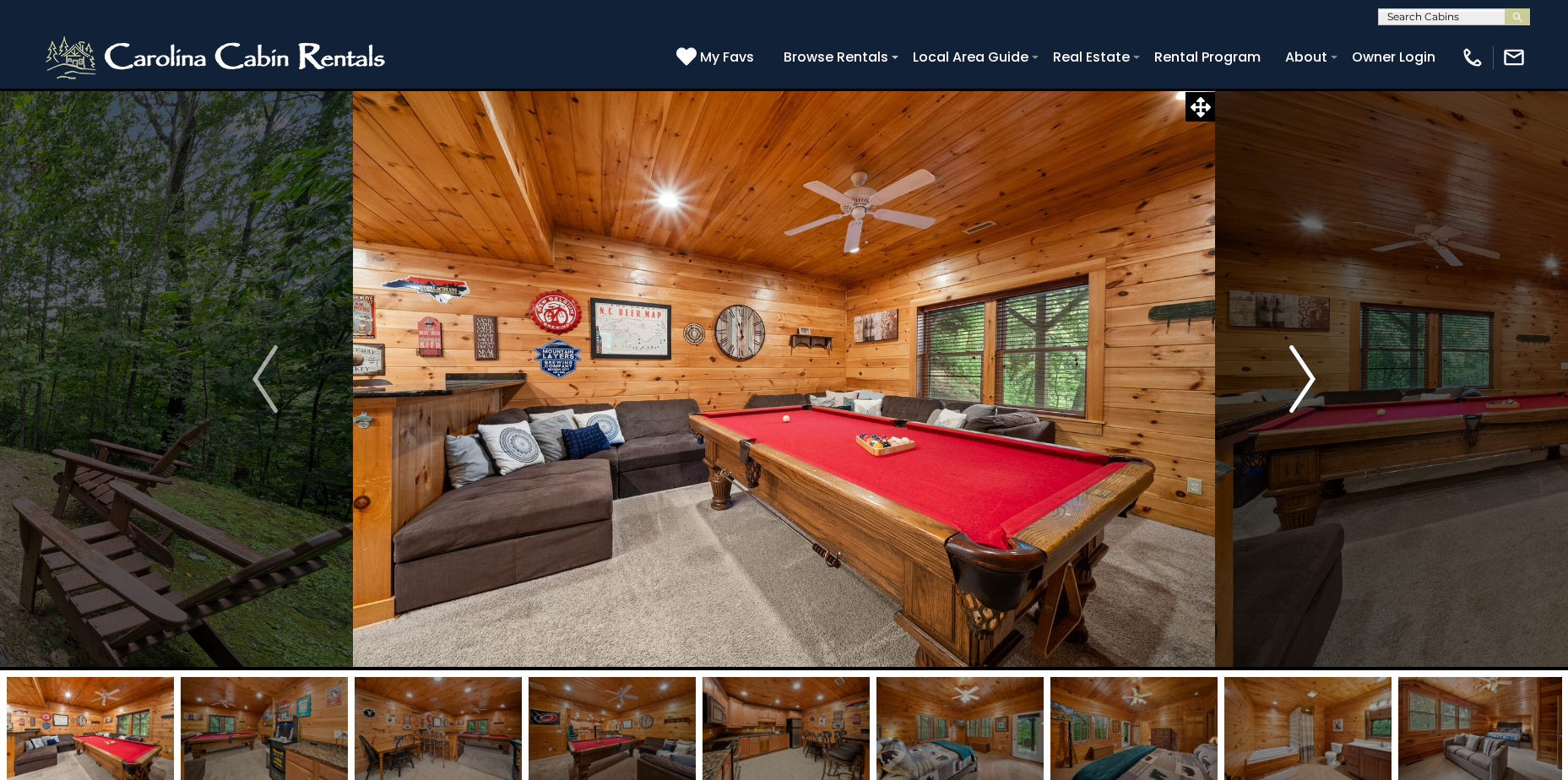
click at [1308, 373] on img "Next" at bounding box center [1303, 379] width 25 height 67
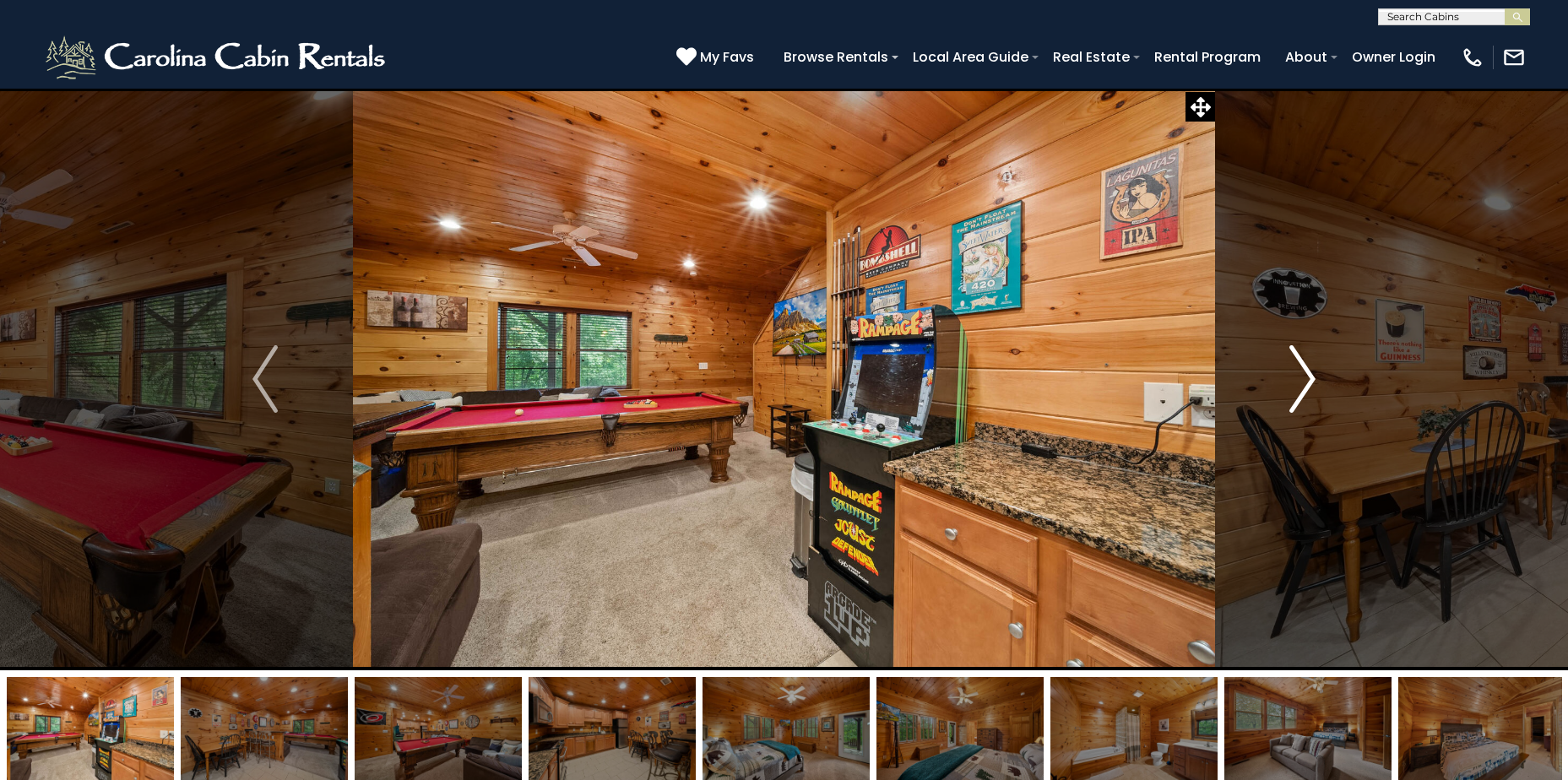
click at [1308, 373] on img "Next" at bounding box center [1303, 379] width 25 height 67
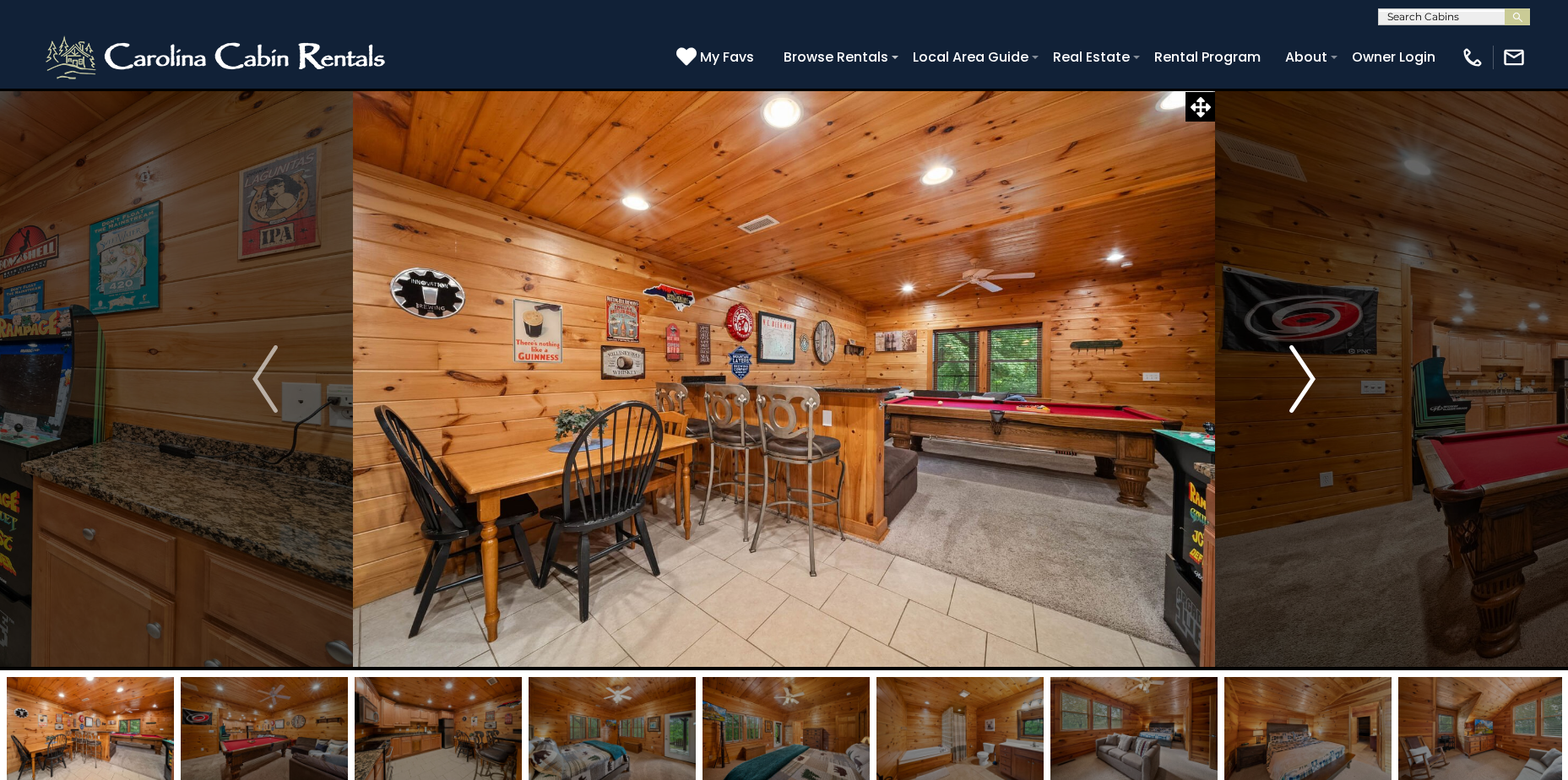
click at [1308, 373] on img "Next" at bounding box center [1303, 379] width 25 height 67
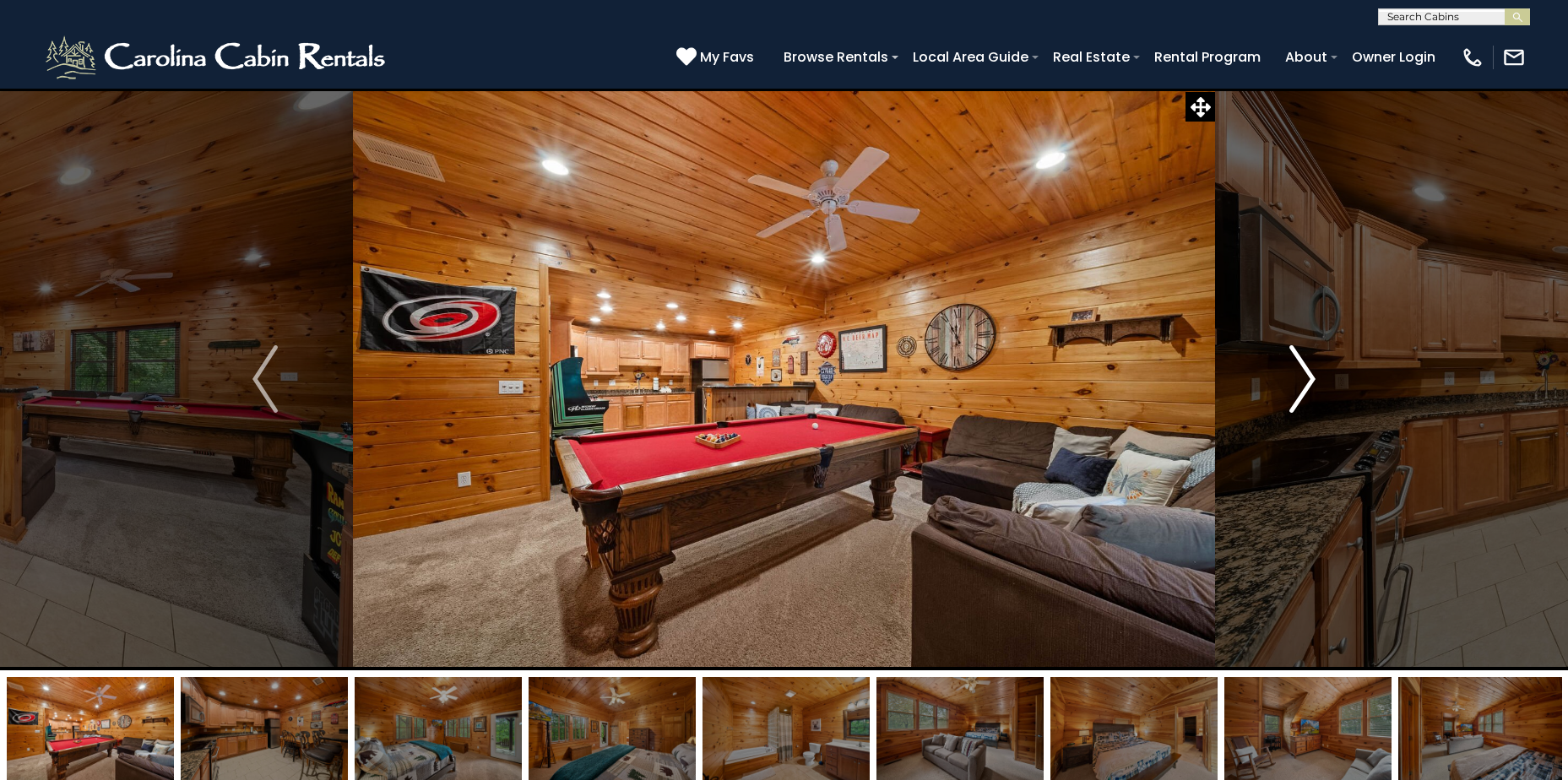
click at [1308, 373] on img "Next" at bounding box center [1303, 379] width 25 height 67
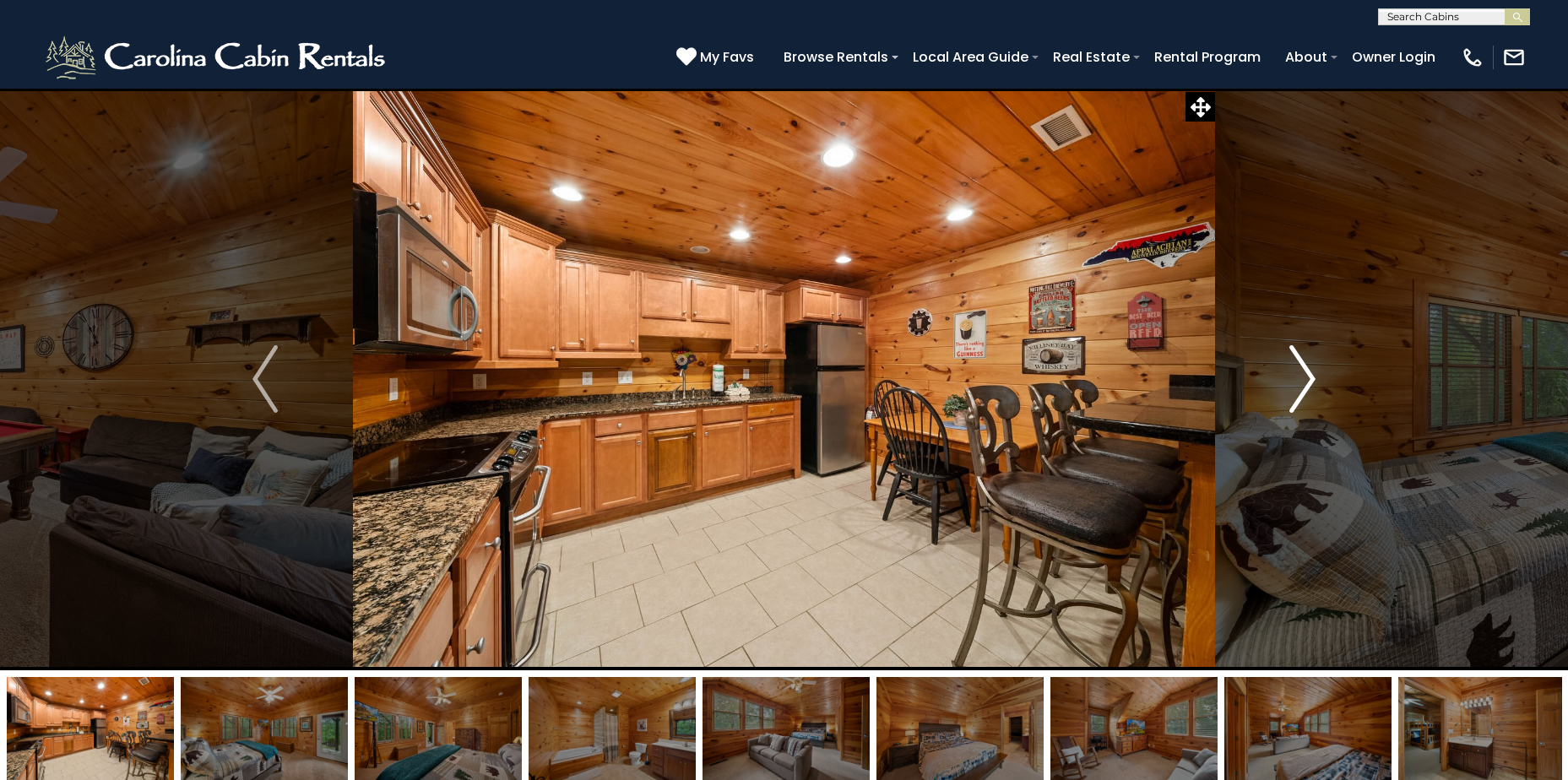
click at [1308, 373] on img "Next" at bounding box center [1303, 379] width 25 height 67
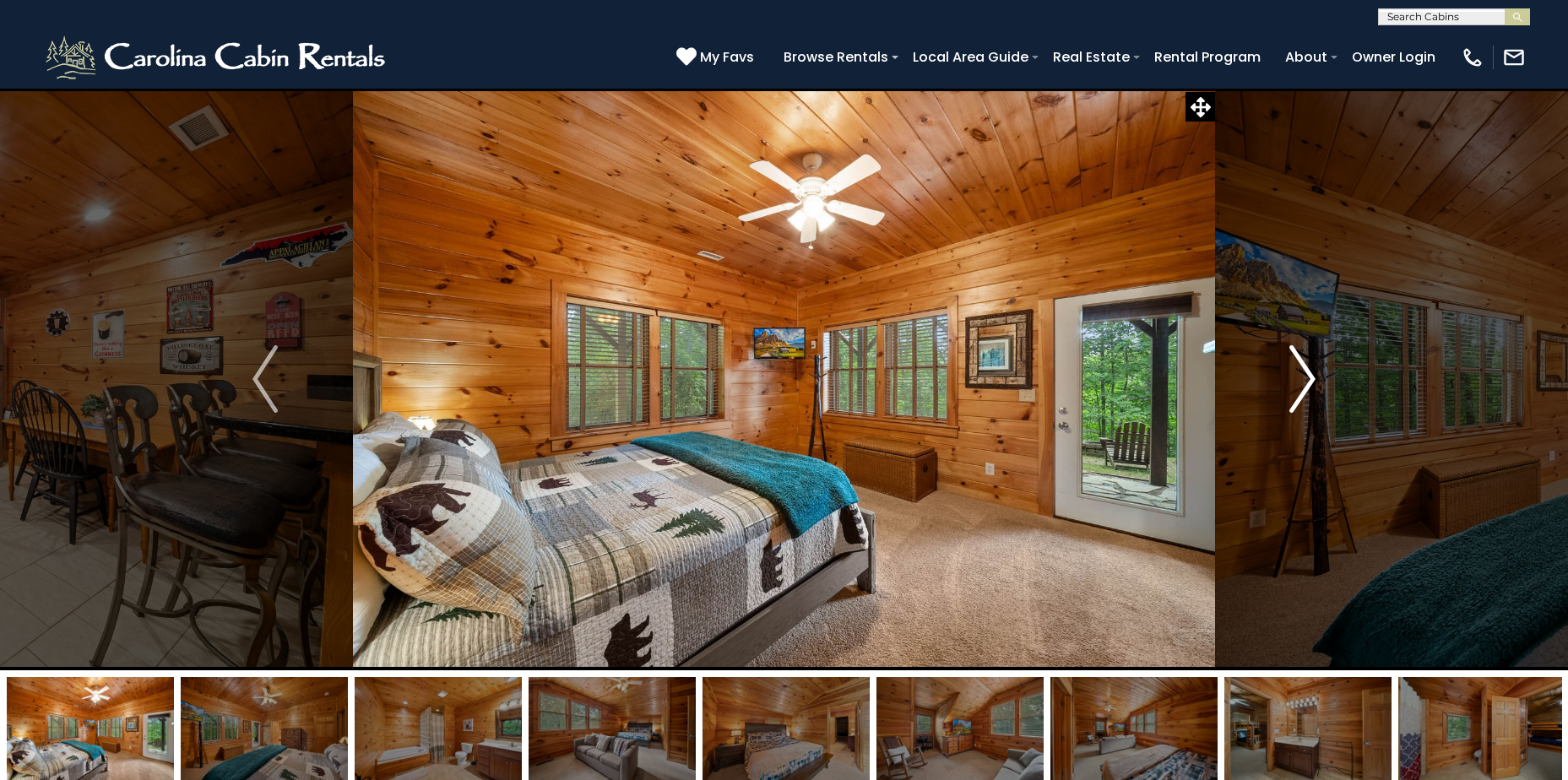
click at [1308, 373] on img "Next" at bounding box center [1303, 379] width 25 height 67
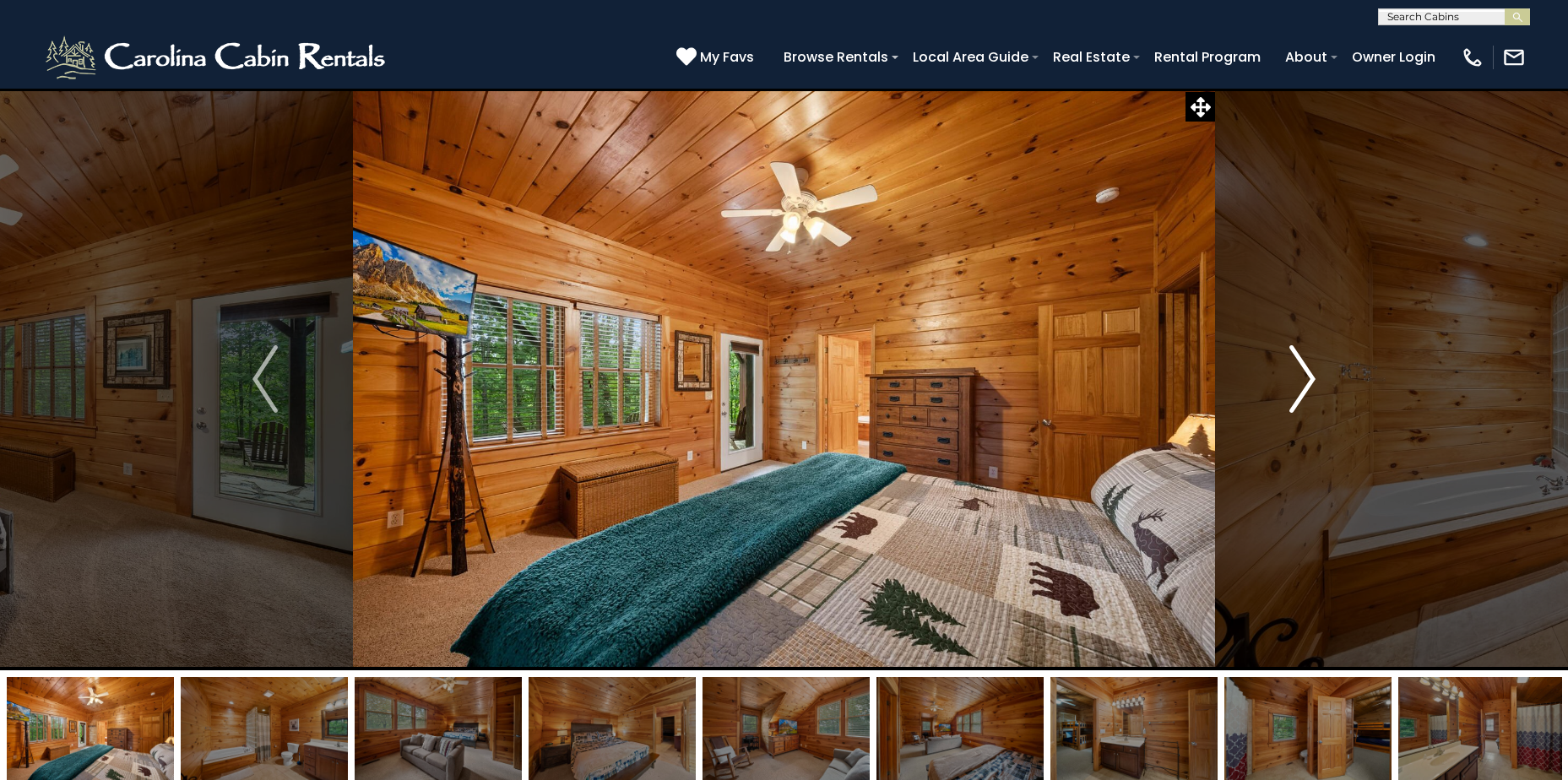
click at [1308, 373] on img "Next" at bounding box center [1303, 379] width 25 height 67
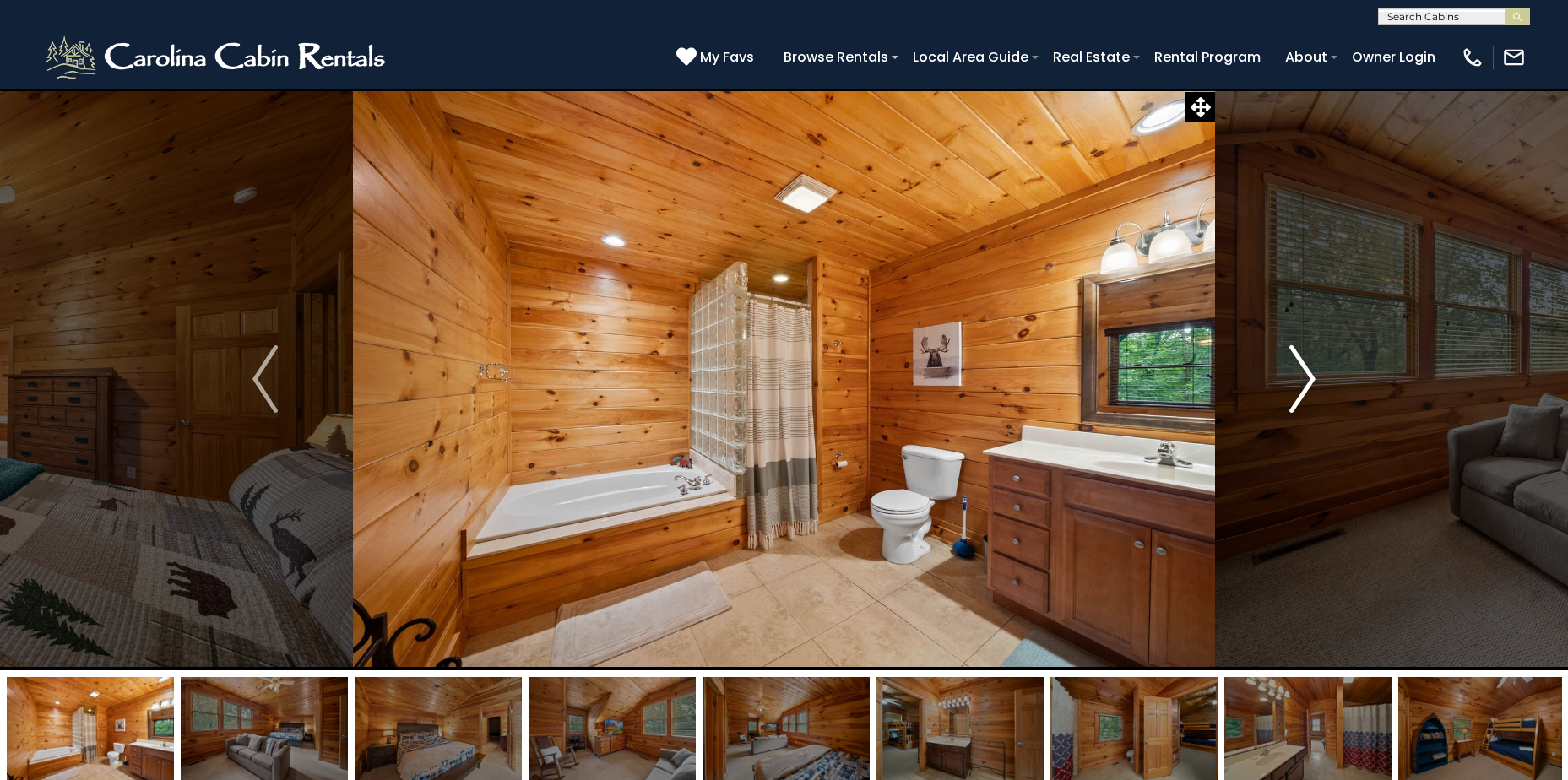
click at [1308, 373] on img "Next" at bounding box center [1303, 379] width 25 height 67
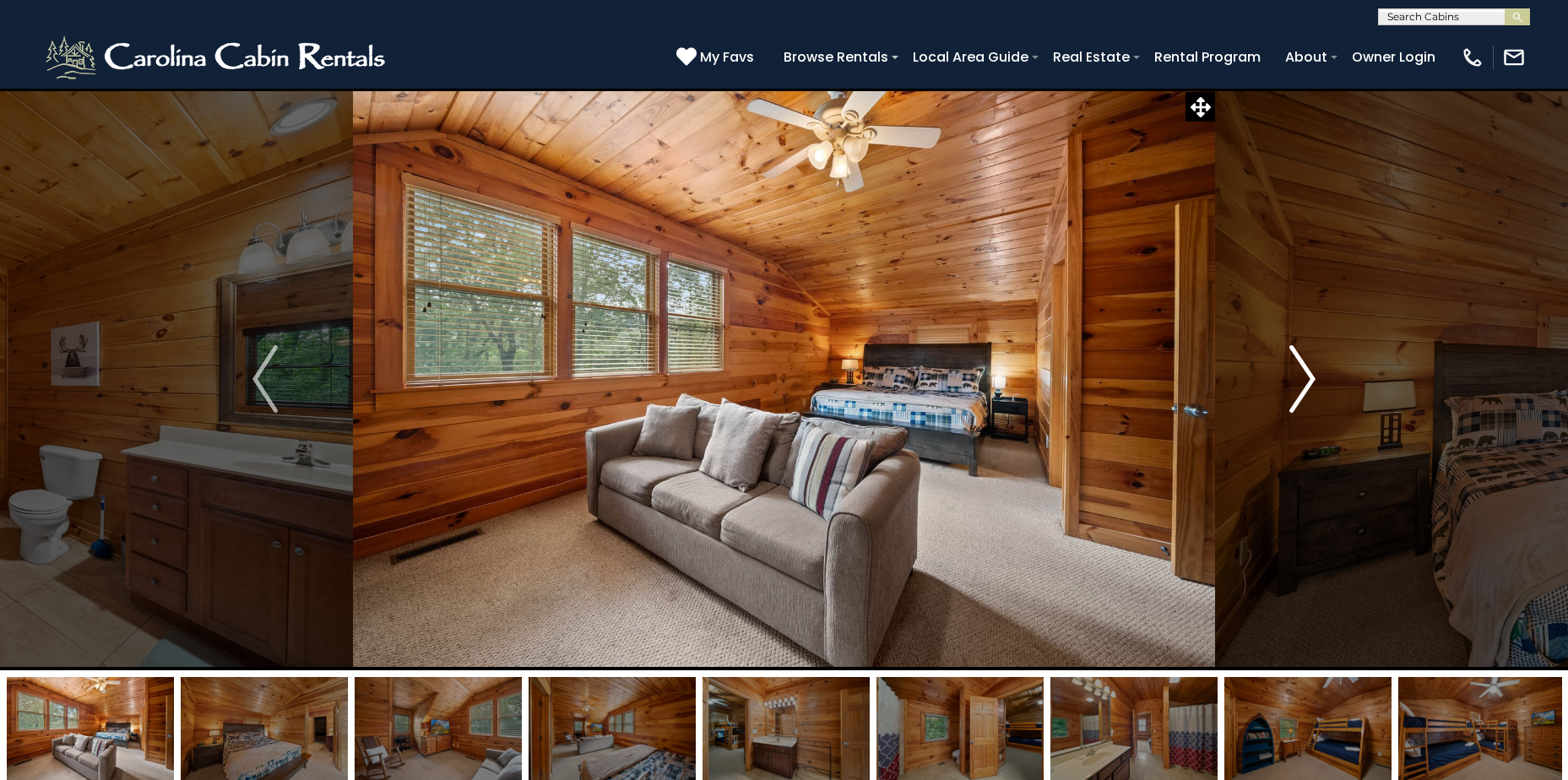
click at [1308, 373] on img "Next" at bounding box center [1303, 379] width 25 height 67
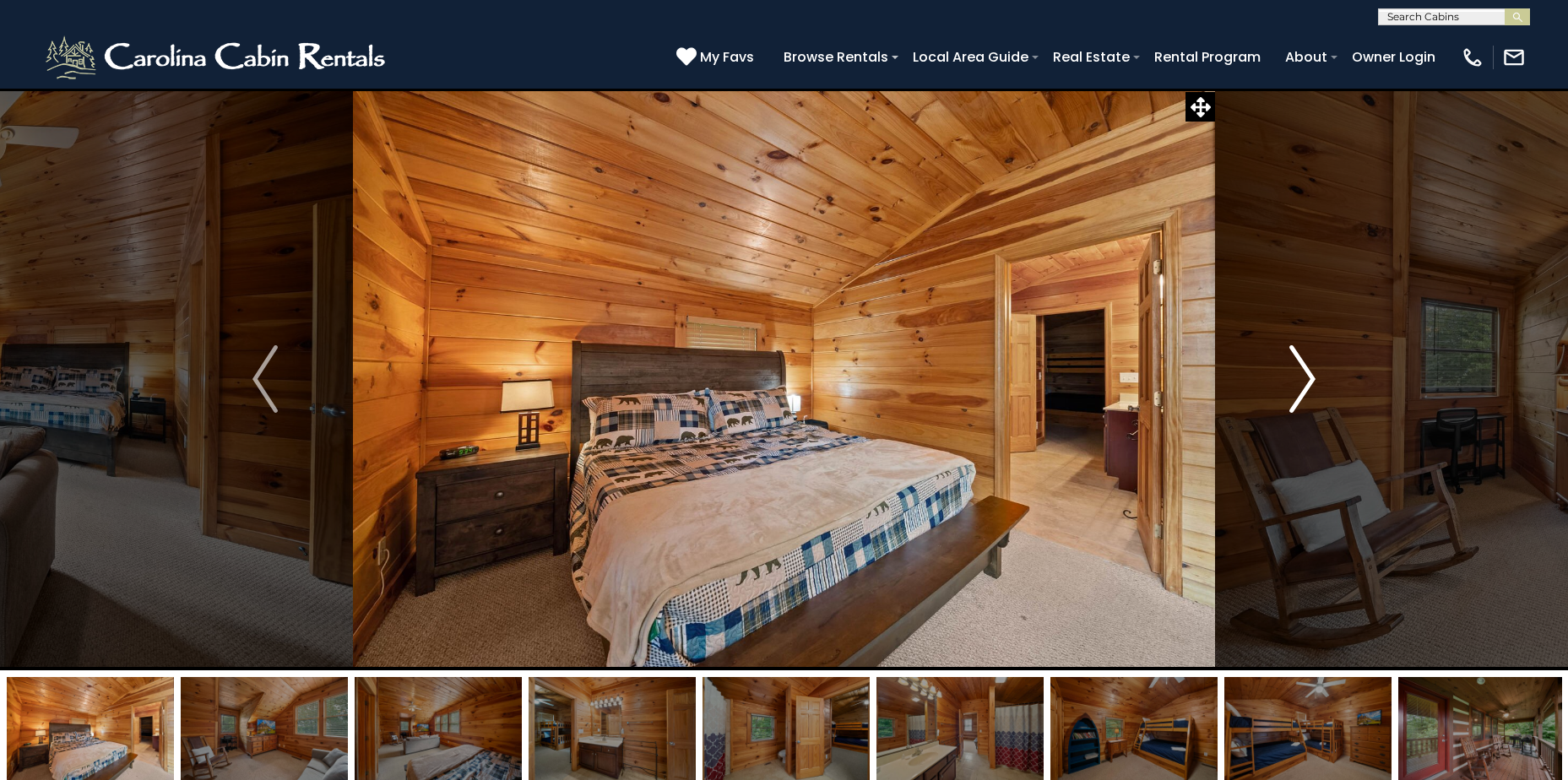
click at [1308, 373] on img "Next" at bounding box center [1303, 379] width 25 height 67
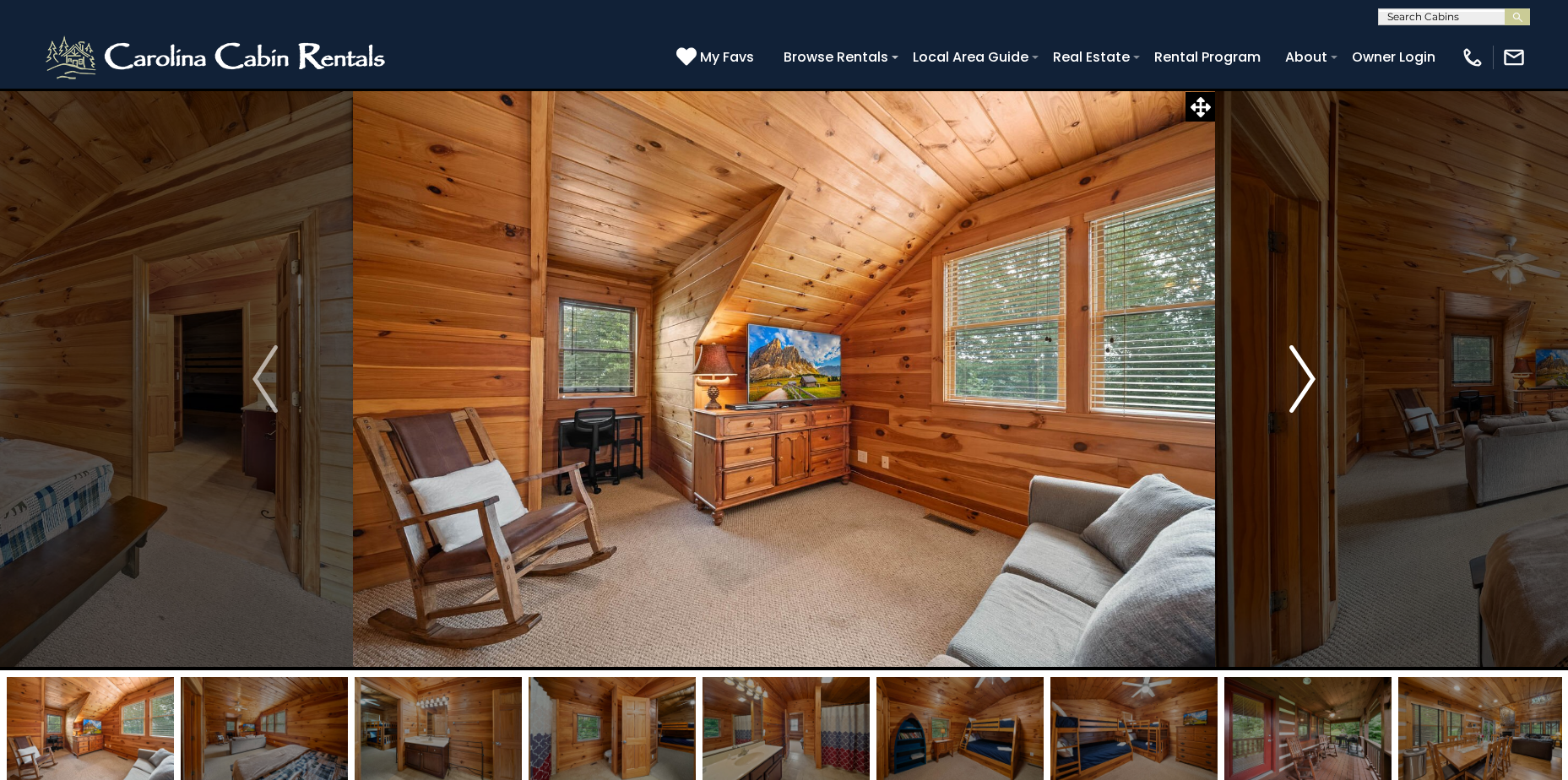
click at [1308, 373] on img "Next" at bounding box center [1303, 379] width 25 height 67
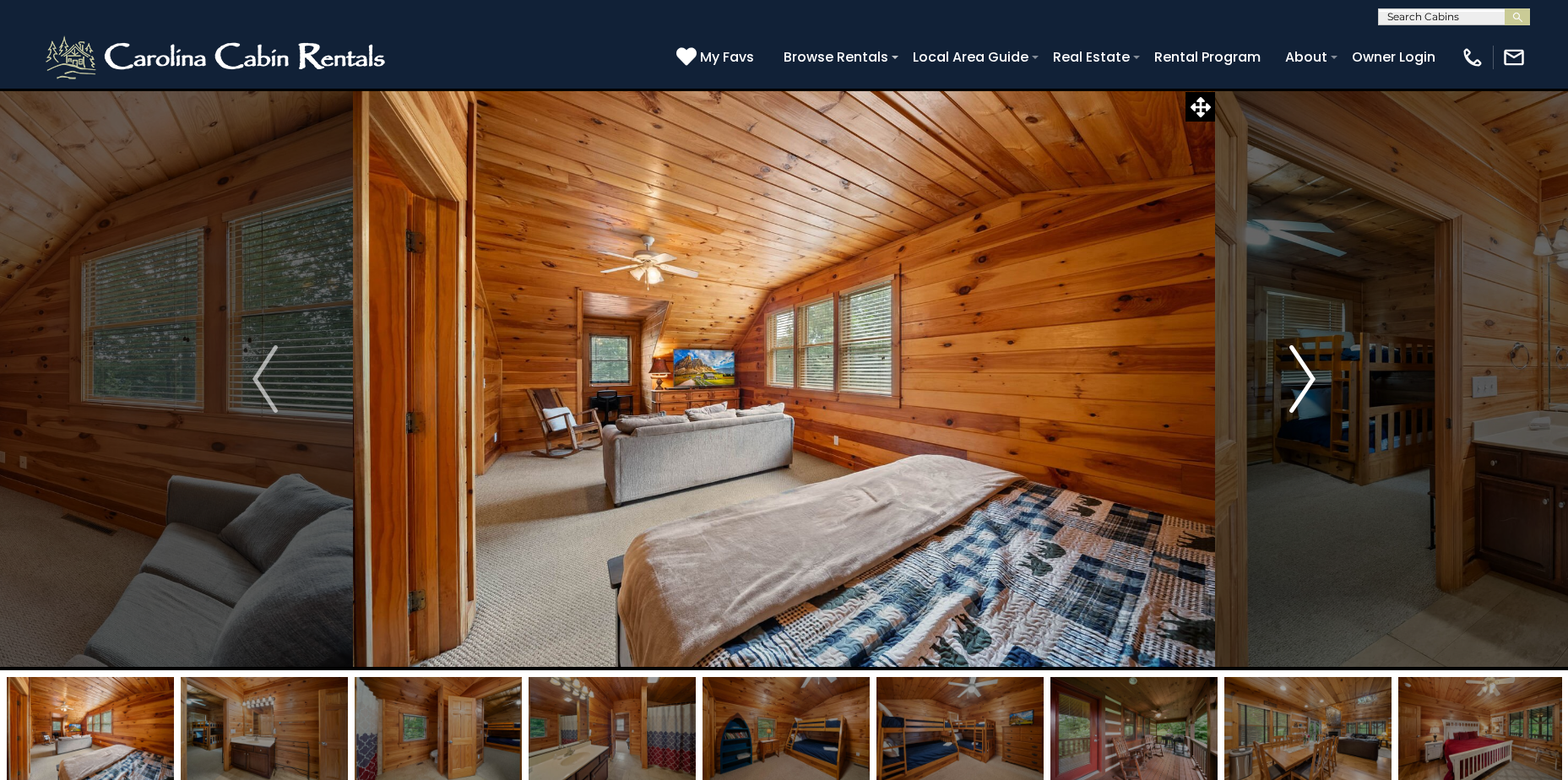
click at [1308, 373] on img "Next" at bounding box center [1303, 379] width 25 height 67
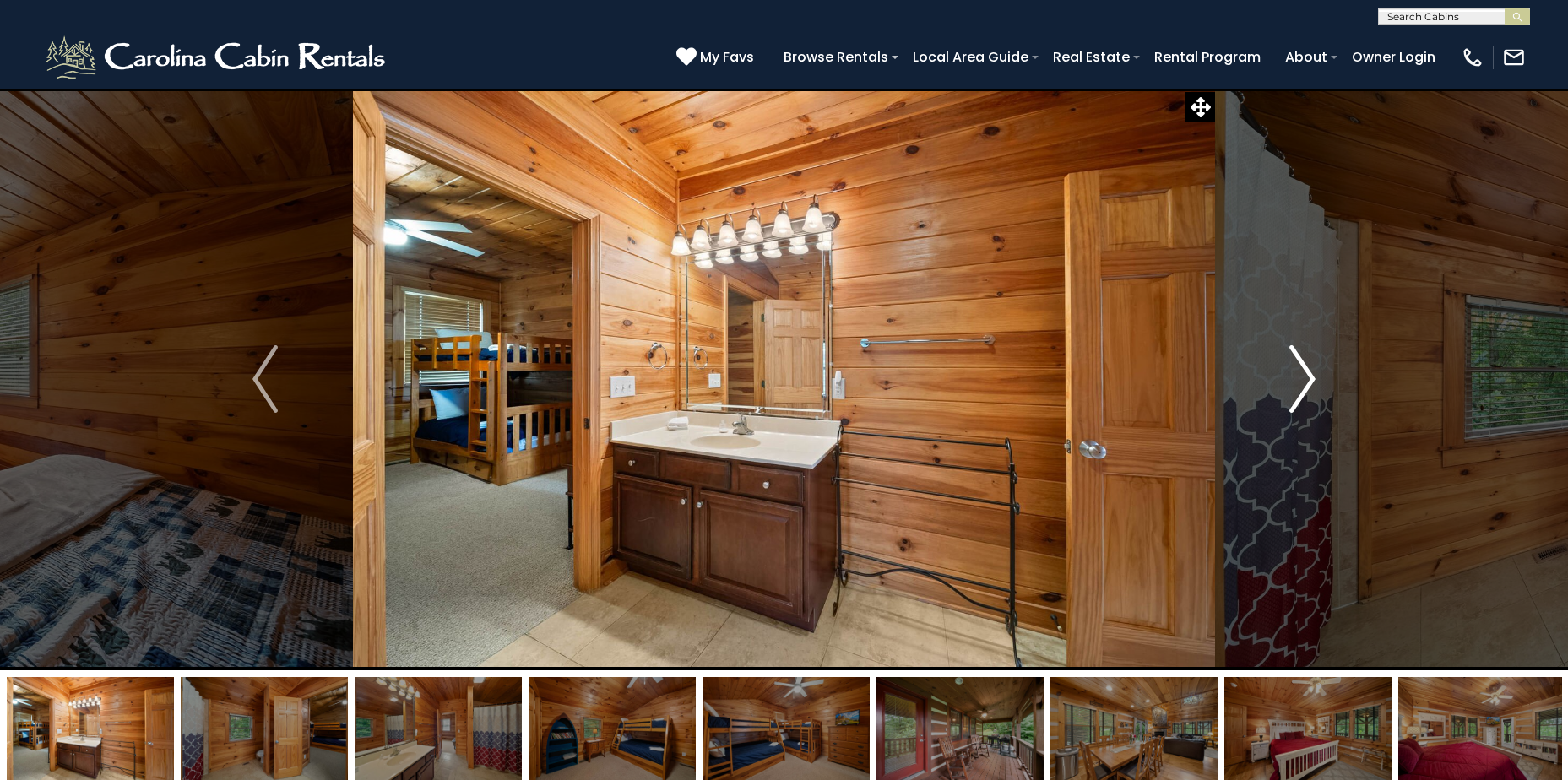
click at [1308, 373] on img "Next" at bounding box center [1303, 379] width 25 height 67
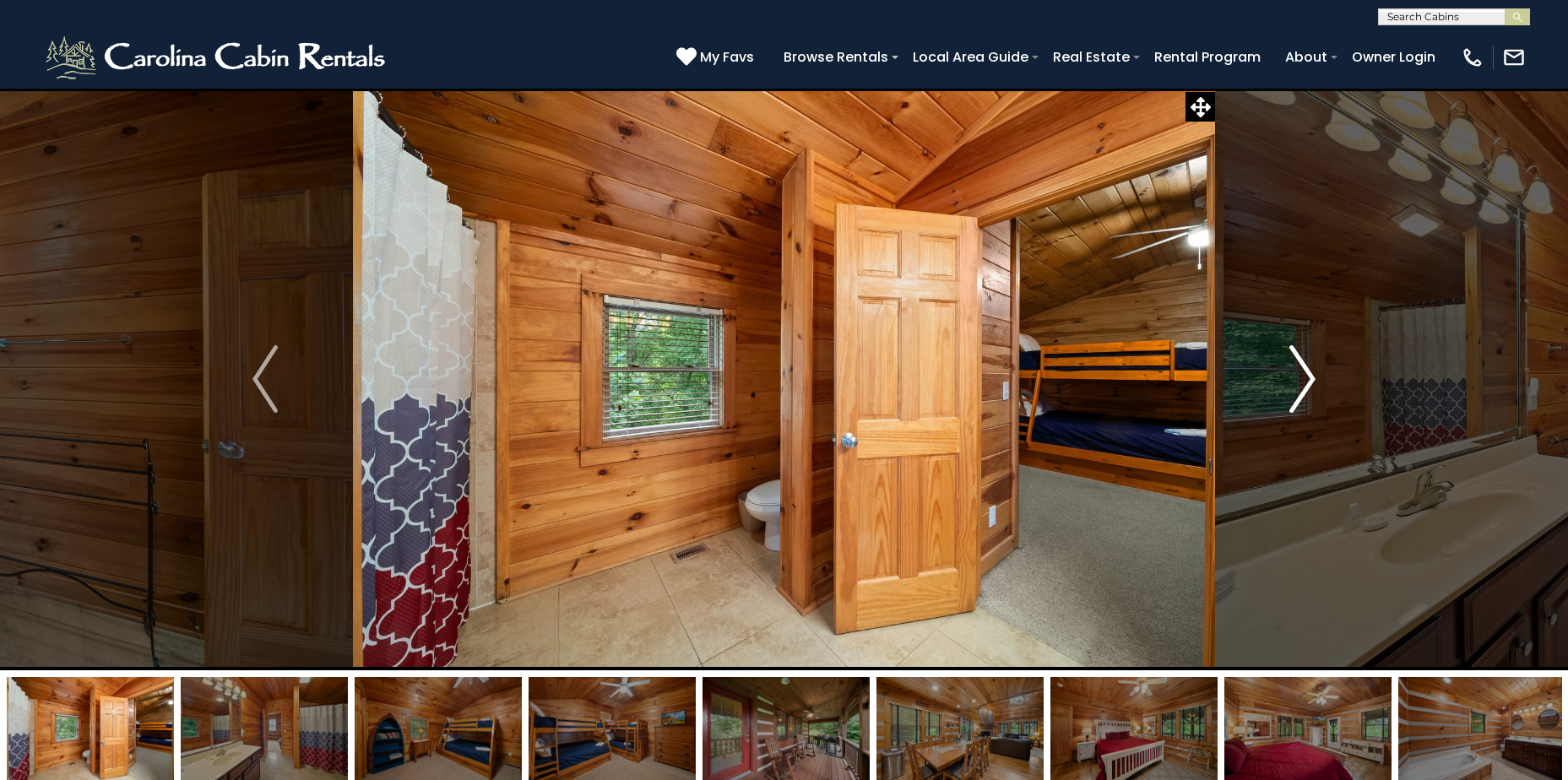
click at [1308, 373] on img "Next" at bounding box center [1303, 379] width 25 height 67
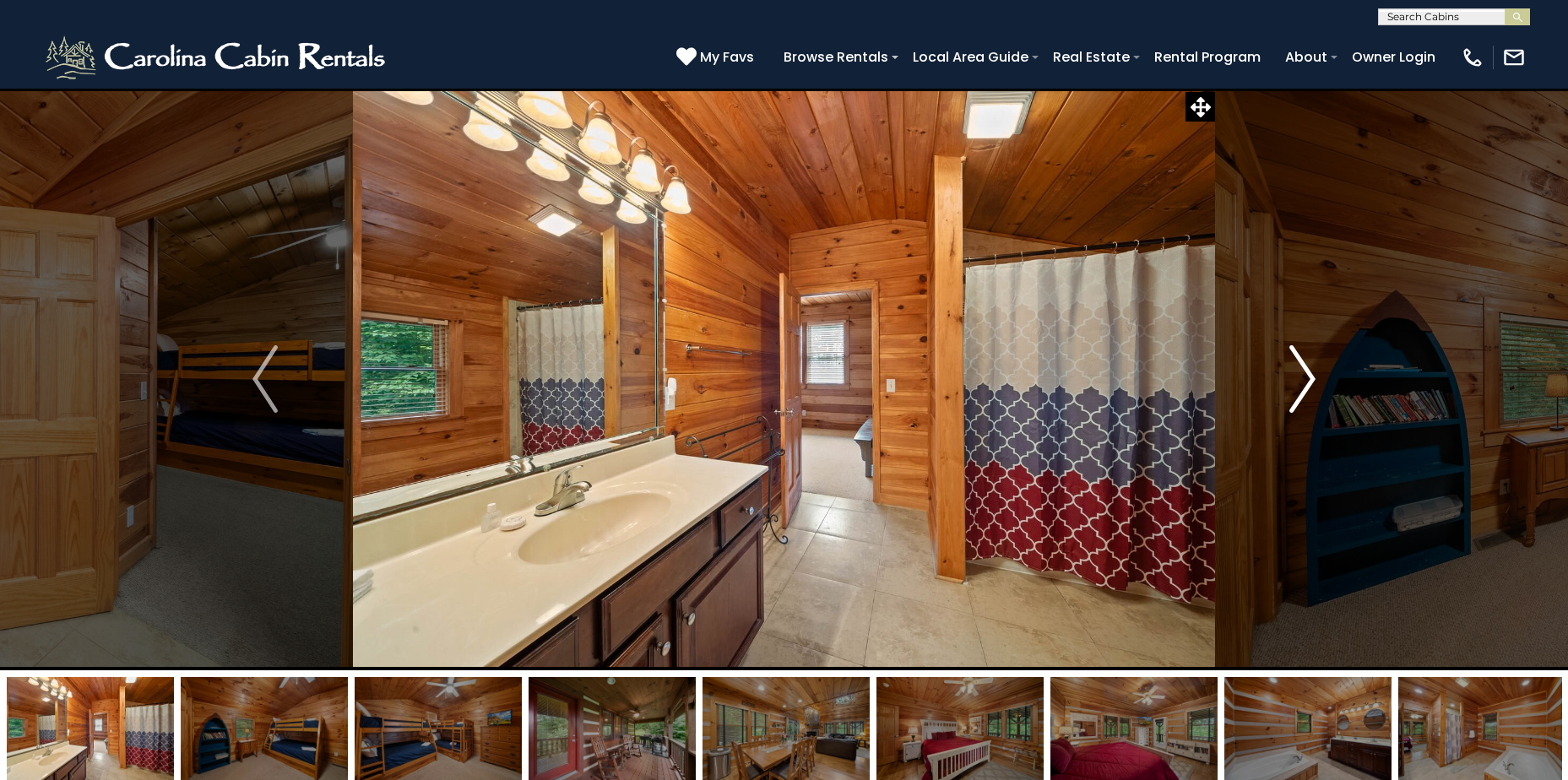
click at [1308, 373] on img "Next" at bounding box center [1303, 379] width 25 height 67
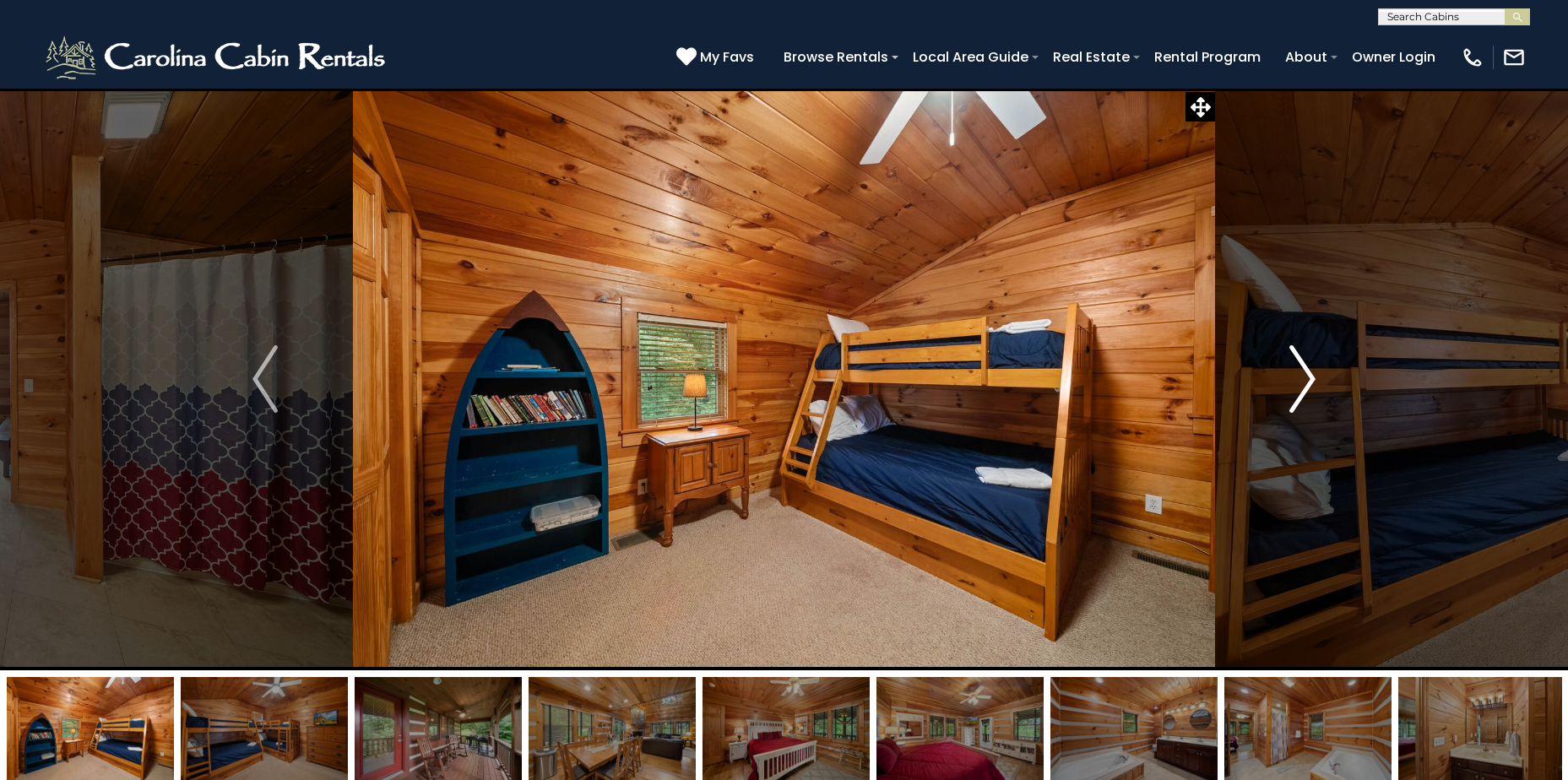
click at [1308, 373] on img "Next" at bounding box center [1303, 379] width 25 height 67
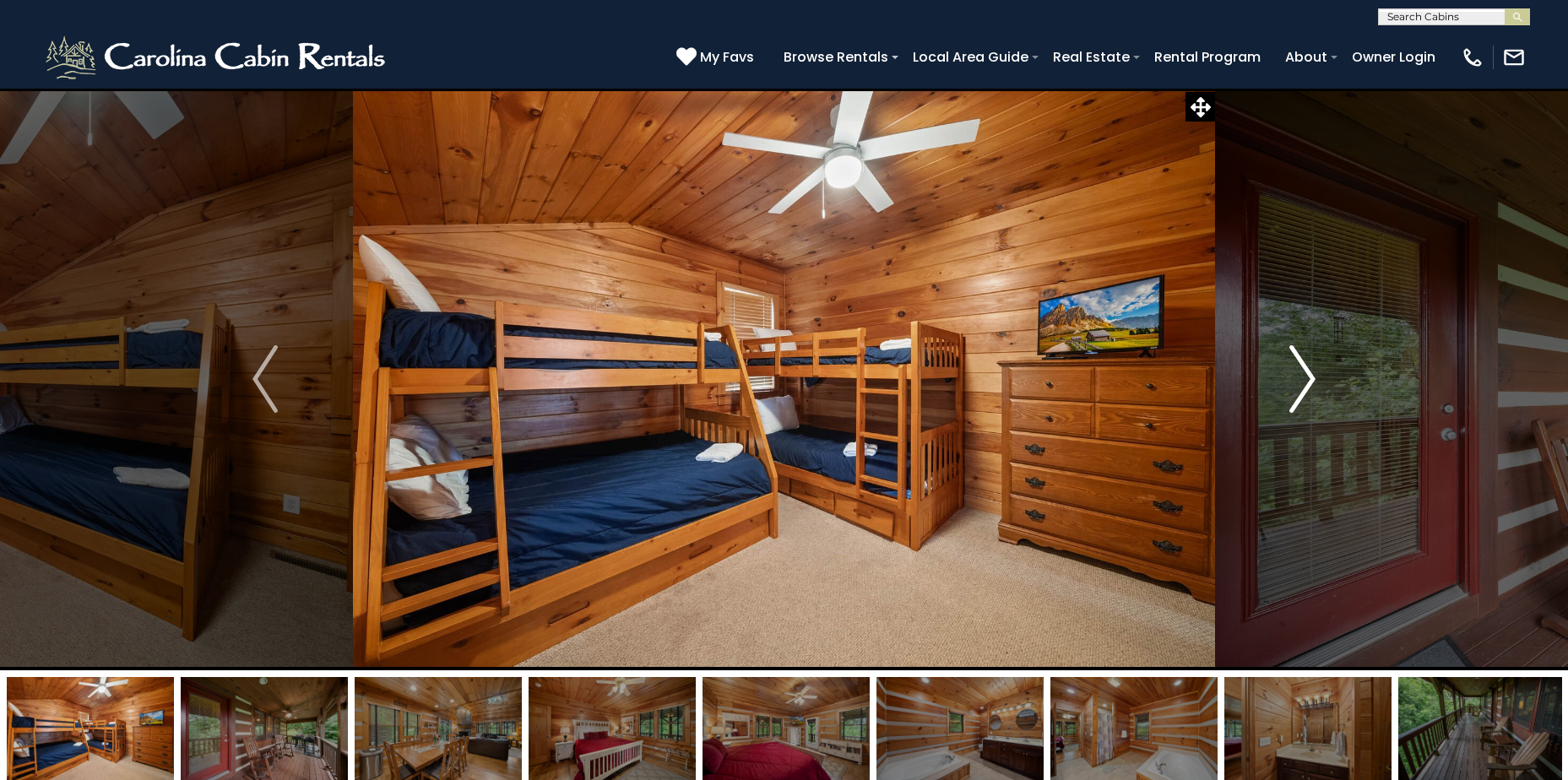
click at [1308, 373] on img "Next" at bounding box center [1303, 379] width 25 height 67
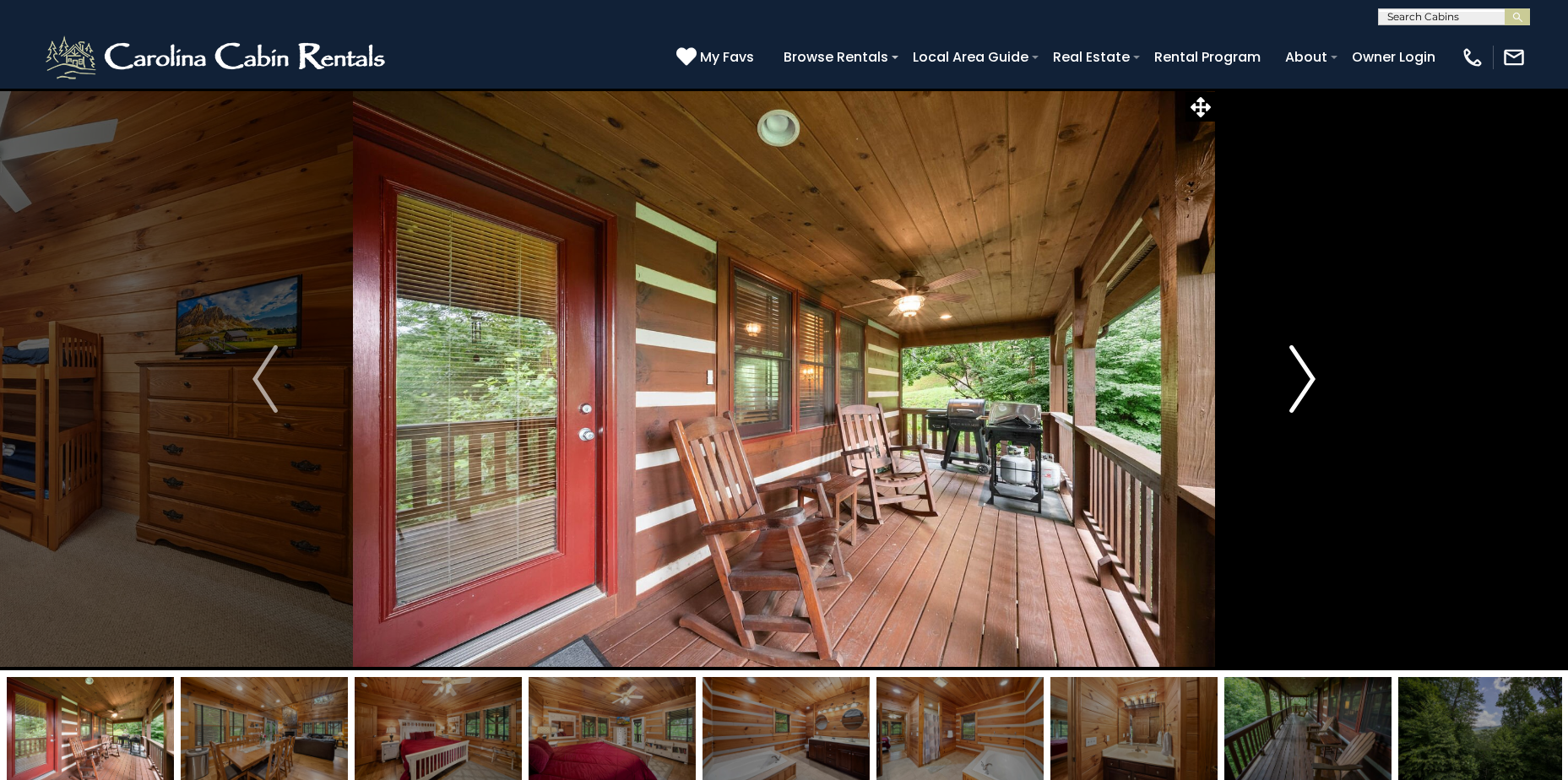
click at [1308, 373] on img "Next" at bounding box center [1303, 379] width 25 height 67
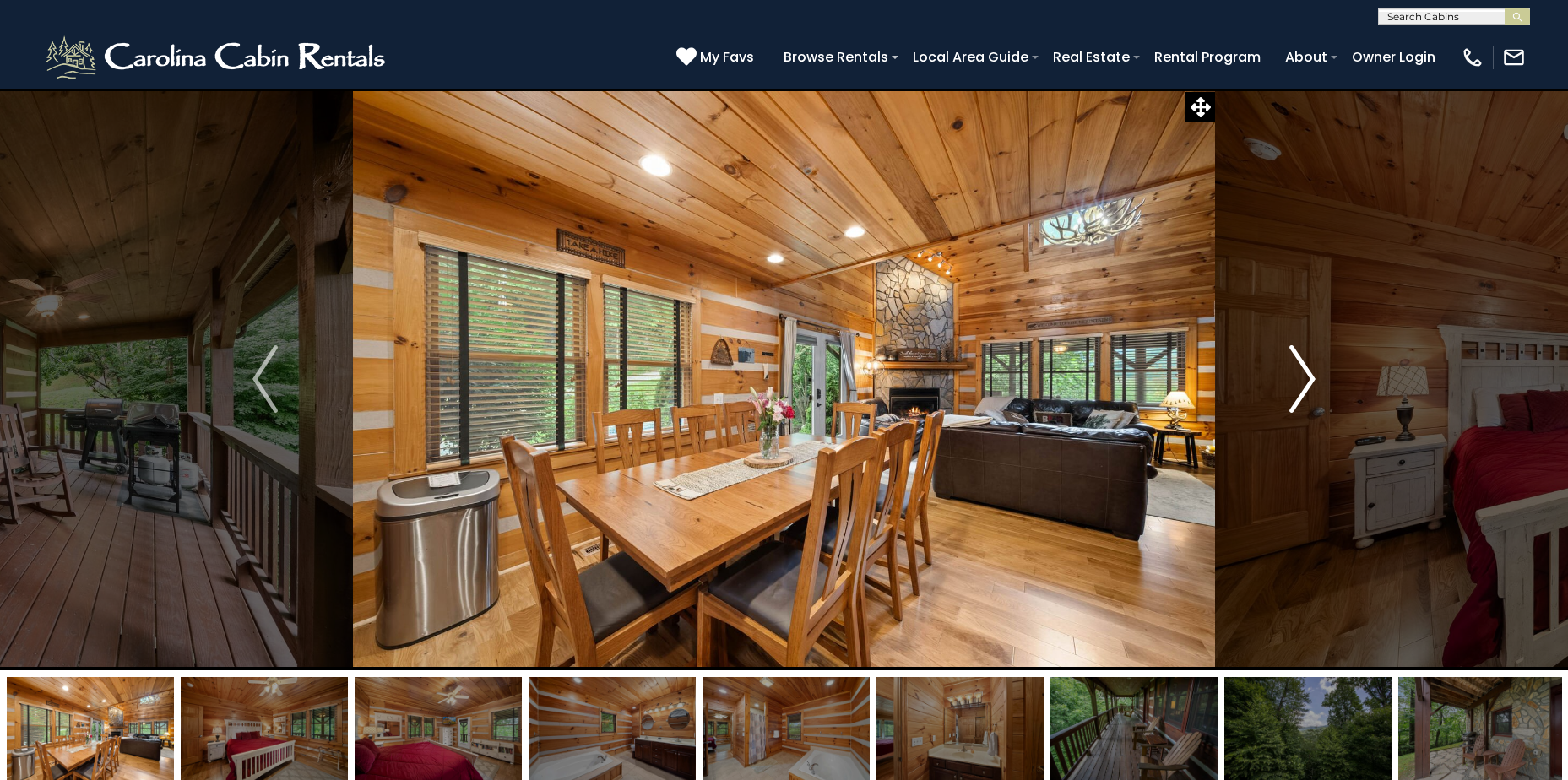
click at [1308, 373] on img "Next" at bounding box center [1303, 379] width 25 height 67
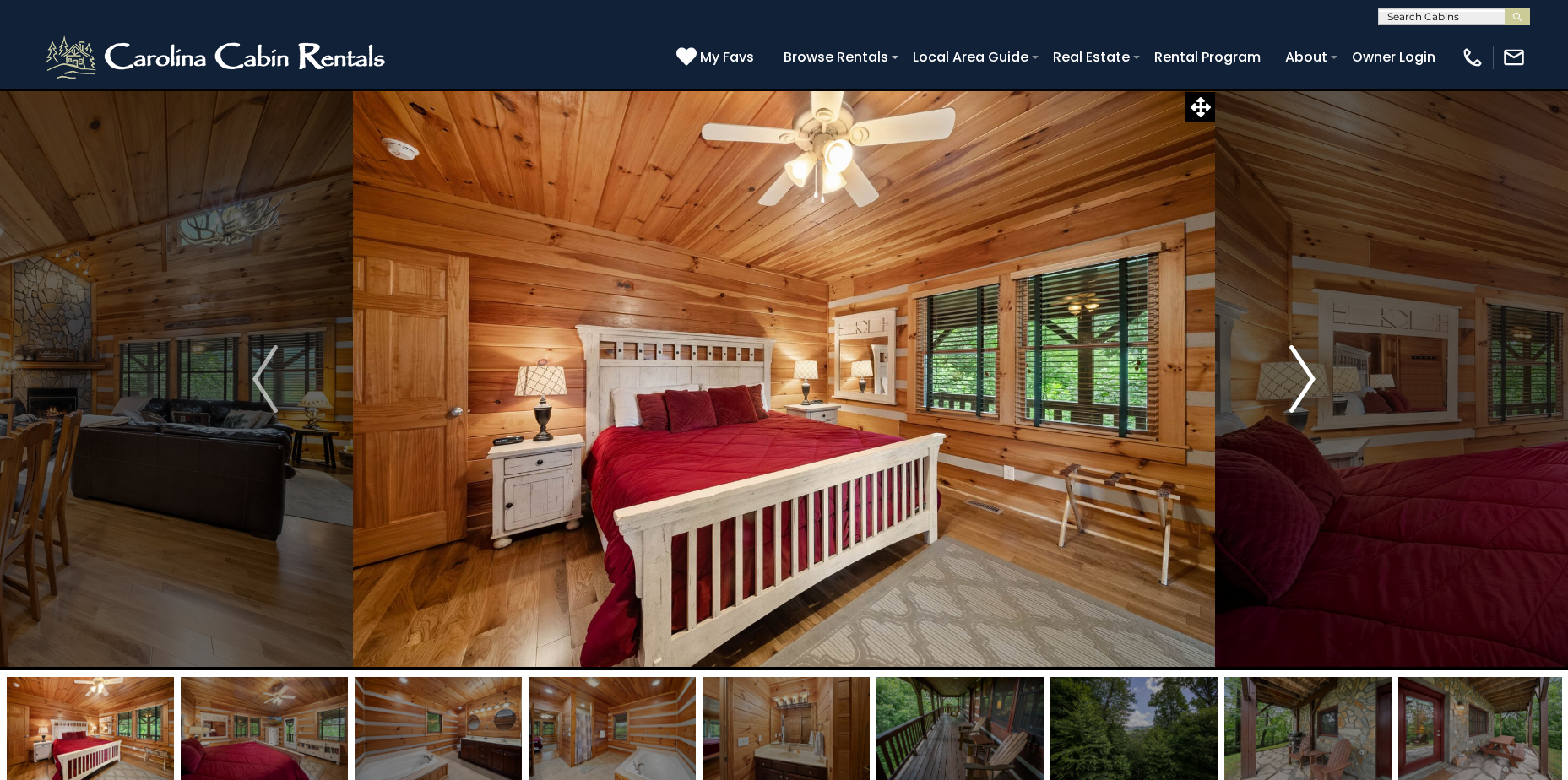
click at [1308, 373] on img "Next" at bounding box center [1303, 379] width 25 height 67
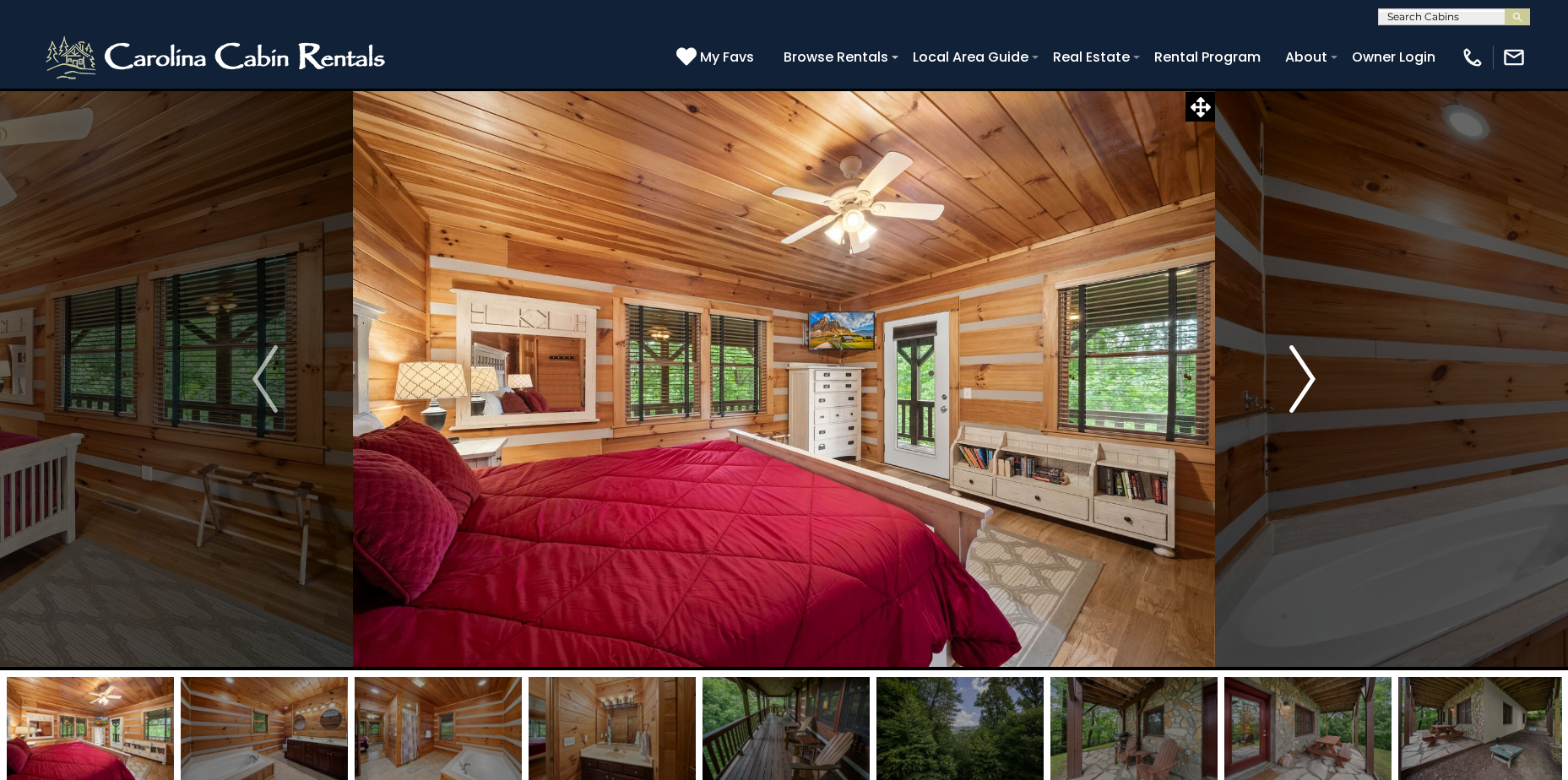
click at [1308, 373] on img "Next" at bounding box center [1303, 379] width 25 height 67
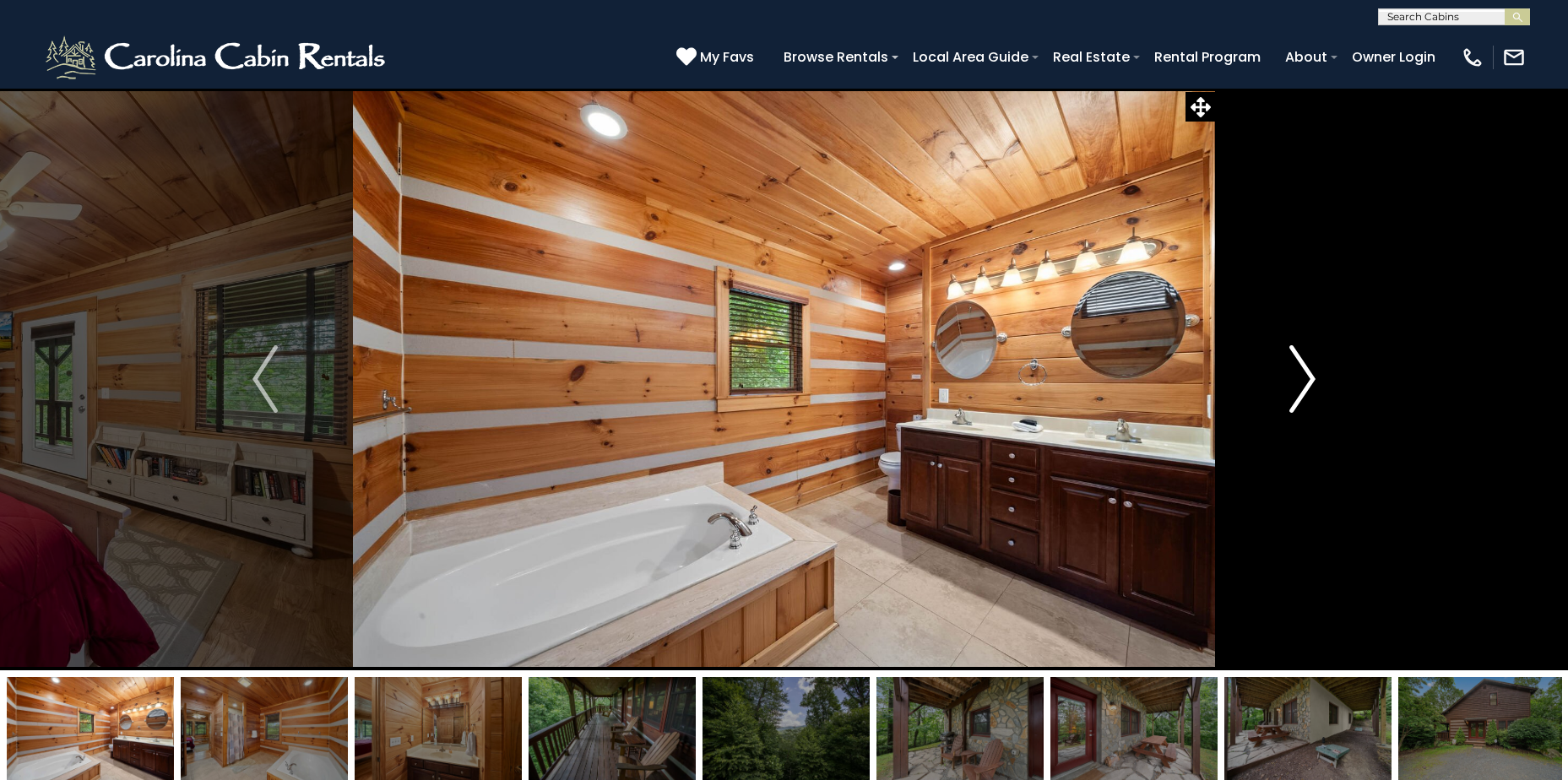
click at [1308, 373] on img "Next" at bounding box center [1303, 379] width 25 height 67
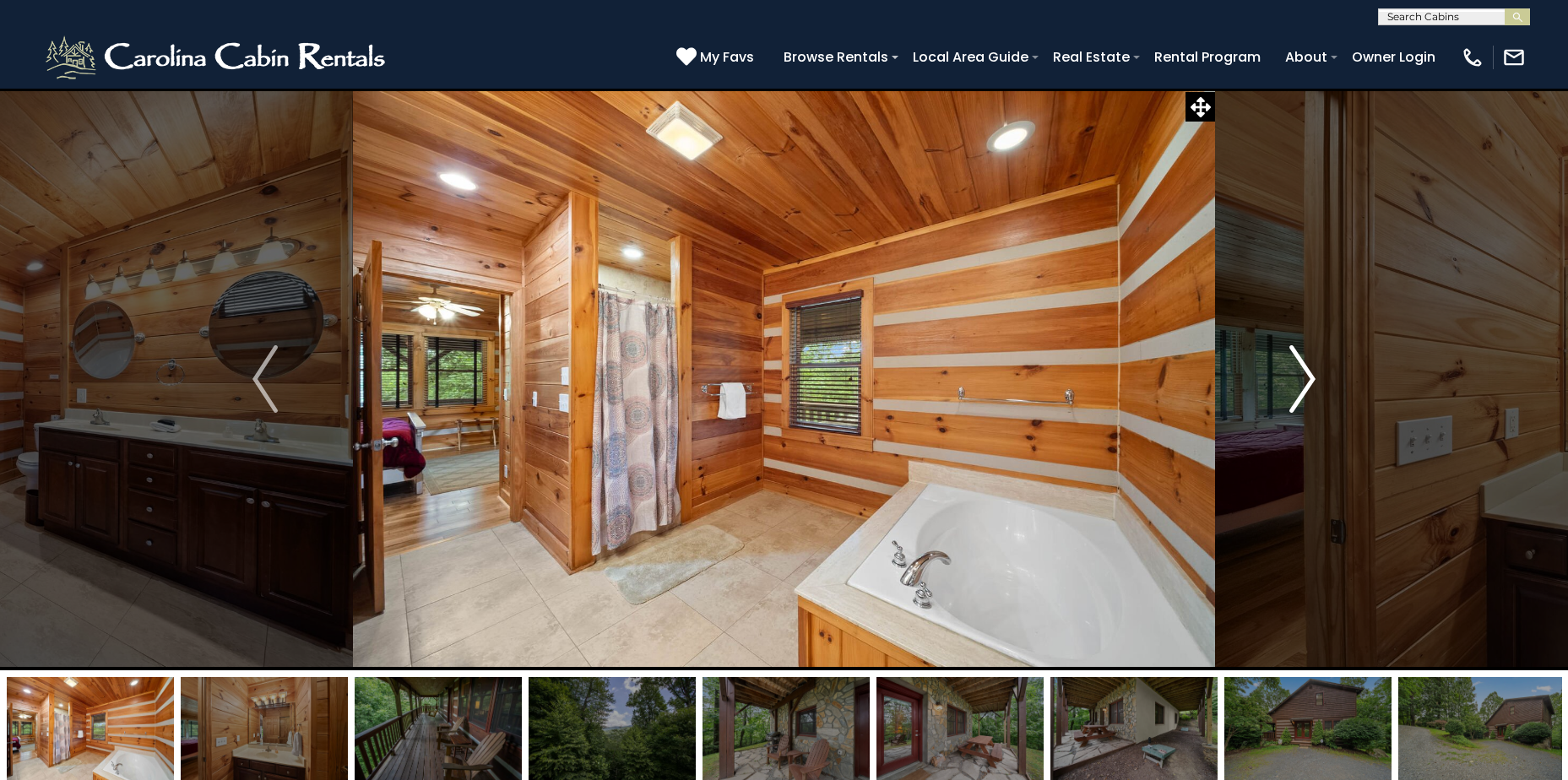
click at [1308, 373] on img "Next" at bounding box center [1303, 379] width 25 height 67
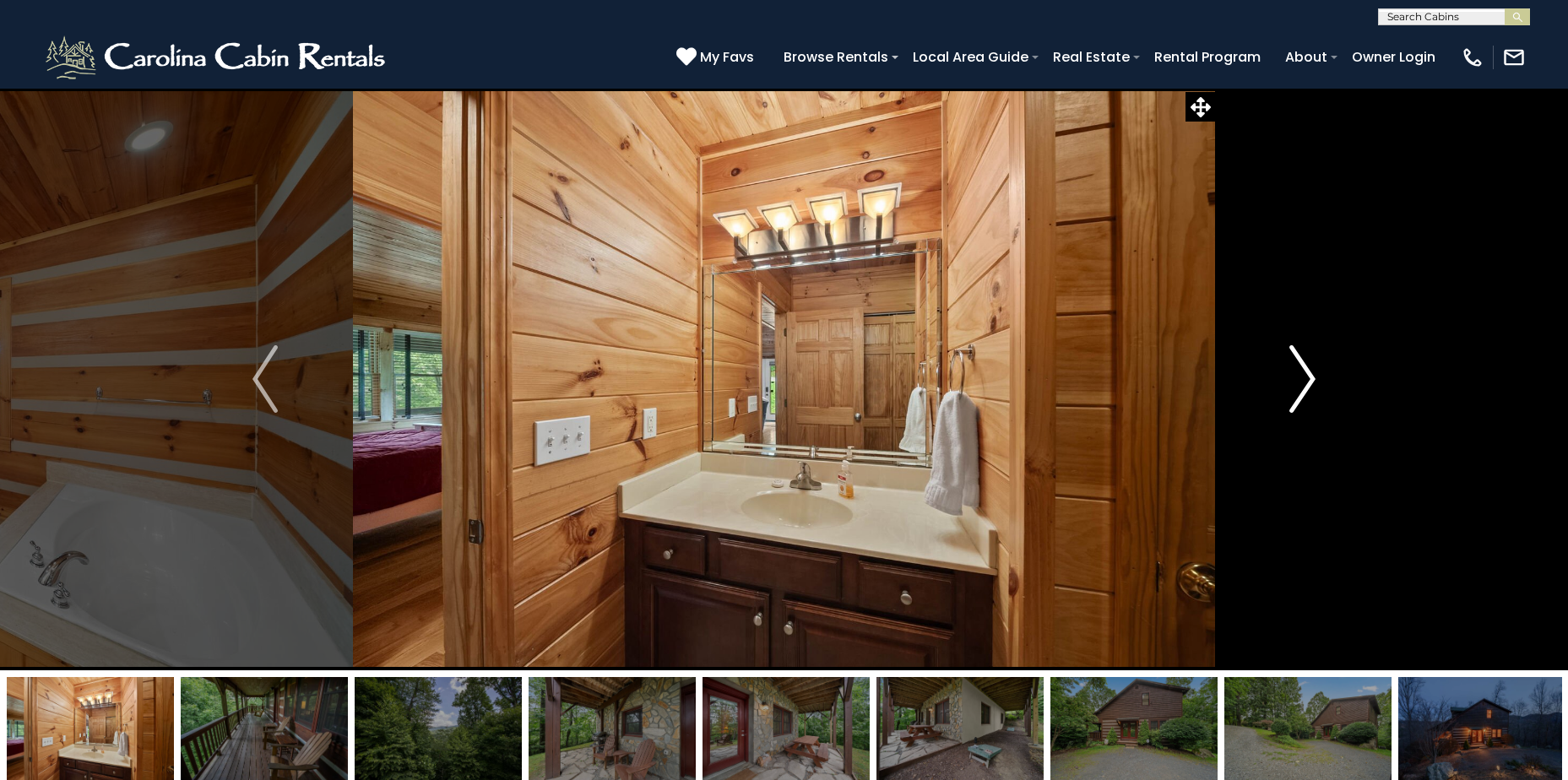
click at [1308, 373] on img "Next" at bounding box center [1303, 379] width 25 height 67
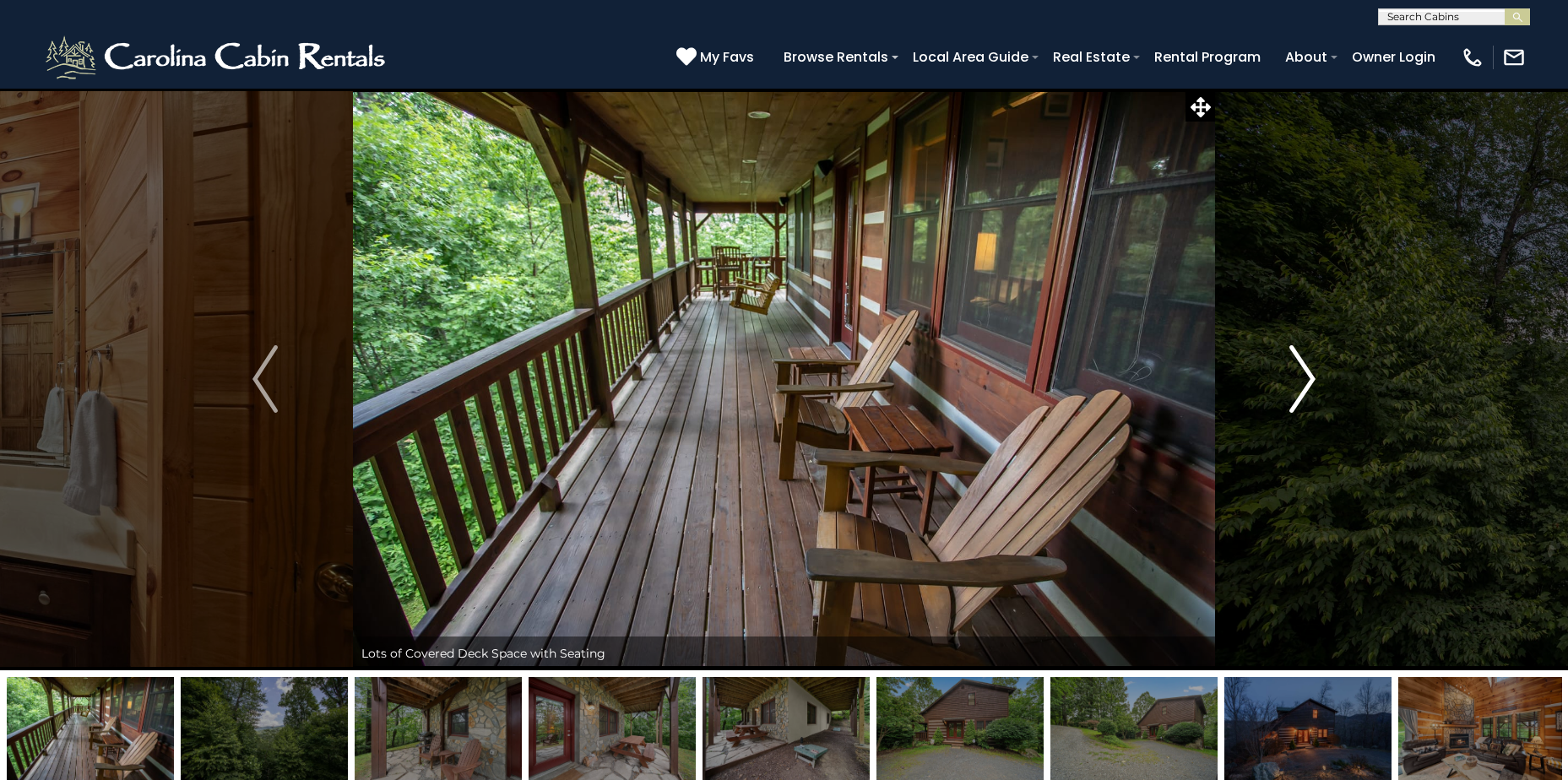
click at [1308, 373] on img "Next" at bounding box center [1303, 379] width 25 height 67
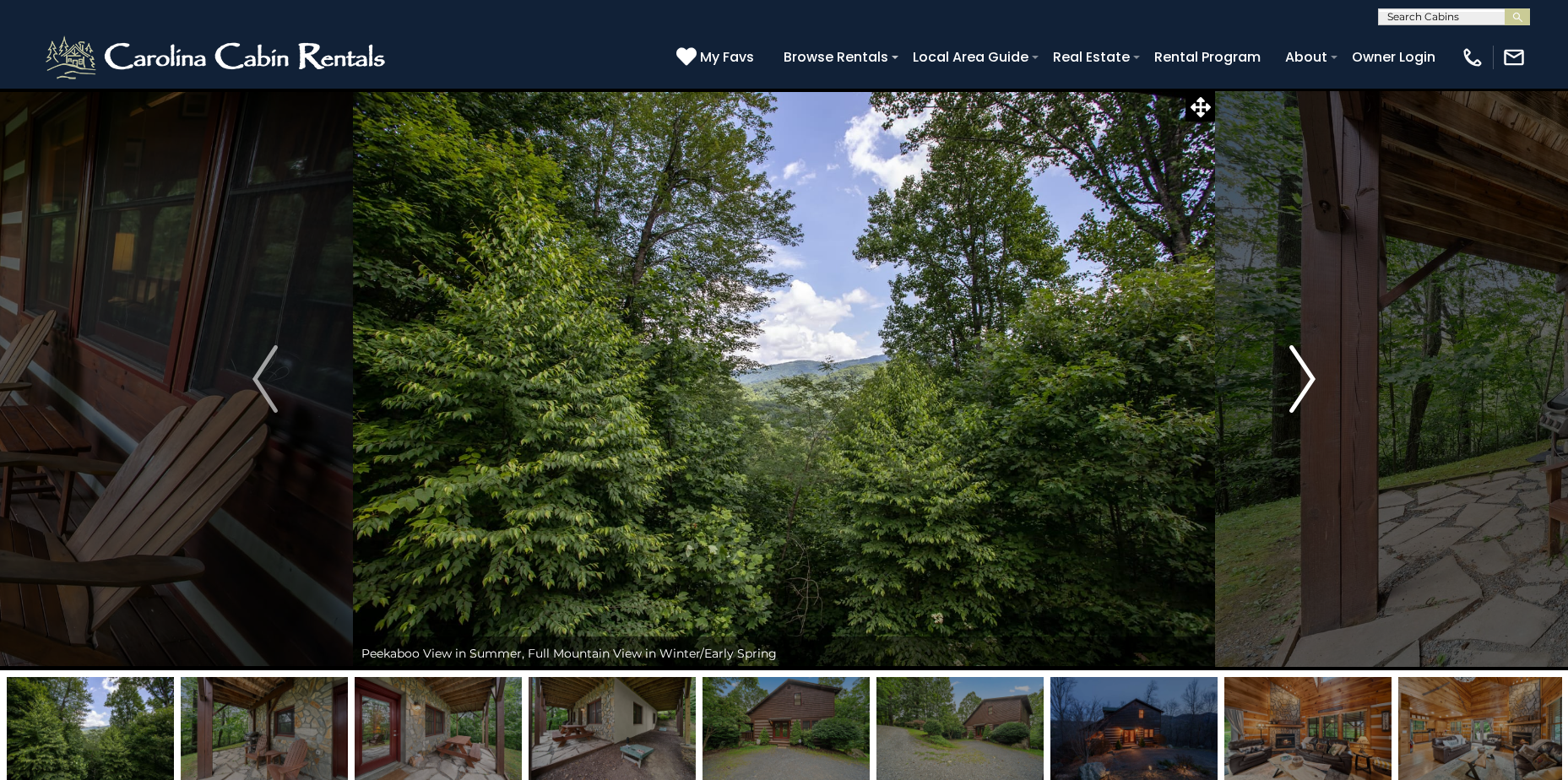
click at [1306, 373] on img "Next" at bounding box center [1303, 379] width 25 height 67
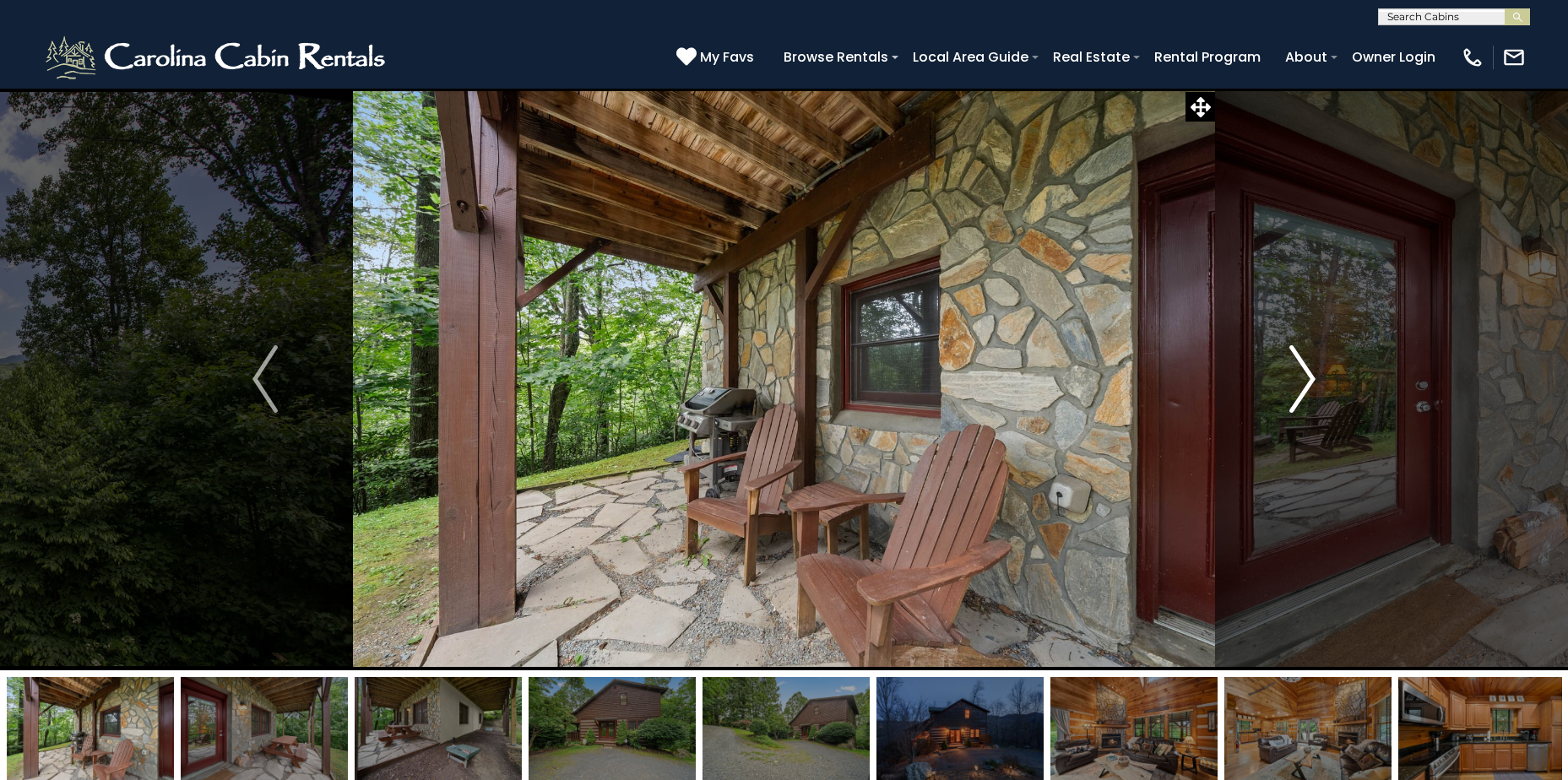
click at [1299, 369] on img "Next" at bounding box center [1303, 379] width 25 height 67
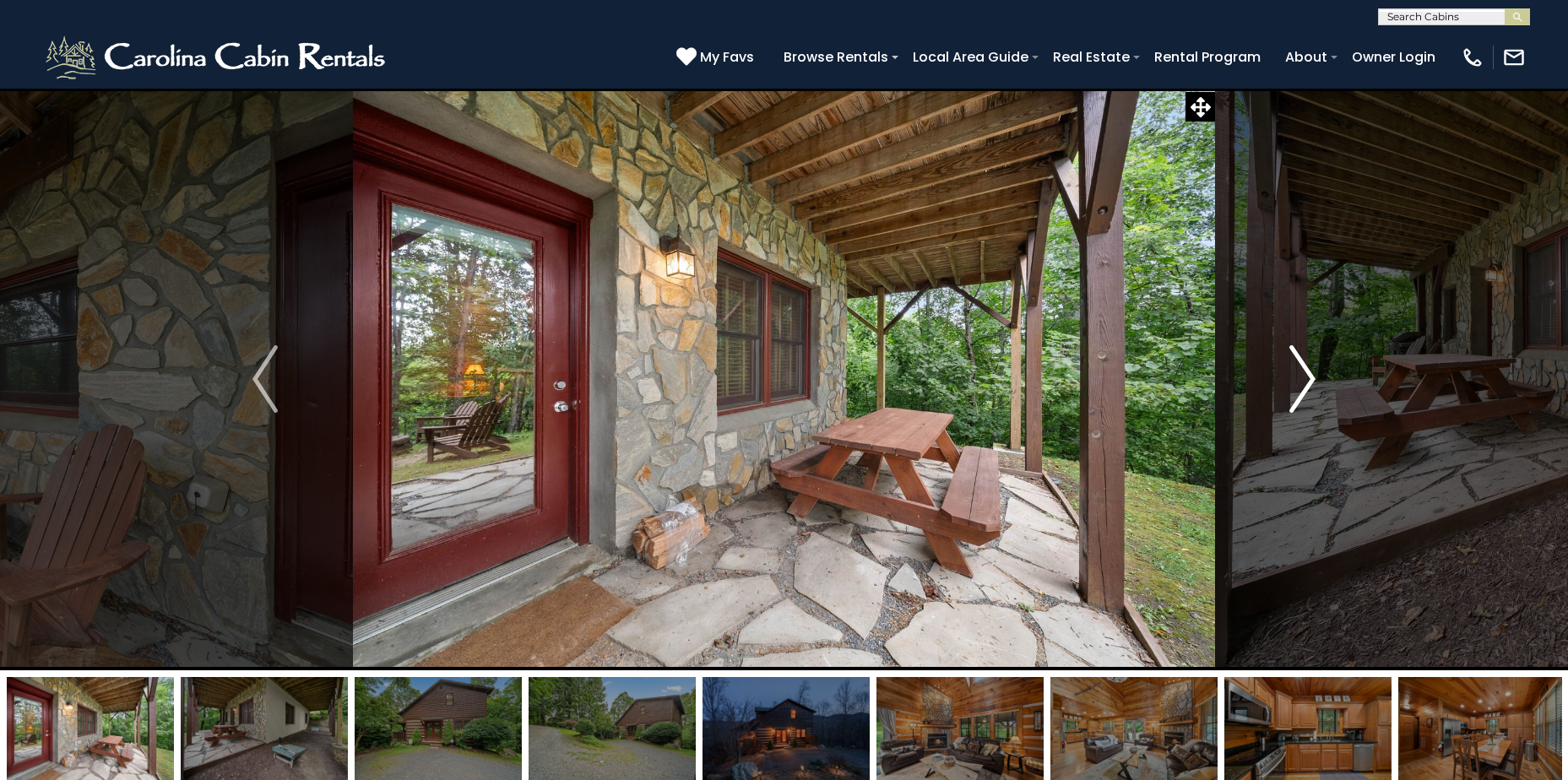
click at [1294, 367] on img "Next" at bounding box center [1303, 379] width 25 height 67
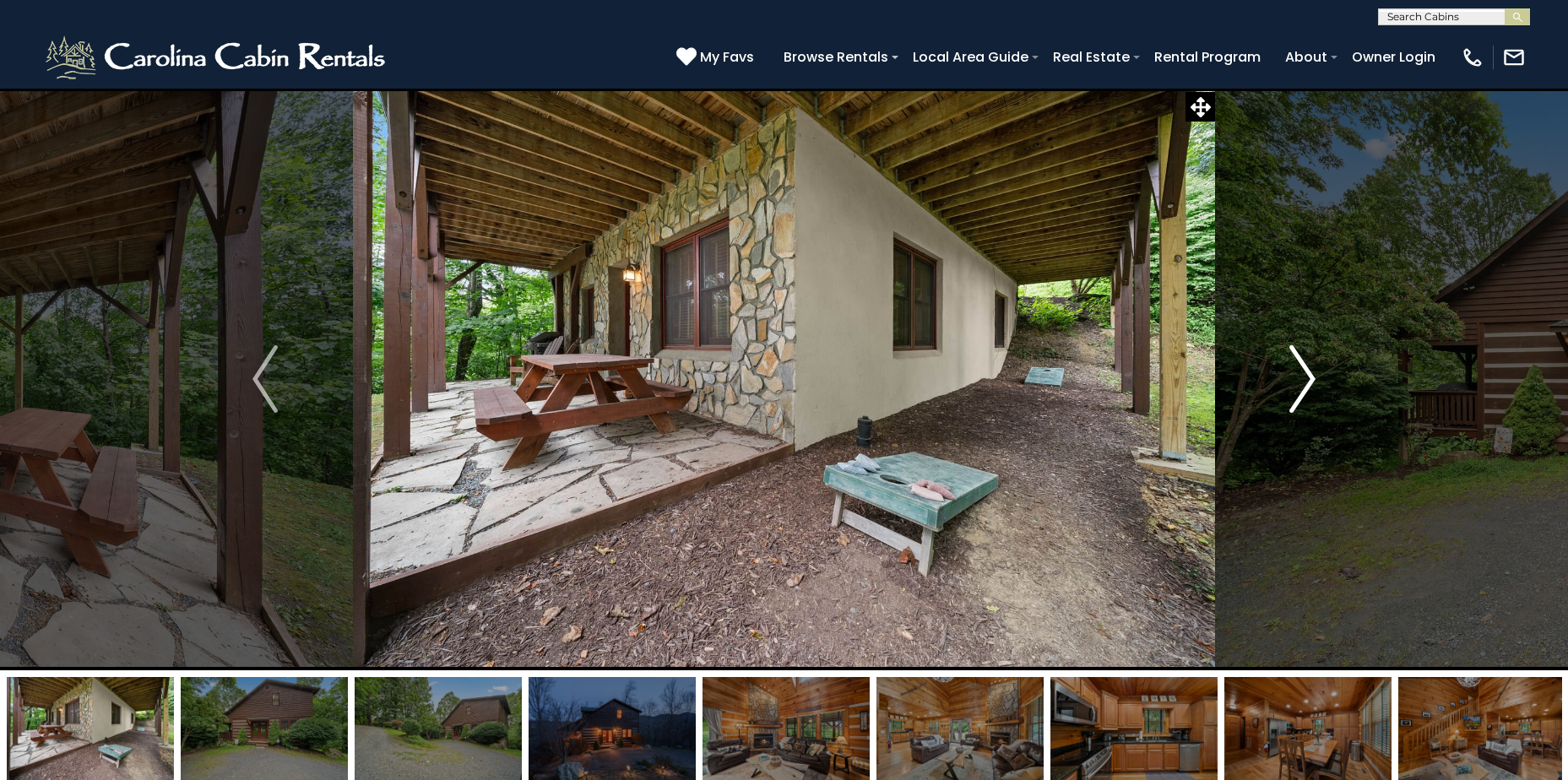
click at [1296, 372] on img "Next" at bounding box center [1303, 379] width 25 height 67
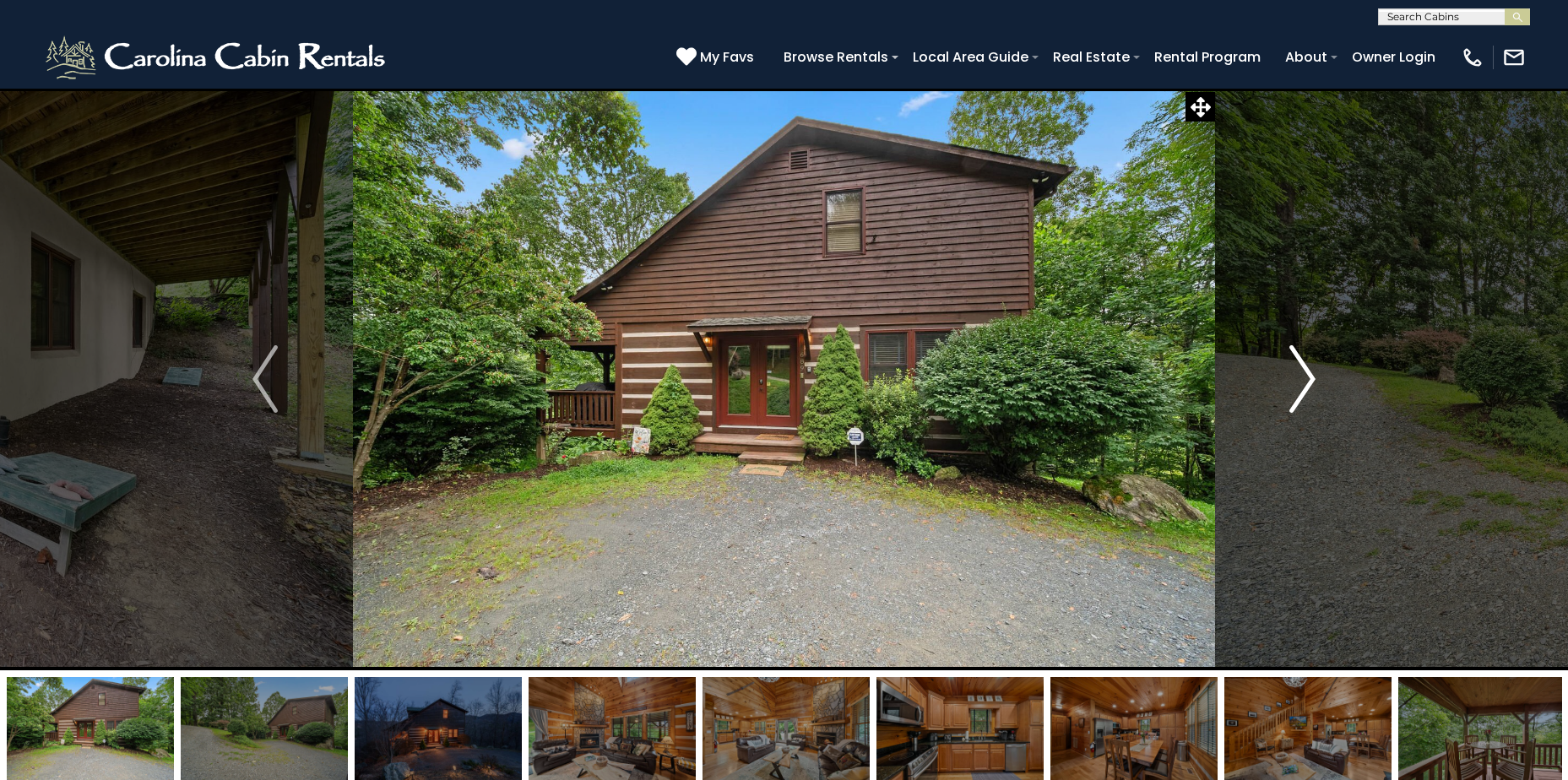
click at [1296, 372] on img "Next" at bounding box center [1303, 379] width 25 height 67
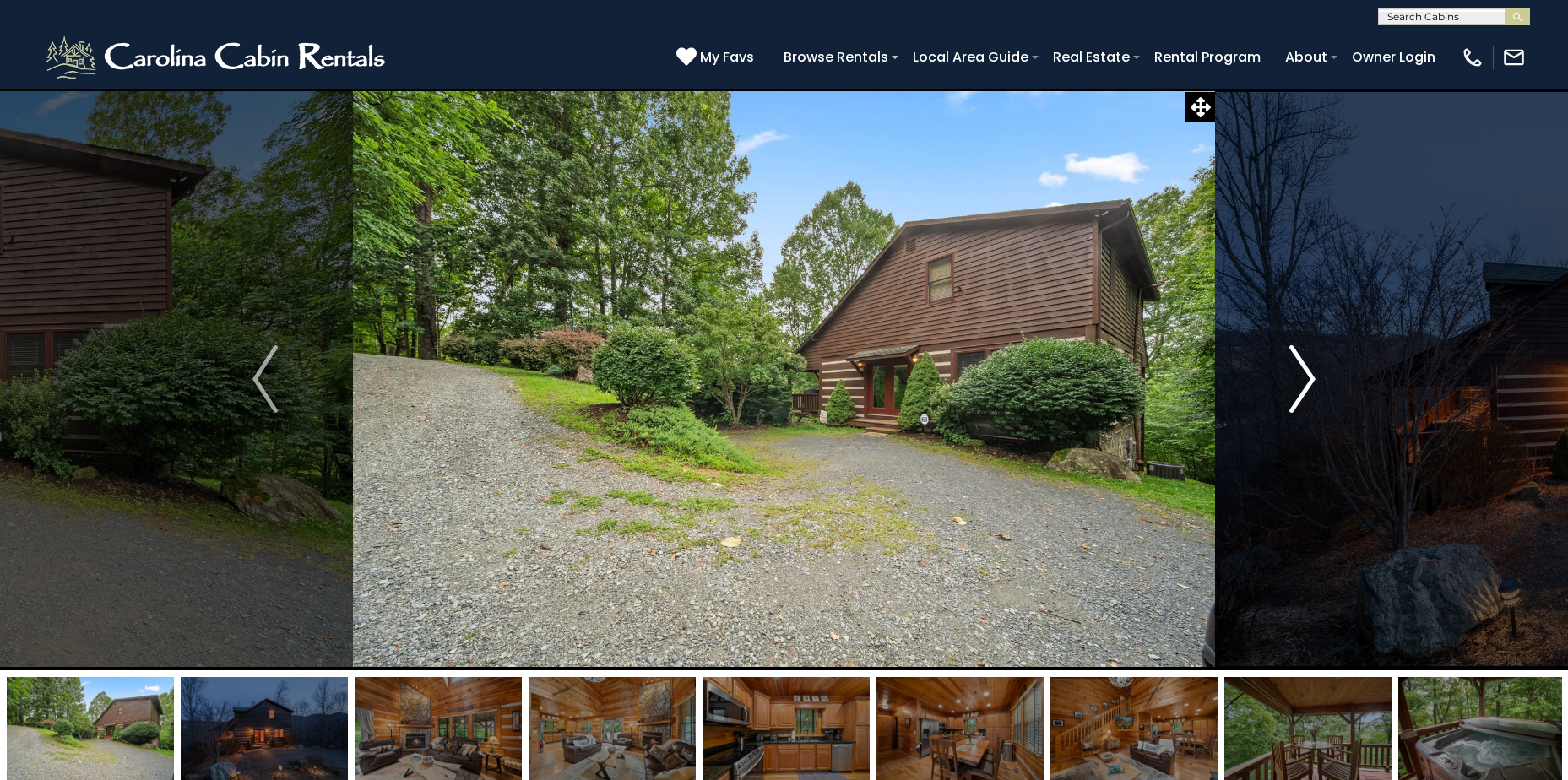
click at [1296, 372] on img "Next" at bounding box center [1303, 379] width 25 height 67
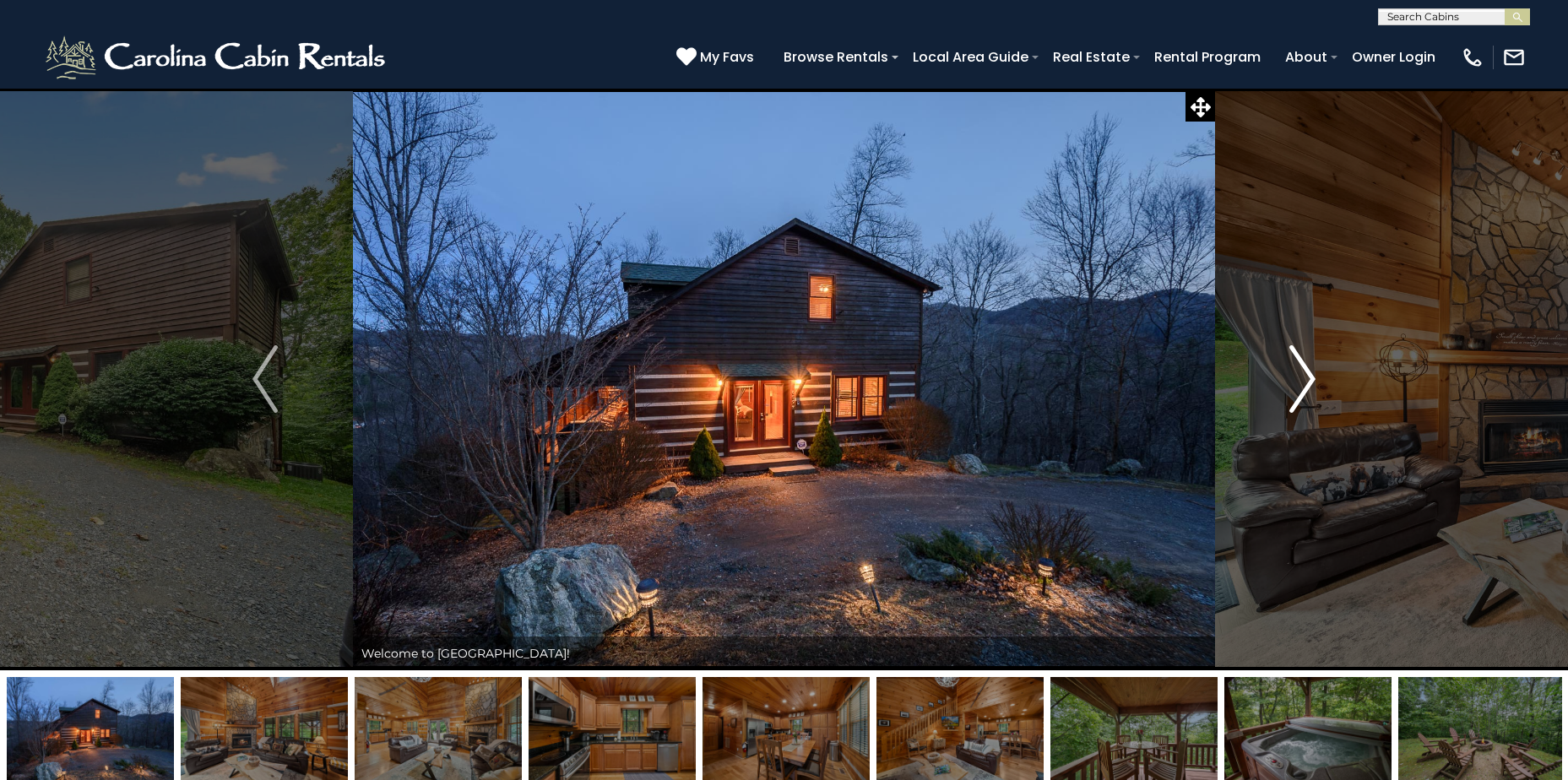
click at [1296, 372] on img "Next" at bounding box center [1303, 379] width 25 height 67
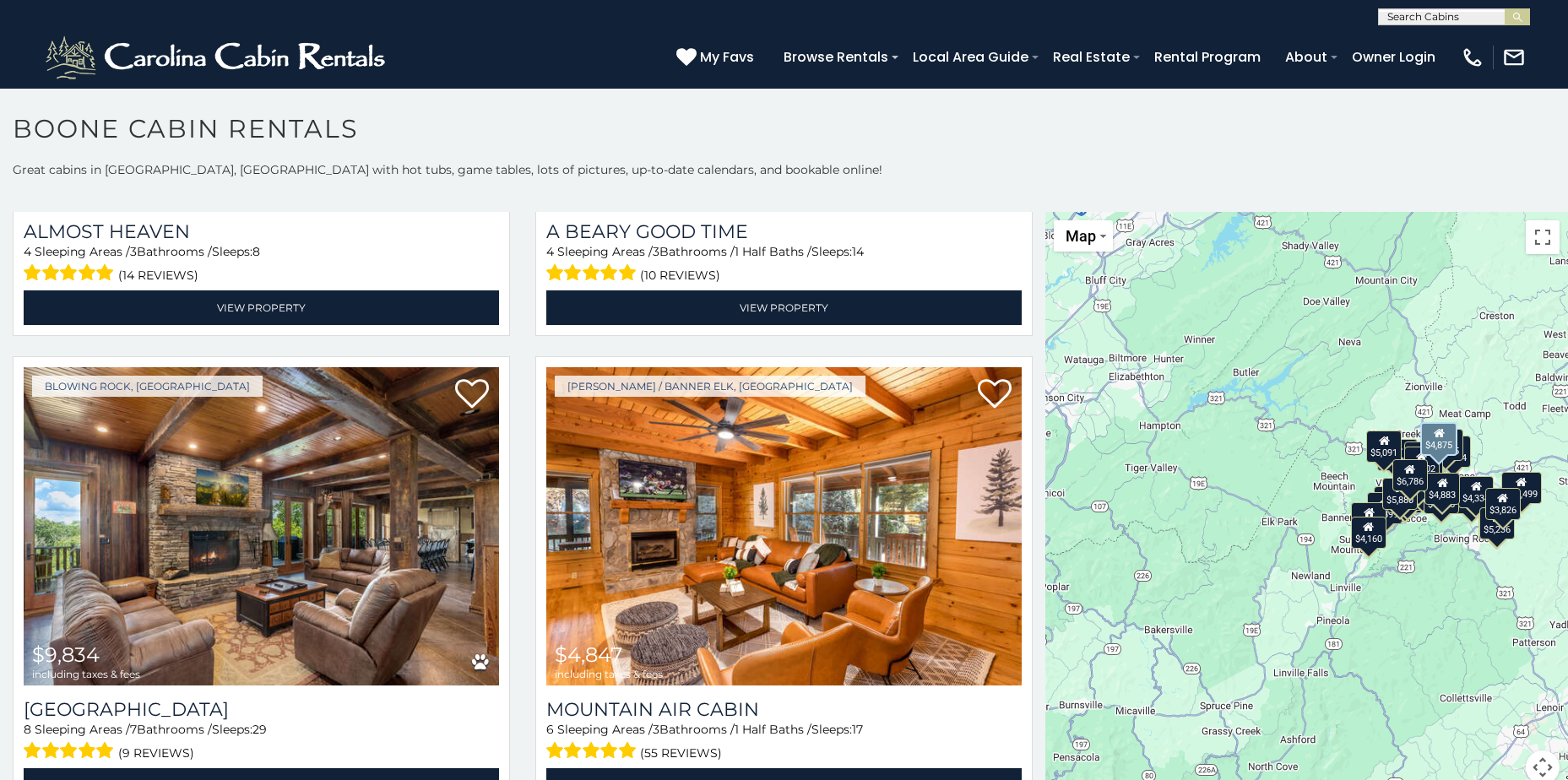
scroll to position [5656, 0]
